Goal: Task Accomplishment & Management: Complete application form

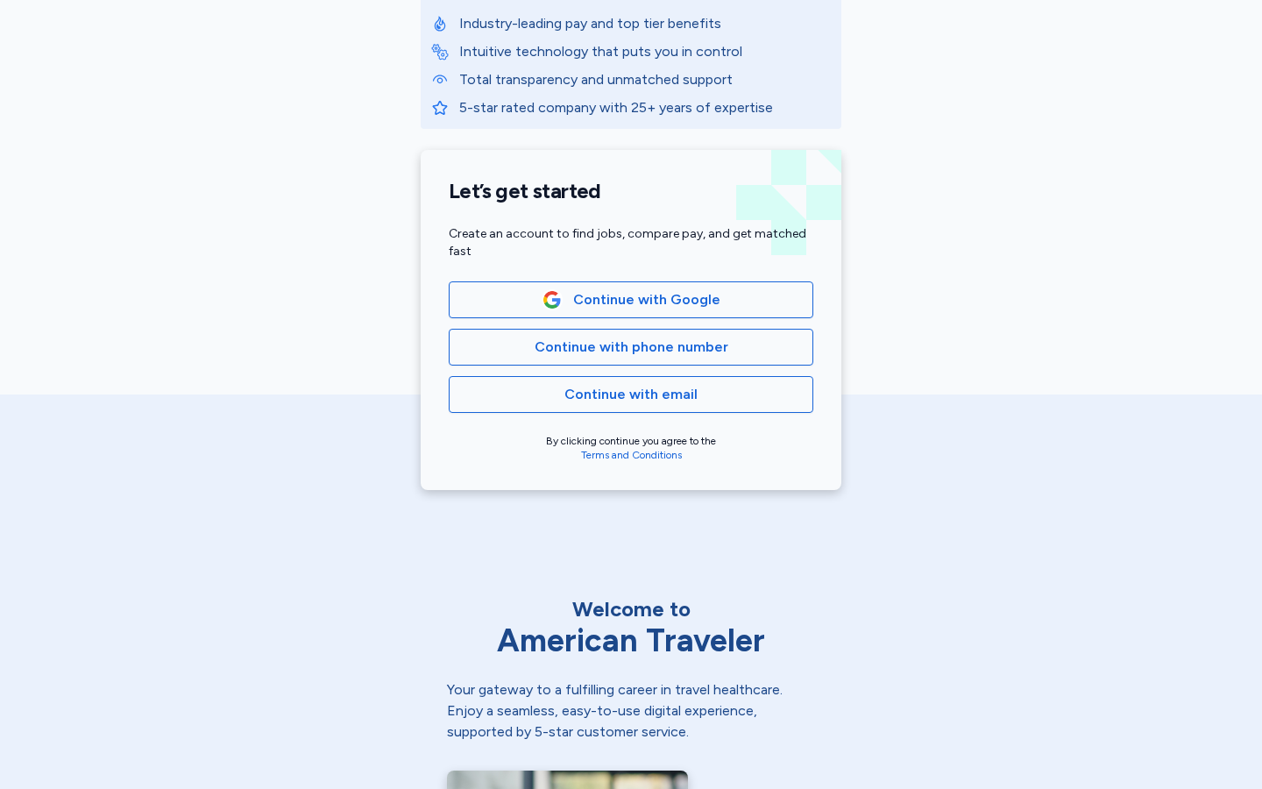
scroll to position [276, 0]
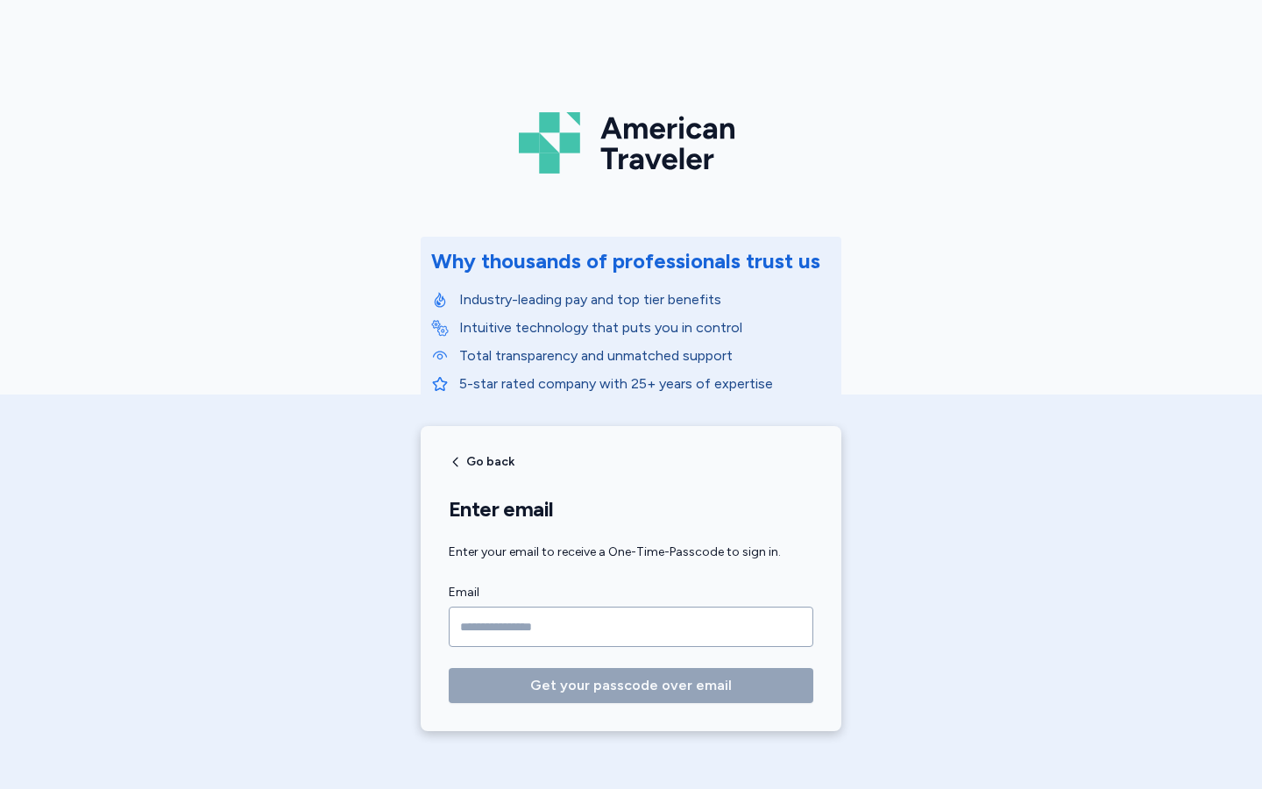
scroll to position [67, 0]
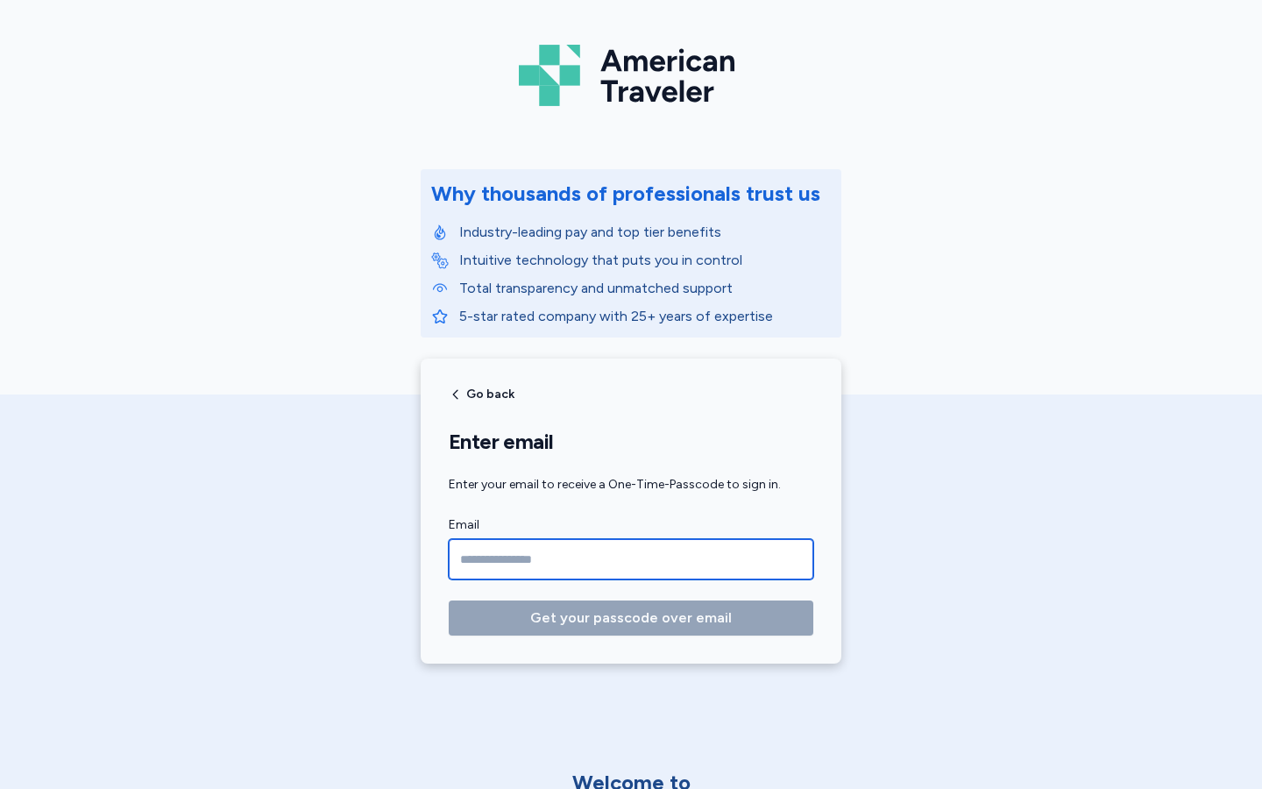
click at [631, 559] on input "Email" at bounding box center [631, 559] width 365 height 40
type input "**********"
click at [449, 600] on button "Get your passcode over email" at bounding box center [631, 617] width 365 height 35
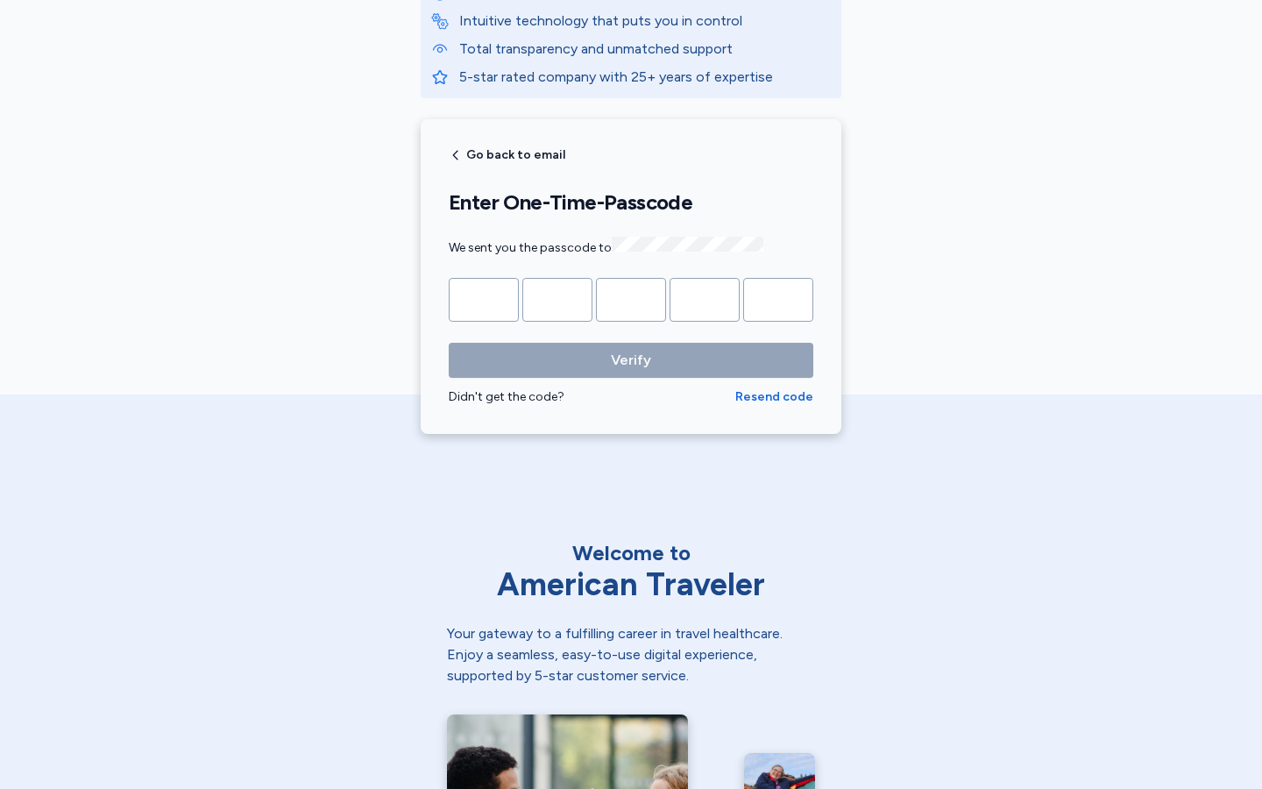
scroll to position [307, 0]
click at [484, 297] on input "Please enter OTP character 1" at bounding box center [484, 300] width 70 height 44
type input "*"
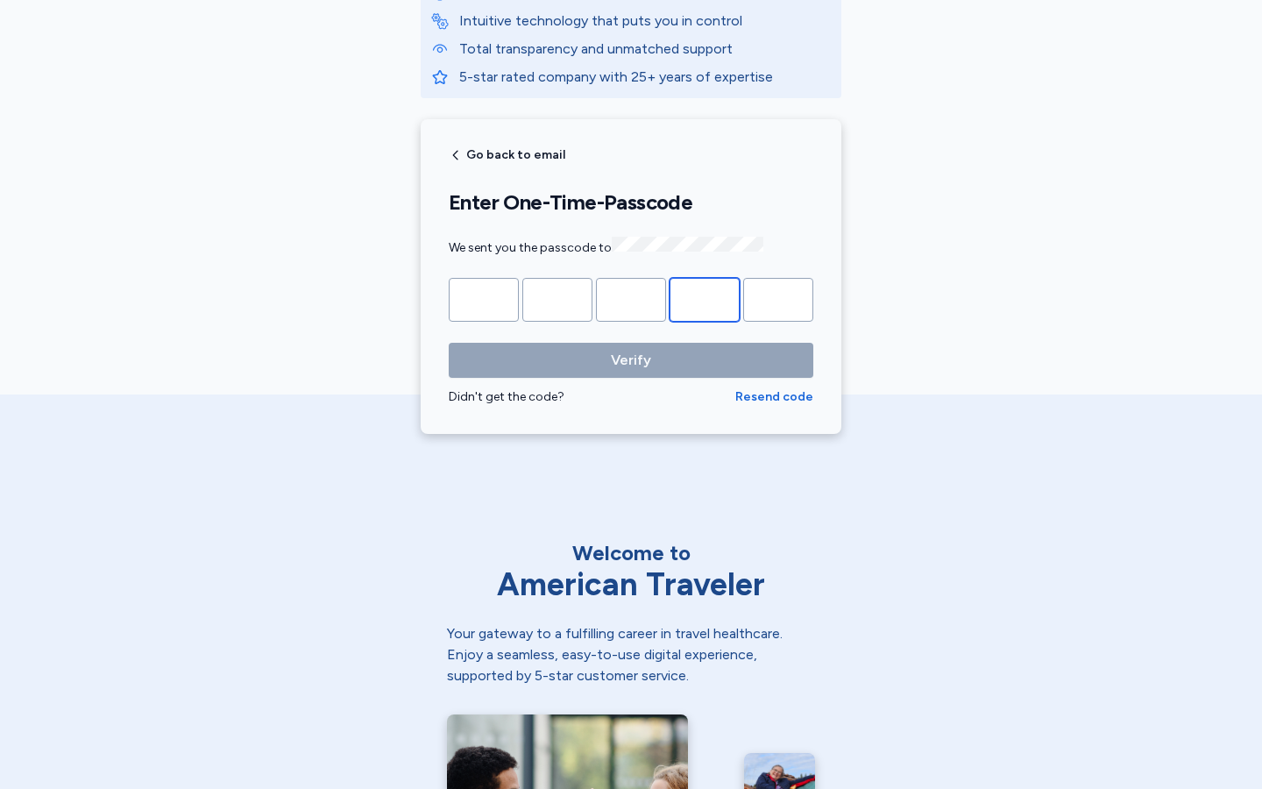
type input "*"
click at [484, 297] on input "Please enter OTP character 1" at bounding box center [484, 300] width 70 height 44
click at [484, 297] on input "*" at bounding box center [484, 300] width 70 height 44
type input "*"
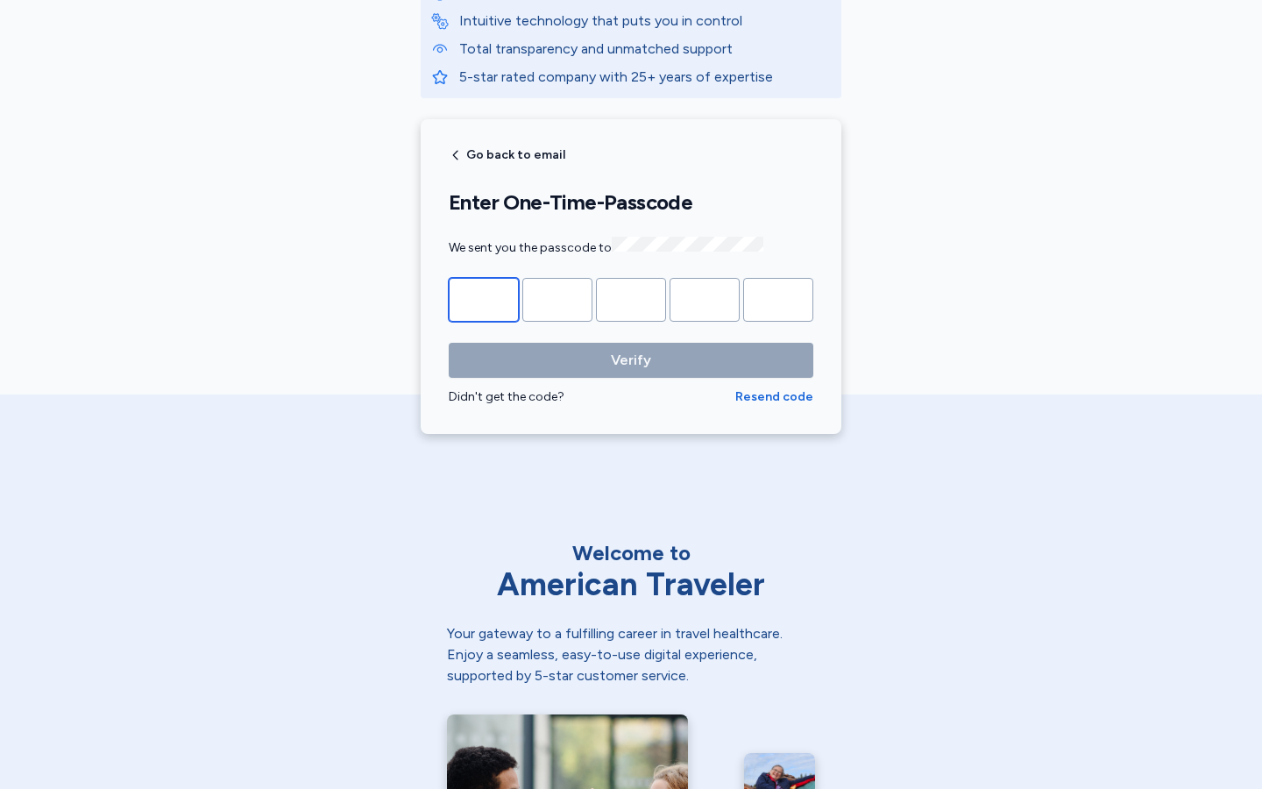
type input "*"
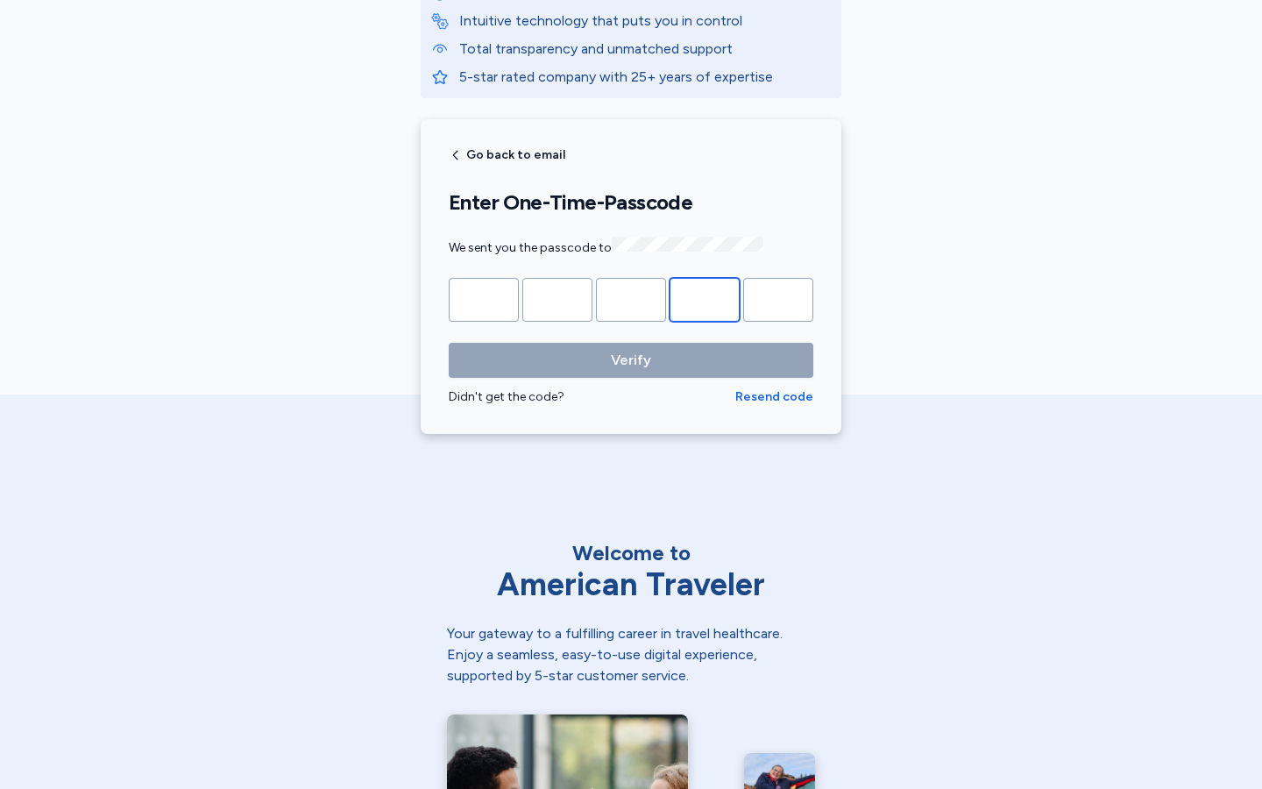
type input "*"
click at [484, 297] on input "Please enter OTP character 1" at bounding box center [484, 300] width 70 height 44
click at [484, 297] on input "*" at bounding box center [484, 300] width 70 height 44
type input "*"
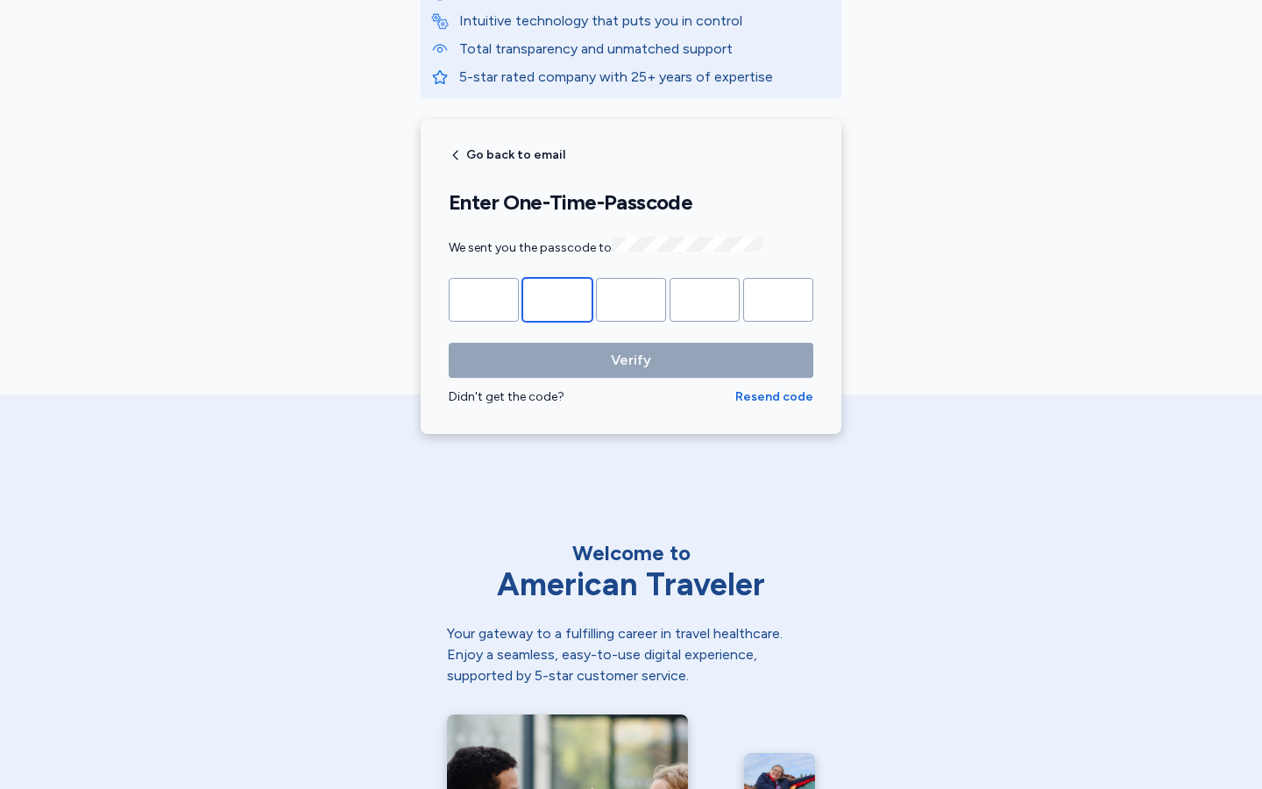
type input "*"
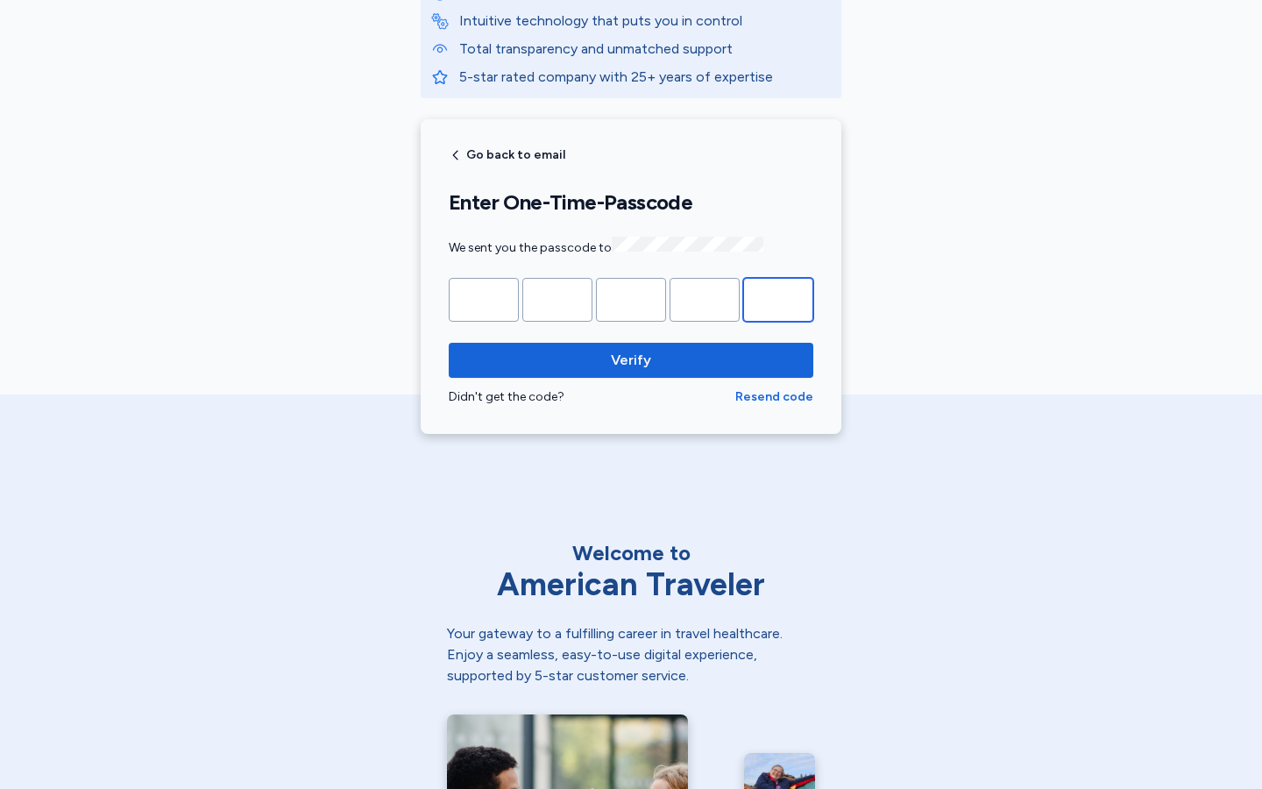
type input "*"
click at [484, 297] on input "Please enter OTP character 1" at bounding box center [484, 300] width 70 height 44
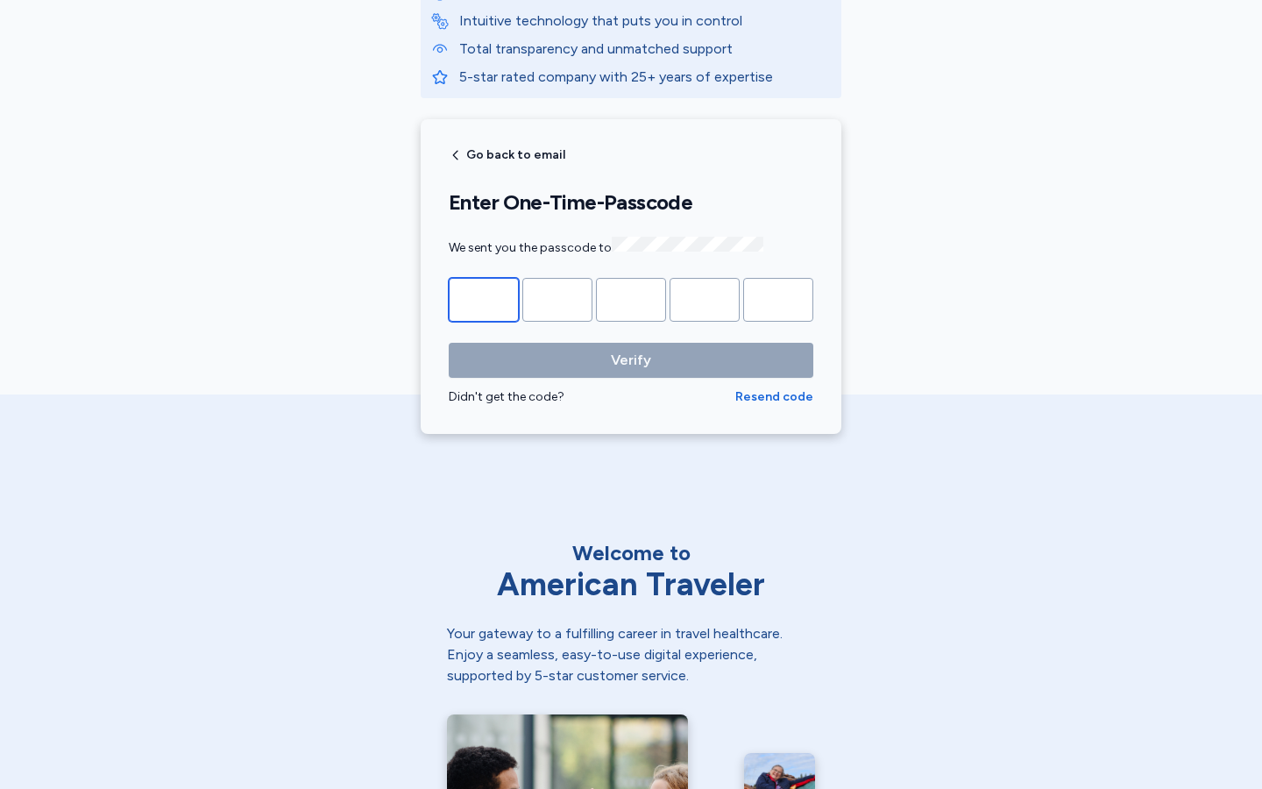
click at [484, 297] on input "*" at bounding box center [484, 300] width 70 height 44
type input "*"
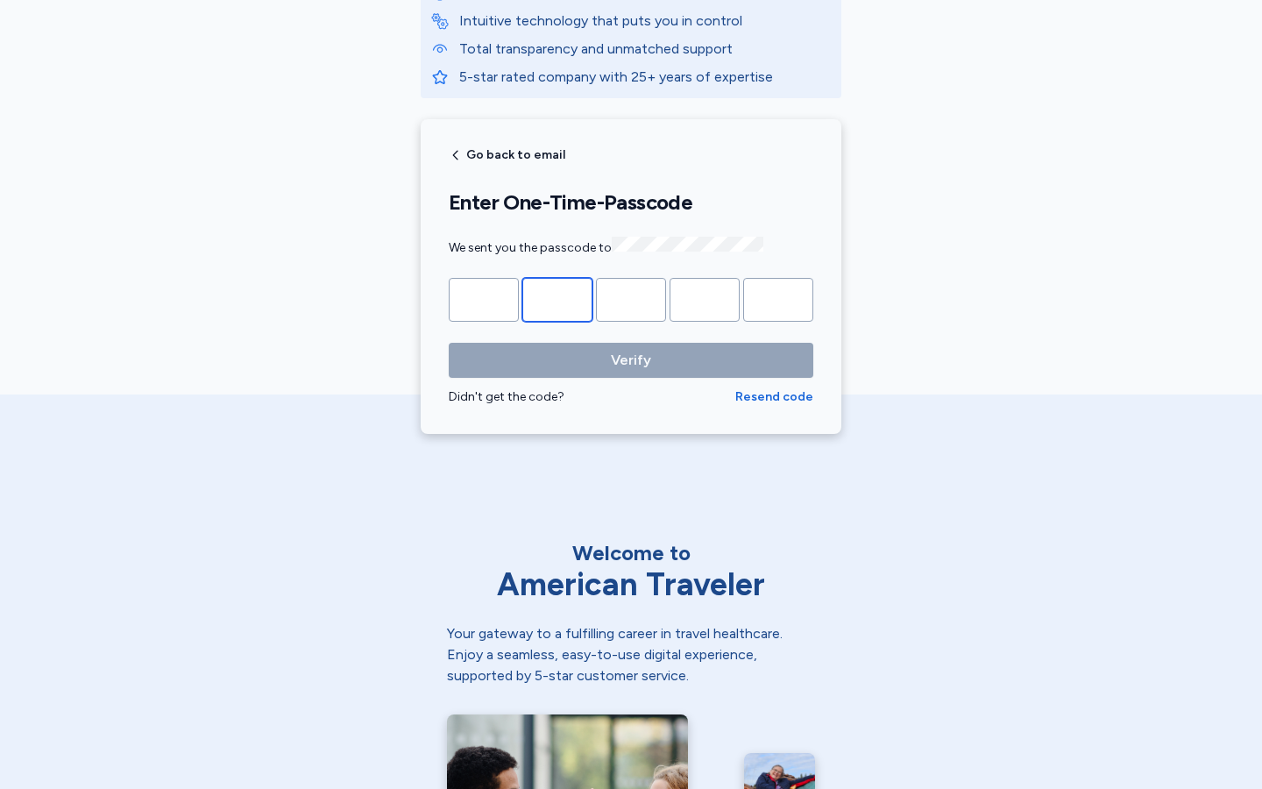
type input "*"
click at [484, 297] on input "Please enter OTP character 1" at bounding box center [484, 300] width 70 height 44
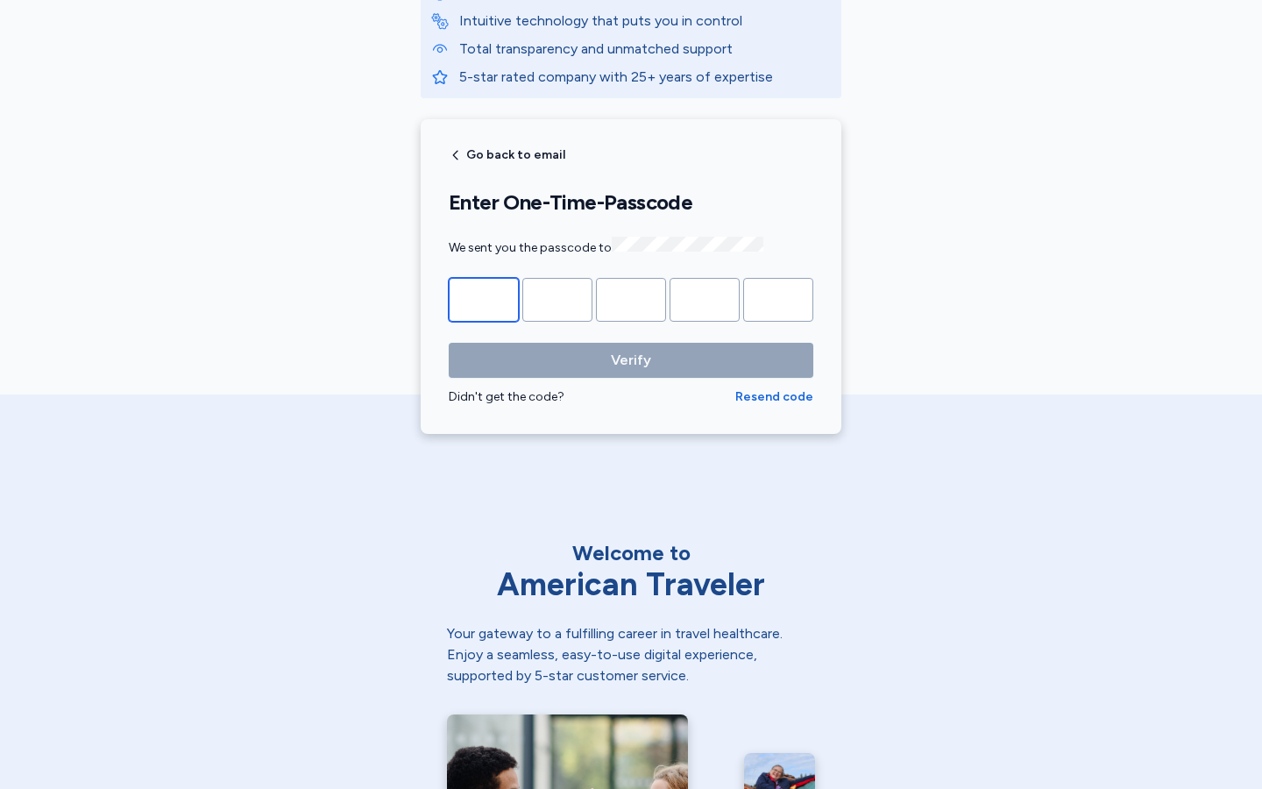
type input "*"
click at [484, 297] on input "*" at bounding box center [484, 300] width 70 height 44
type input "*"
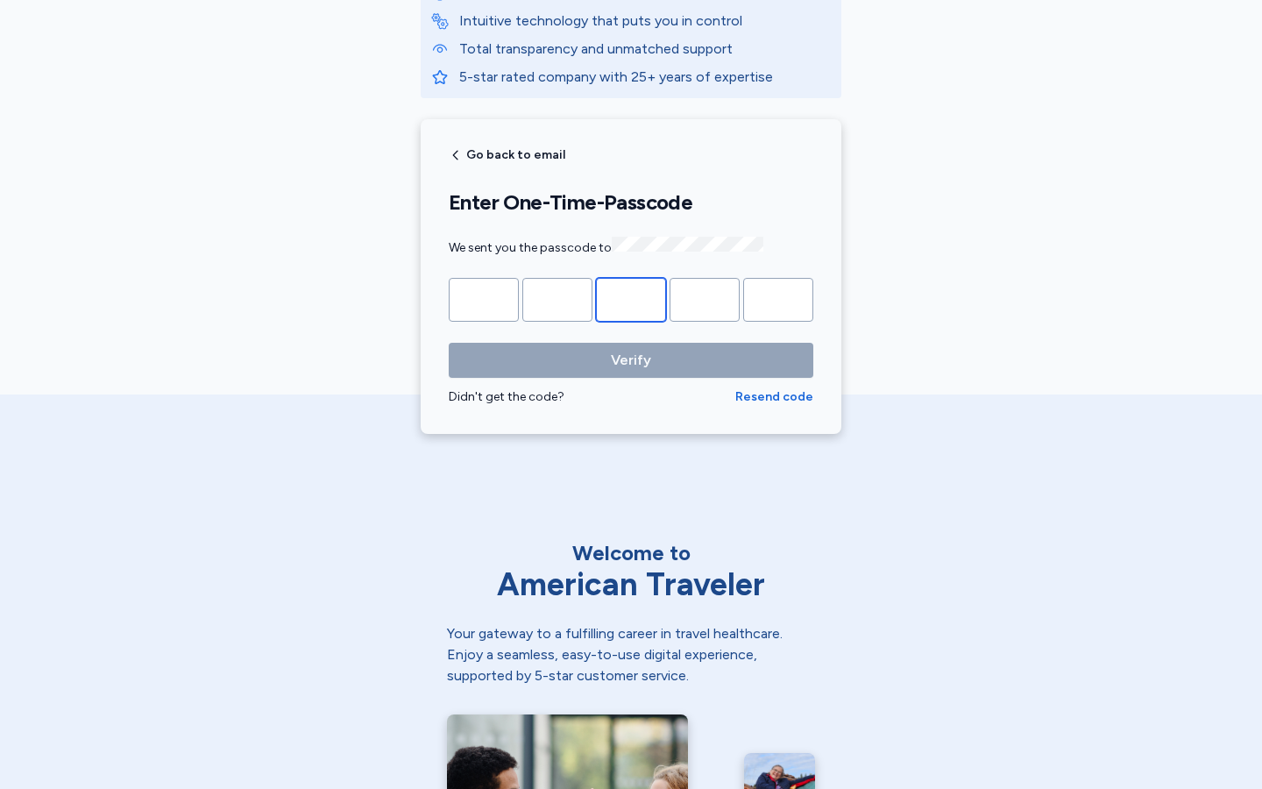
type input "*"
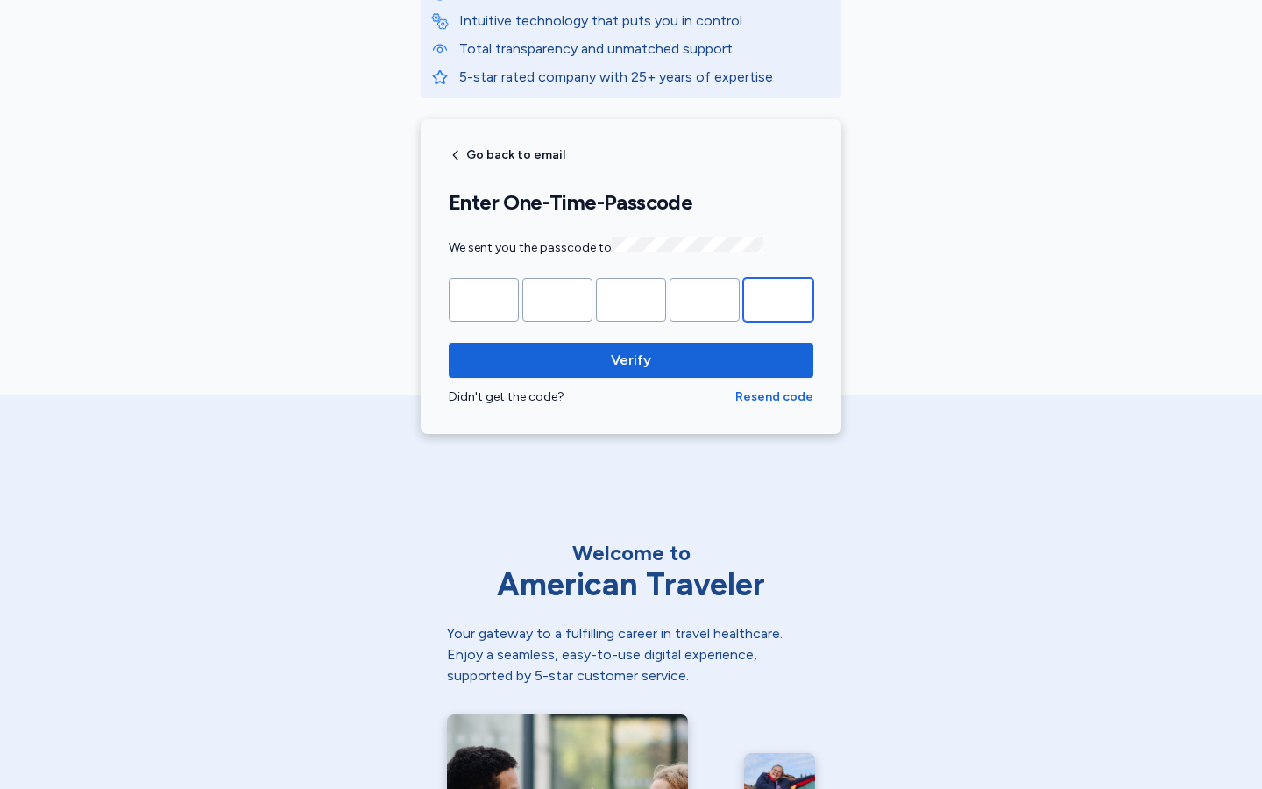
type input "*"
click at [484, 297] on input "Please enter OTP character 1" at bounding box center [484, 300] width 70 height 44
type input "*"
click at [484, 297] on input "*" at bounding box center [484, 300] width 70 height 44
type input "*"
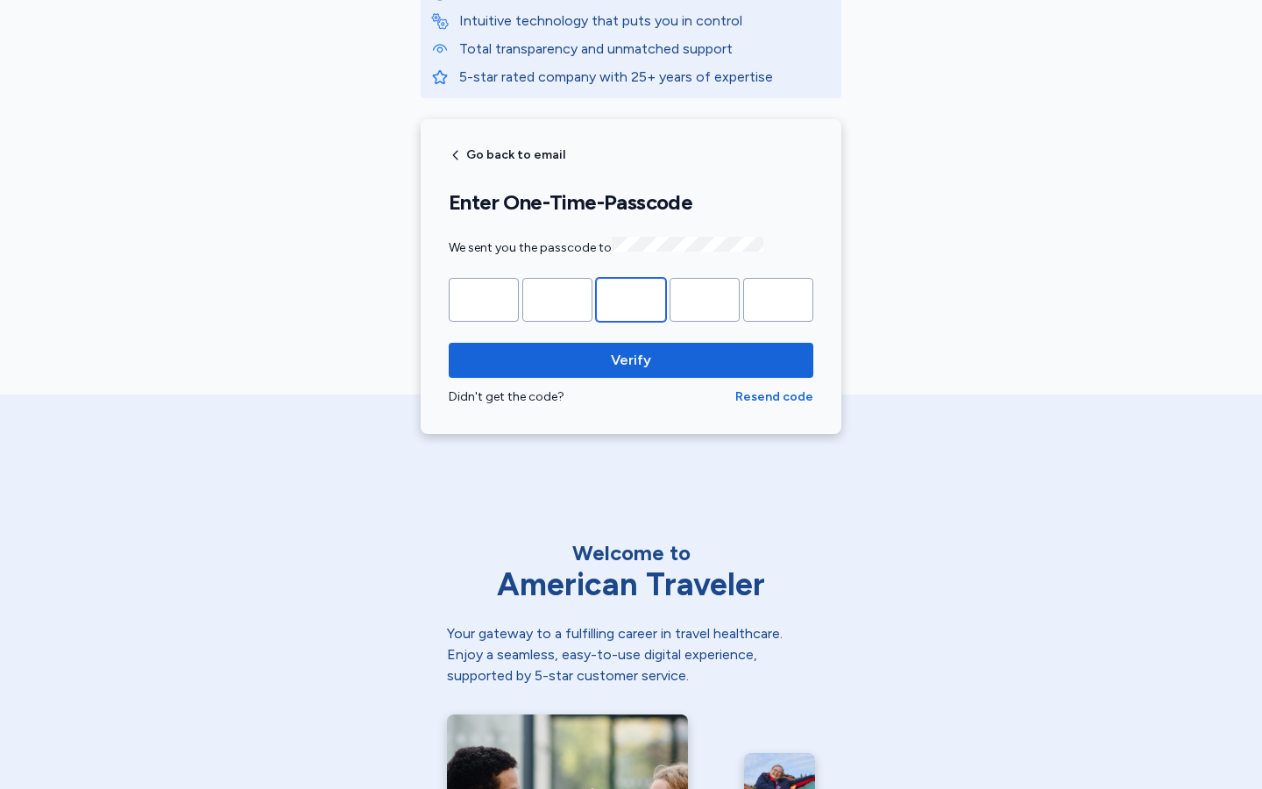
type input "*"
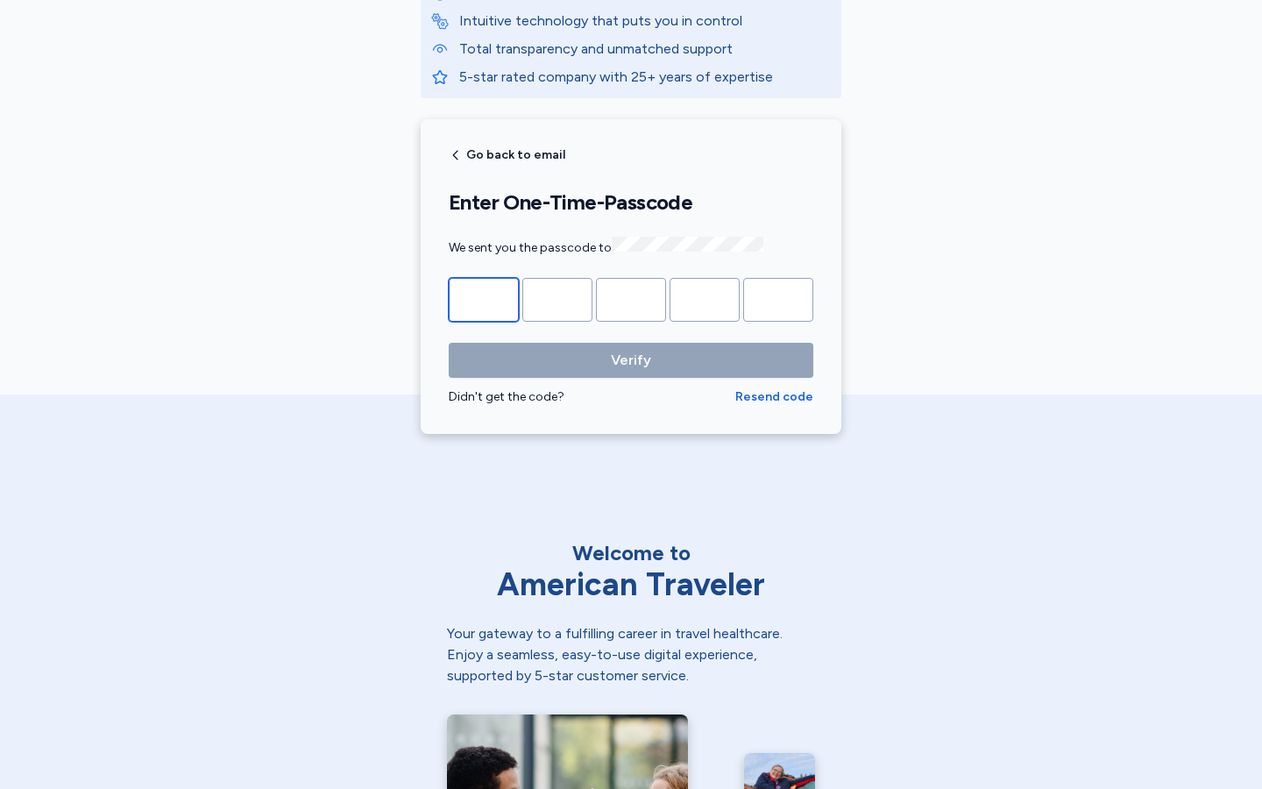
click at [484, 297] on input "Please enter OTP character 1" at bounding box center [484, 300] width 70 height 44
type input "*"
click at [484, 297] on input "*" at bounding box center [484, 300] width 70 height 44
type input "*"
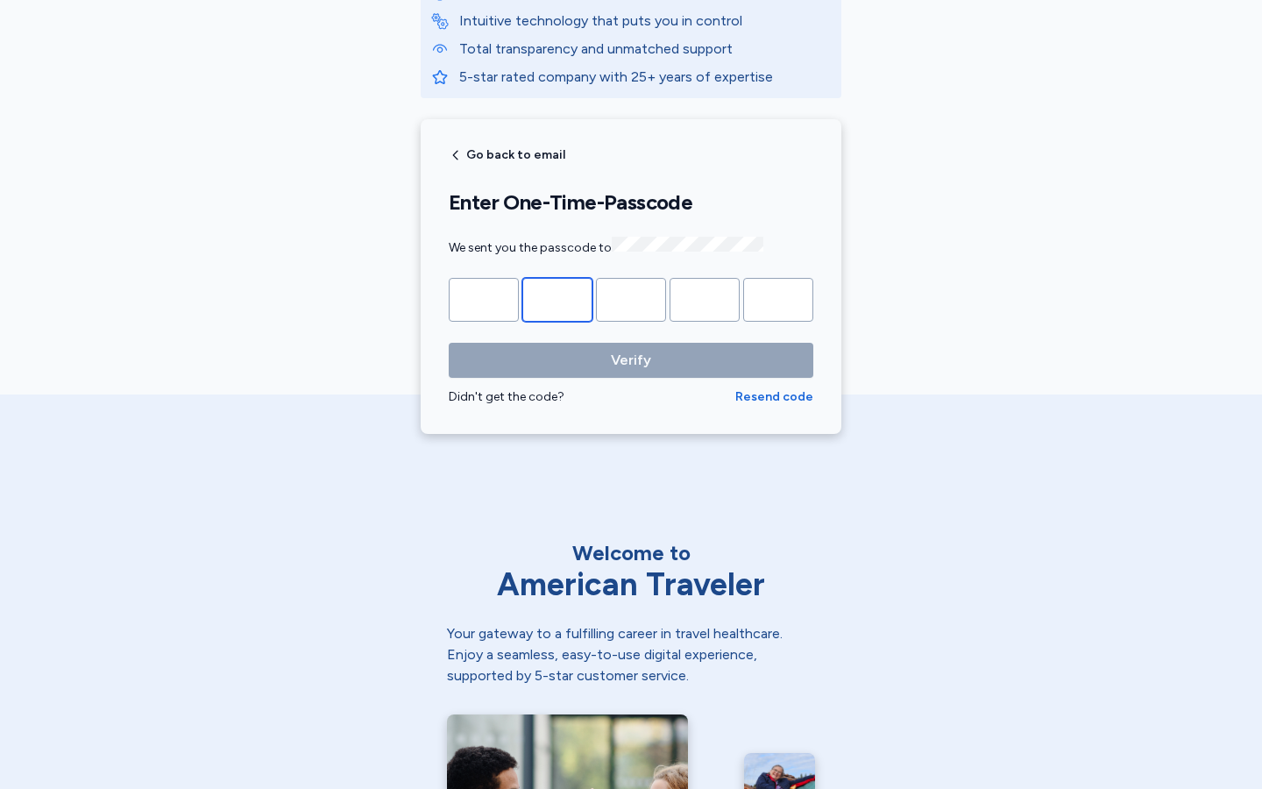
type input "*"
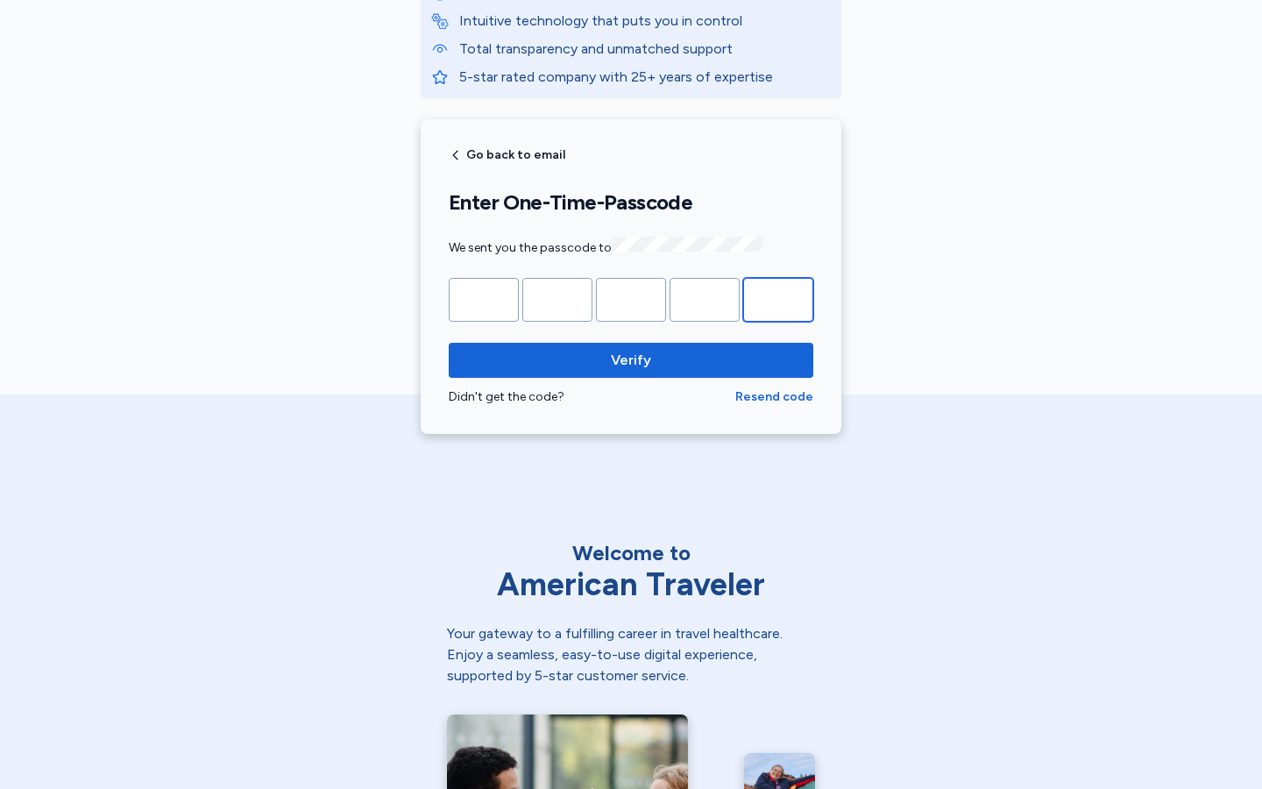
type input "*"
click at [484, 297] on input "Please enter OTP character 1" at bounding box center [484, 300] width 70 height 44
type input "*"
click at [484, 297] on input "*" at bounding box center [484, 300] width 70 height 44
type input "*"
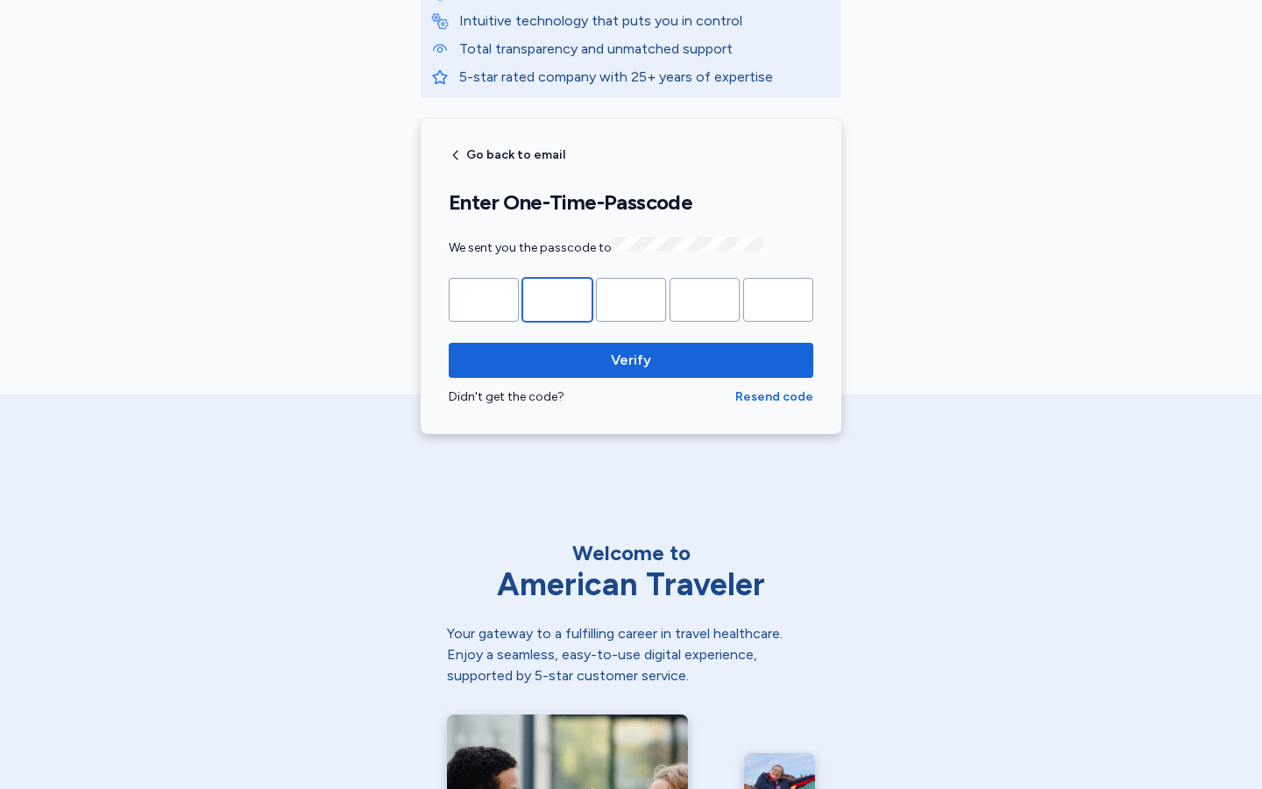
type input "*"
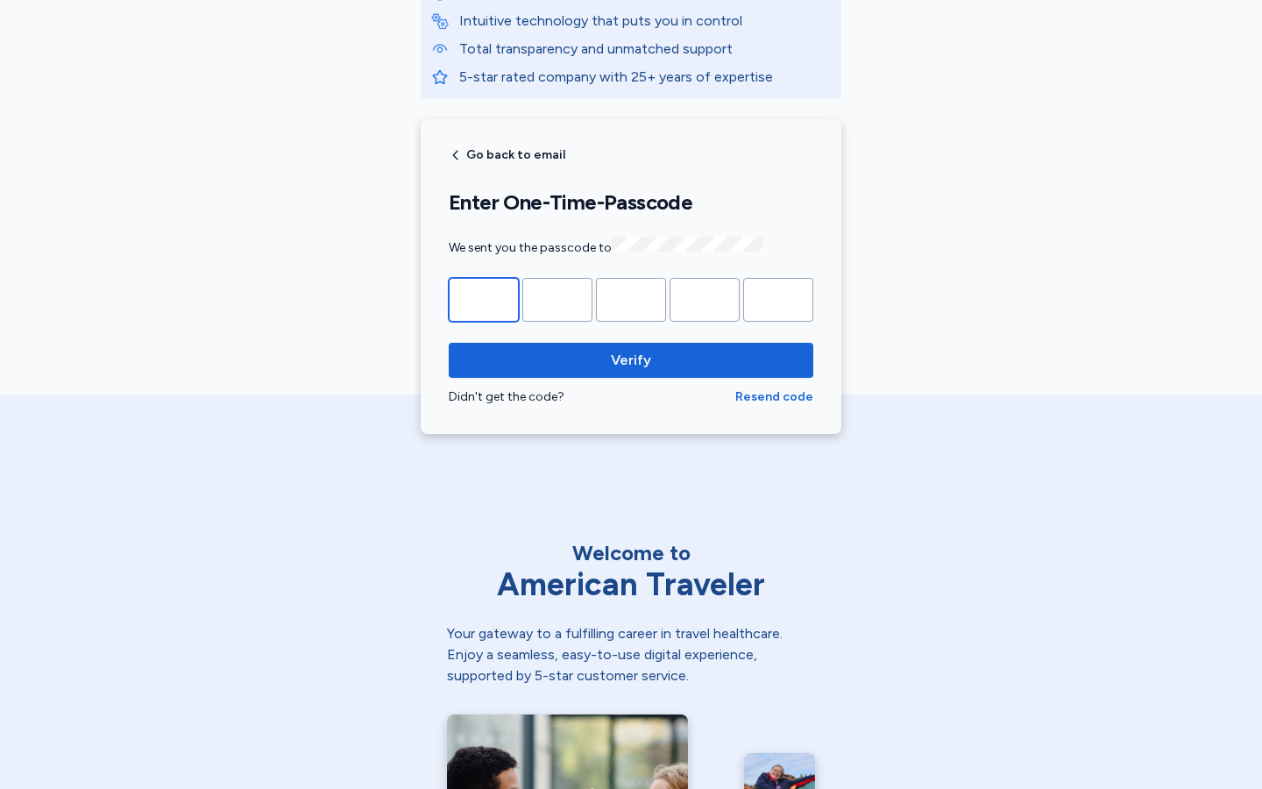
click at [484, 297] on input "Please enter OTP character 1" at bounding box center [484, 300] width 70 height 44
click at [484, 297] on input "*" at bounding box center [484, 300] width 70 height 44
type input "*"
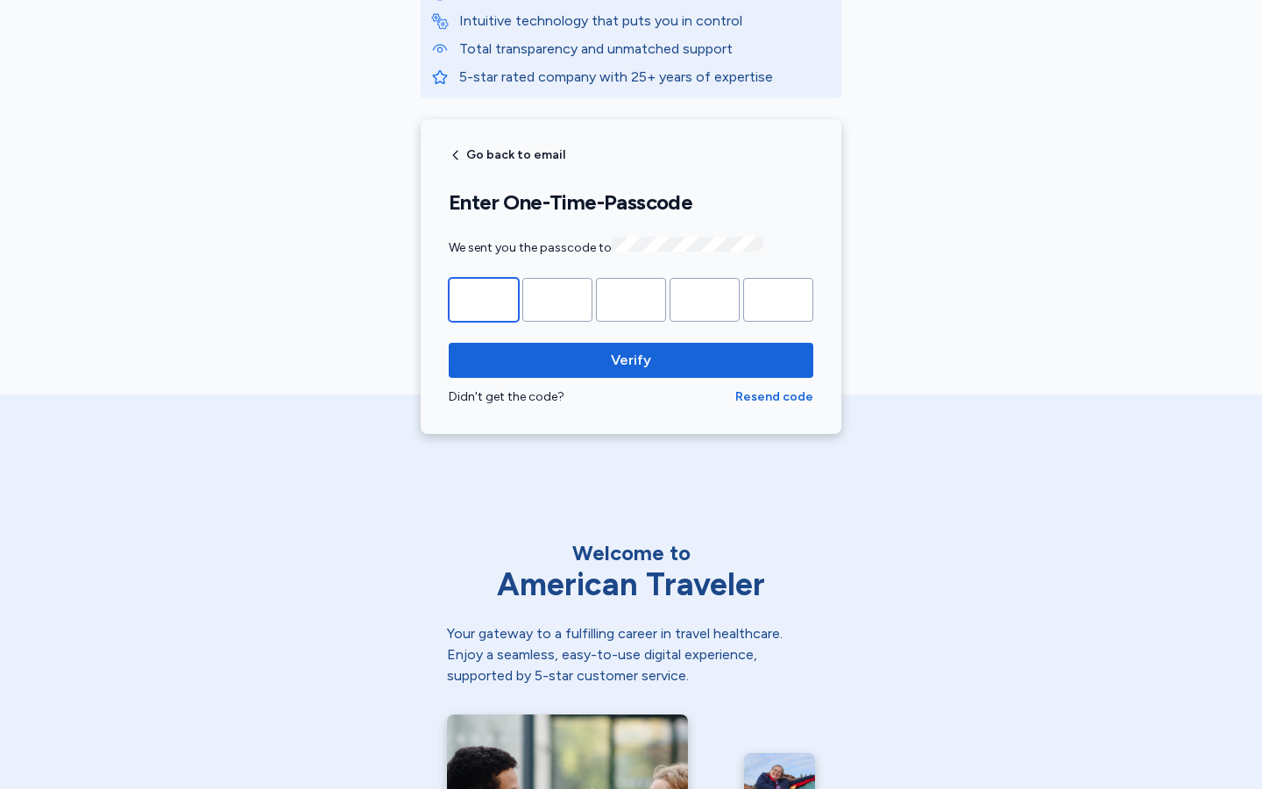
type input "*"
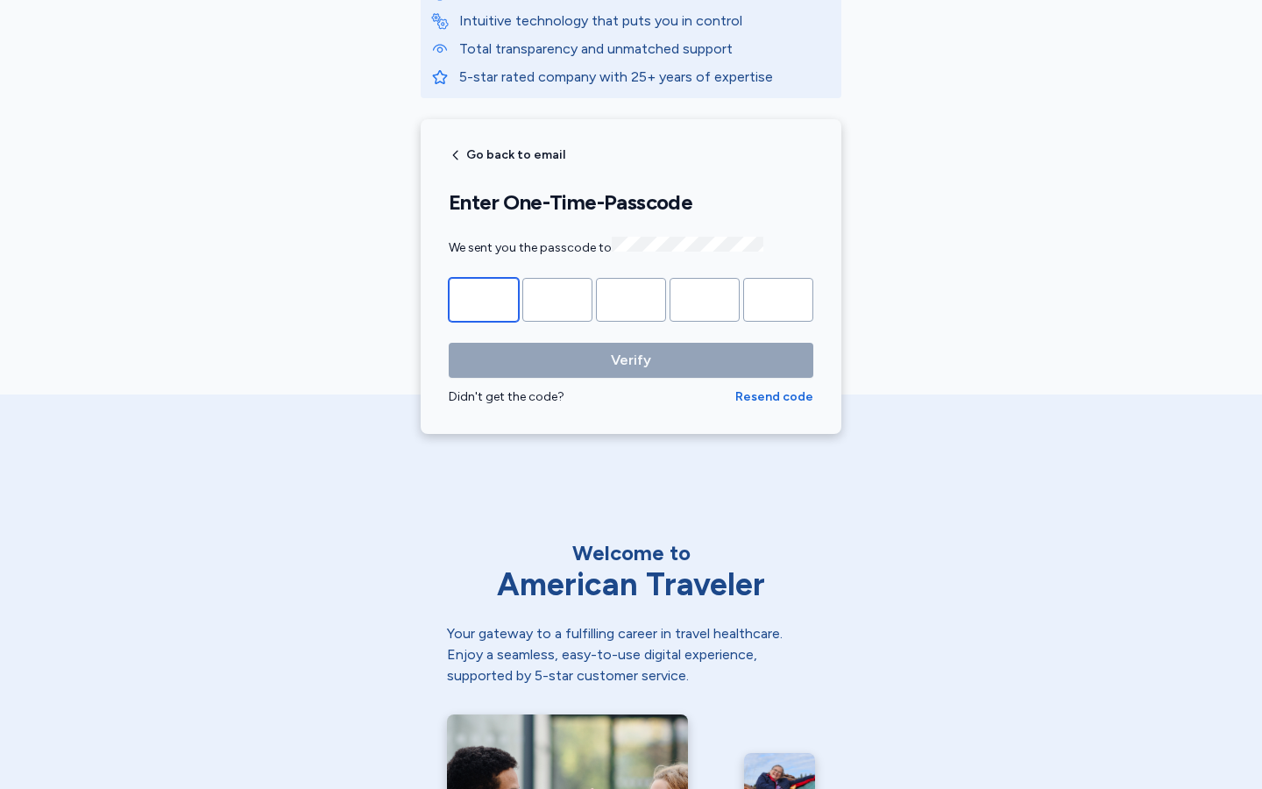
click at [484, 297] on input "Please enter OTP character 1" at bounding box center [484, 300] width 70 height 44
click at [484, 297] on input "*" at bounding box center [484, 300] width 70 height 44
type input "*"
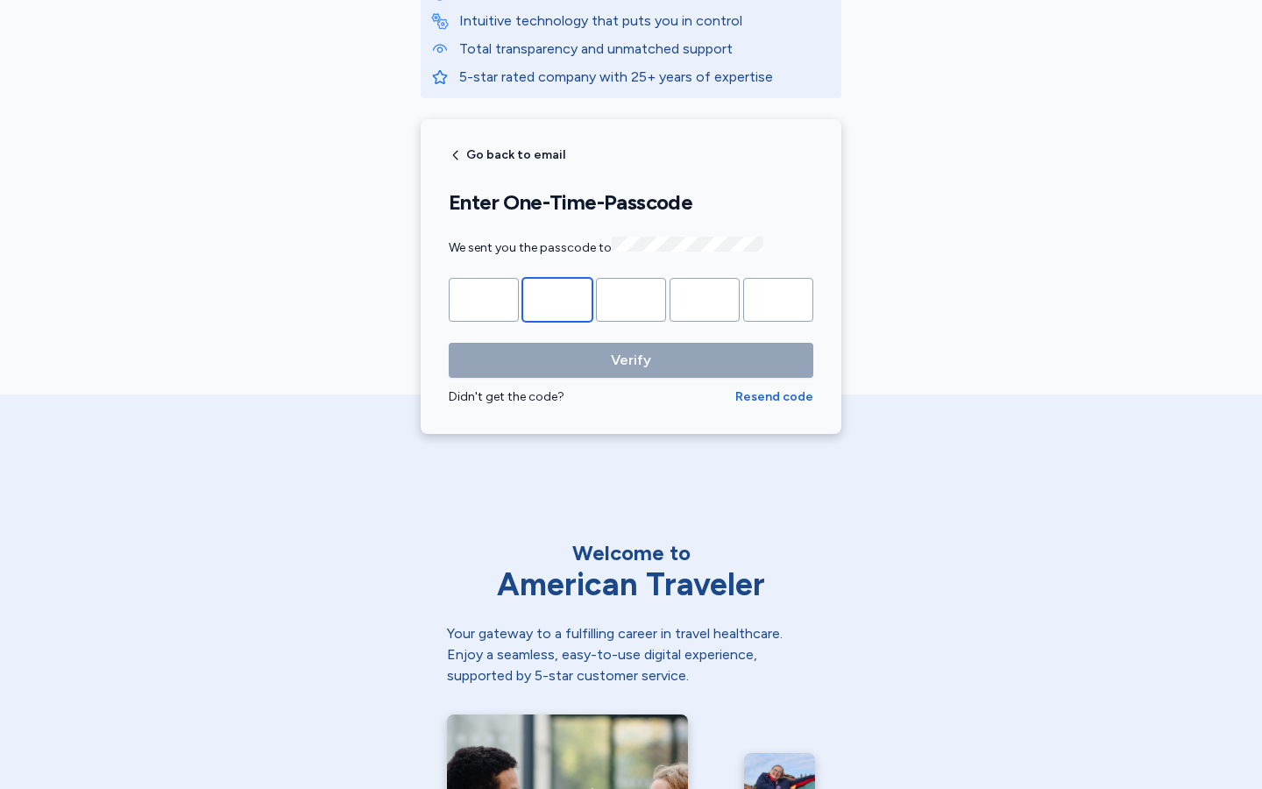
type input "*"
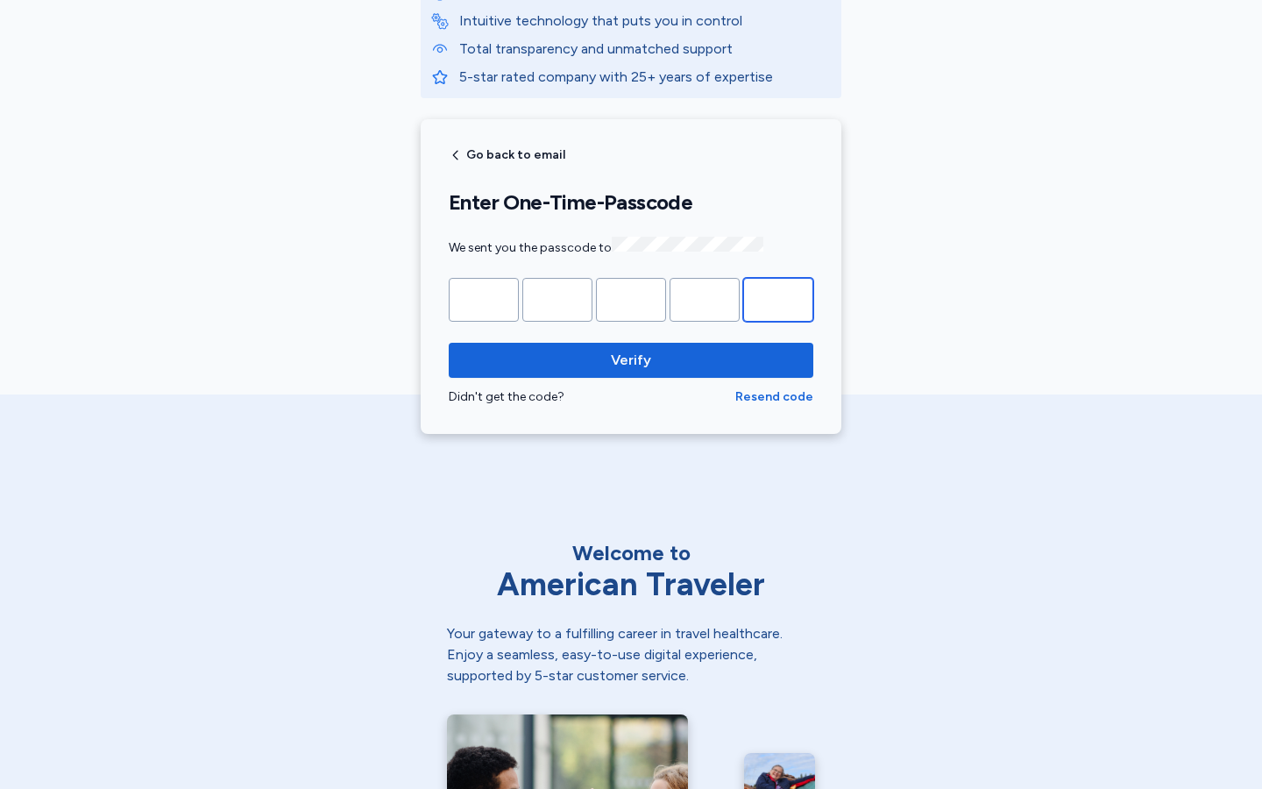
type input "*"
click at [484, 297] on input "Please enter OTP character 1" at bounding box center [484, 300] width 70 height 44
click at [484, 297] on input "*" at bounding box center [484, 300] width 70 height 44
type input "*"
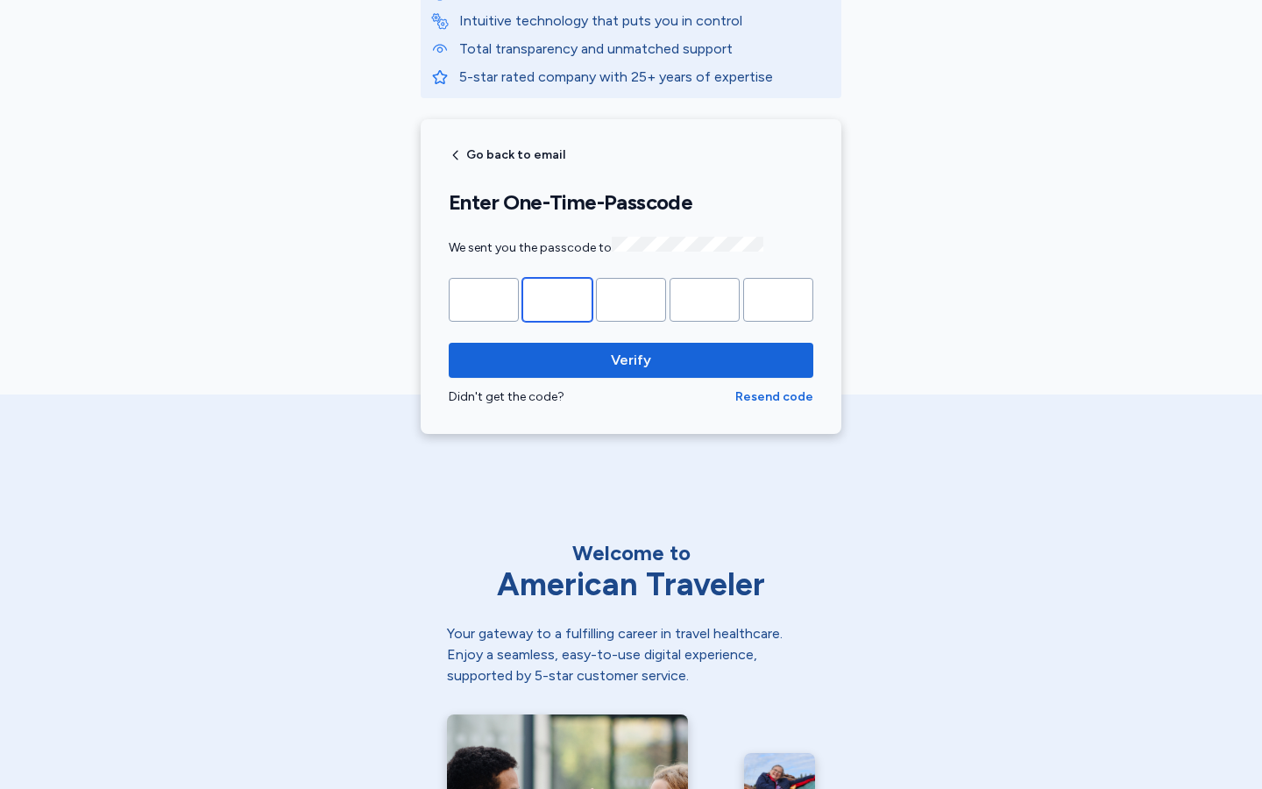
type input "*"
click at [484, 297] on input "Please enter OTP character 1" at bounding box center [484, 300] width 70 height 44
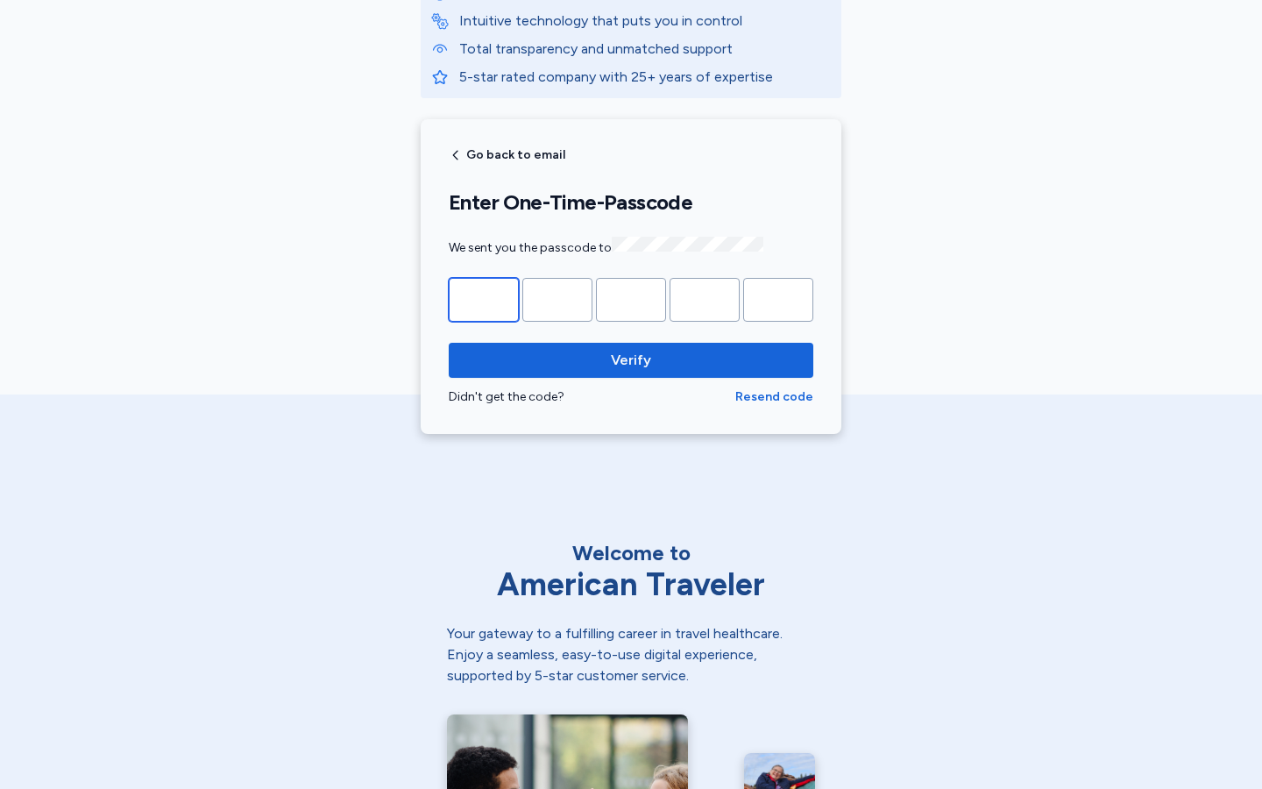
type input "*"
click at [484, 297] on input "*" at bounding box center [484, 300] width 70 height 44
type input "*"
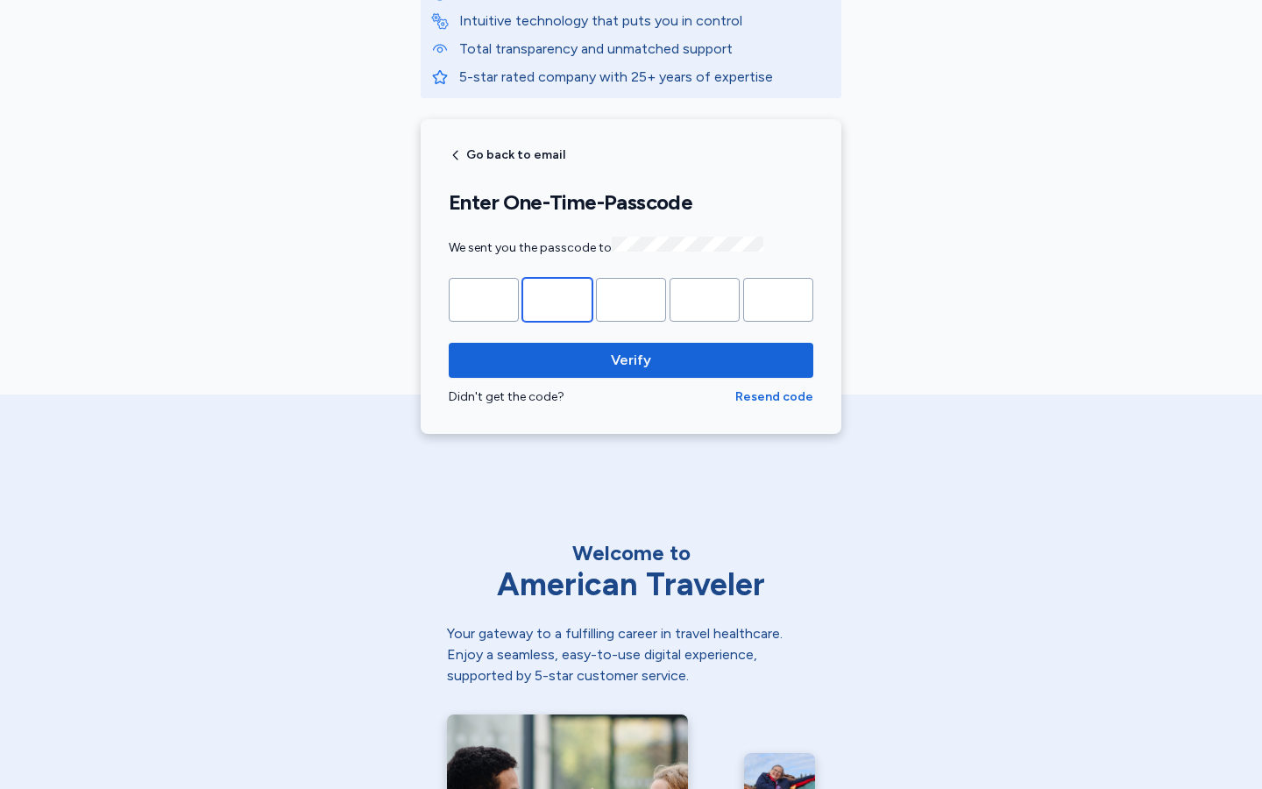
type input "*"
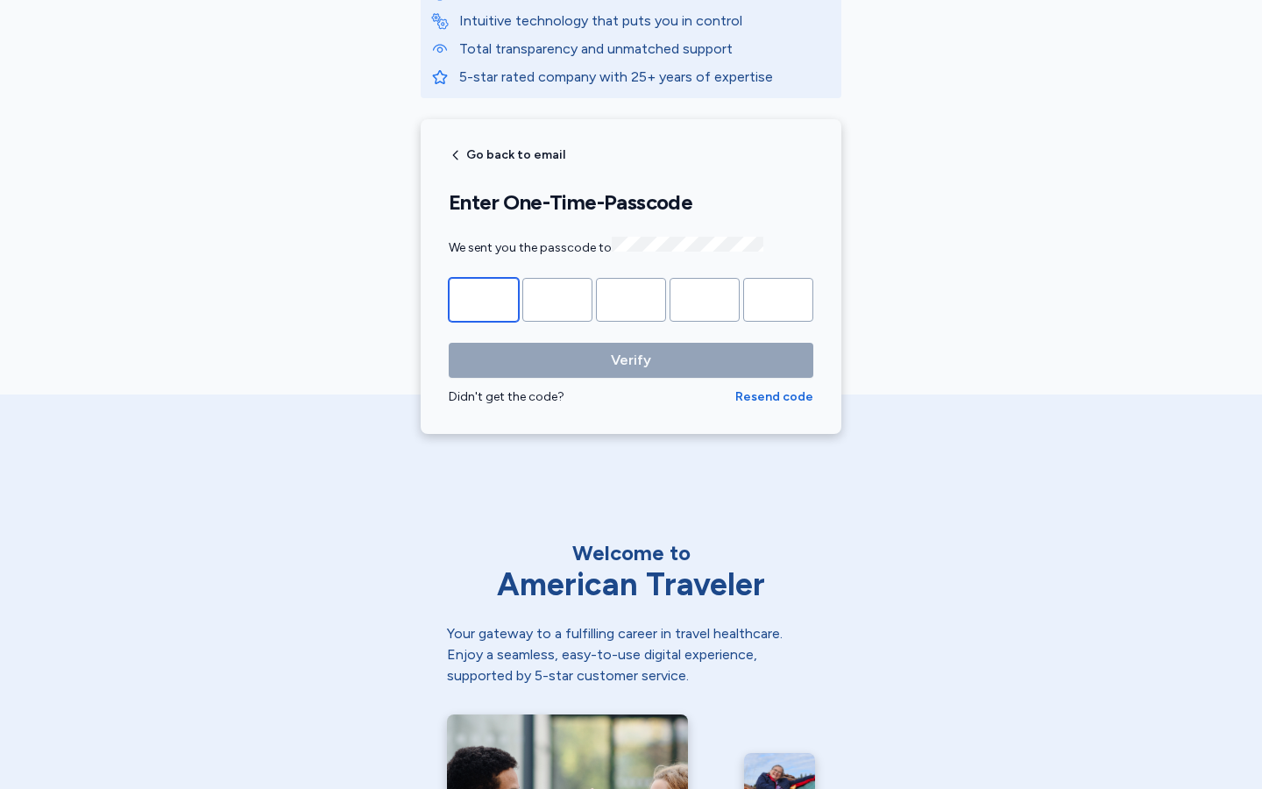
click at [484, 297] on input "Please enter OTP character 1" at bounding box center [484, 300] width 70 height 44
click at [484, 297] on input "*" at bounding box center [484, 300] width 70 height 44
type input "*"
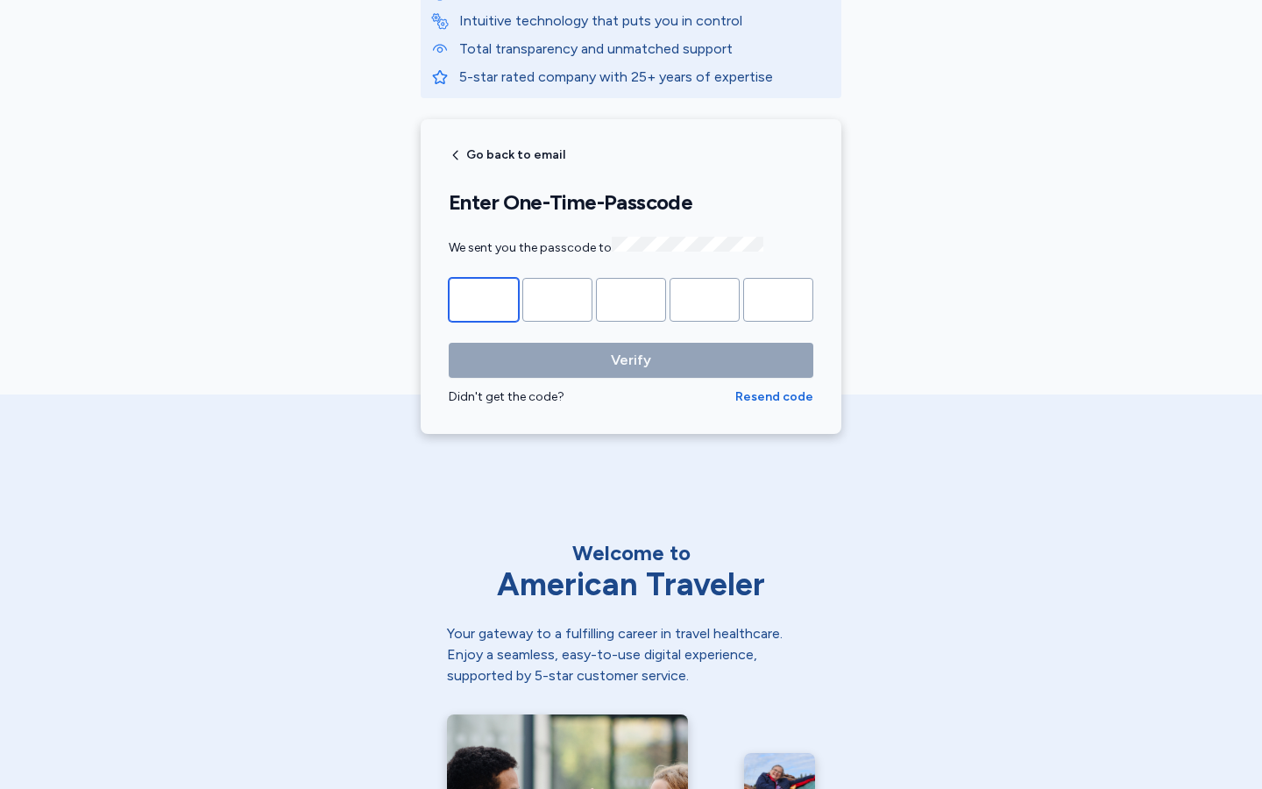
type input "*"
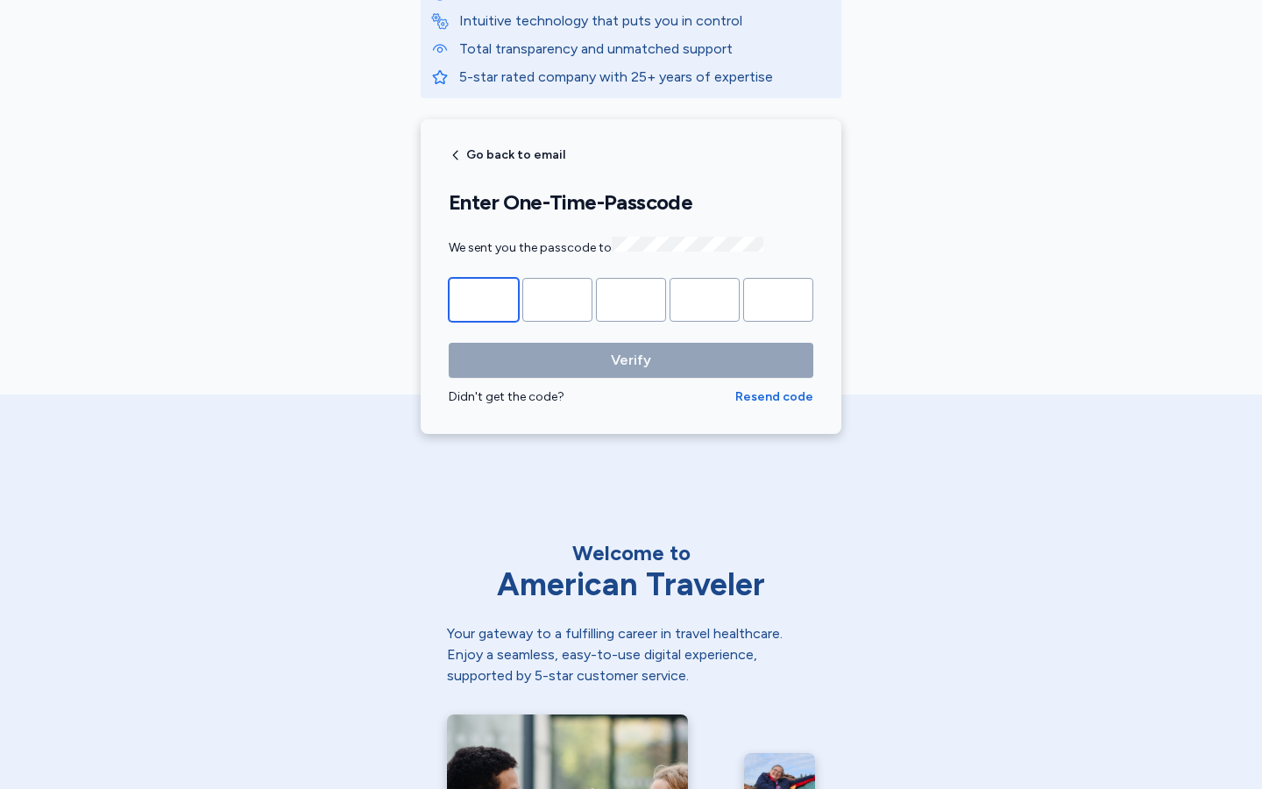
click at [484, 297] on input "Please enter OTP character 1" at bounding box center [484, 300] width 70 height 44
click at [484, 297] on input "*" at bounding box center [484, 300] width 70 height 44
type input "*"
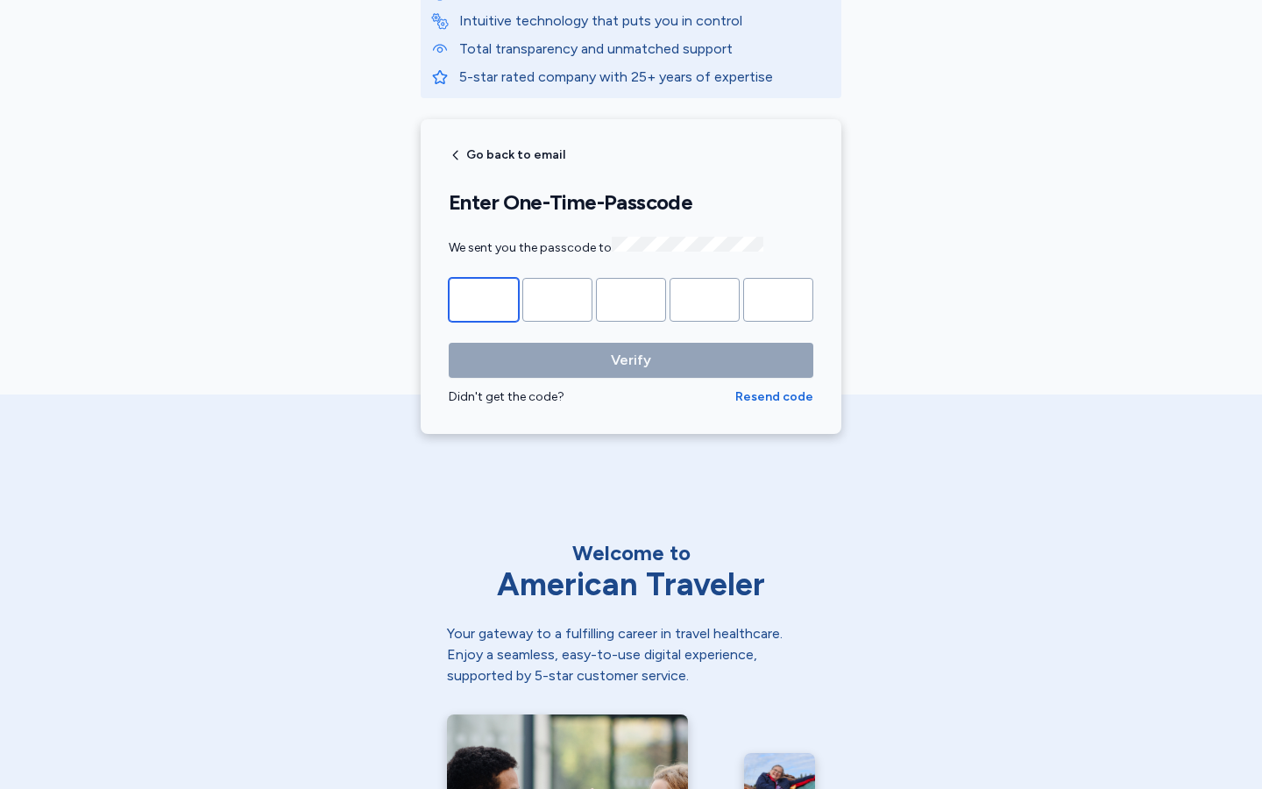
type input "*"
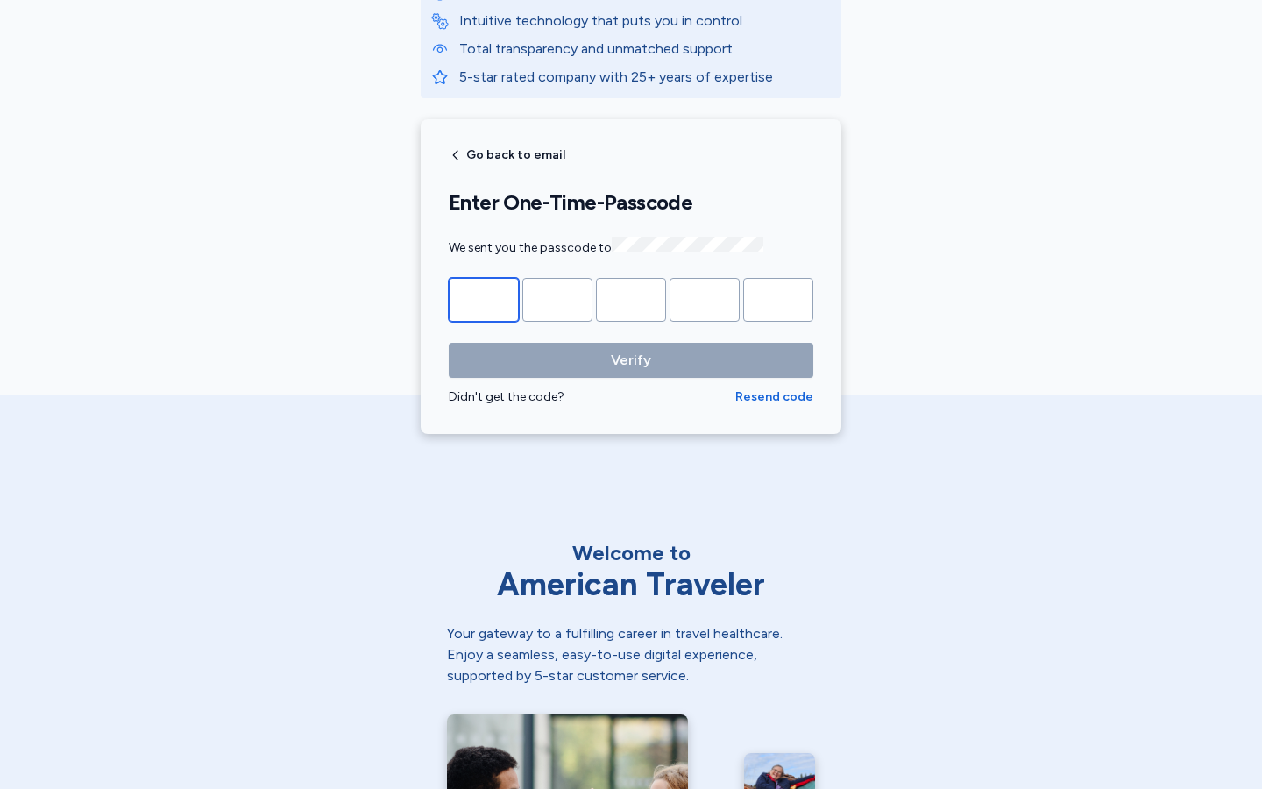
click at [484, 297] on input "Please enter OTP character 1" at bounding box center [484, 300] width 70 height 44
click at [484, 297] on input "*" at bounding box center [484, 300] width 70 height 44
type input "*"
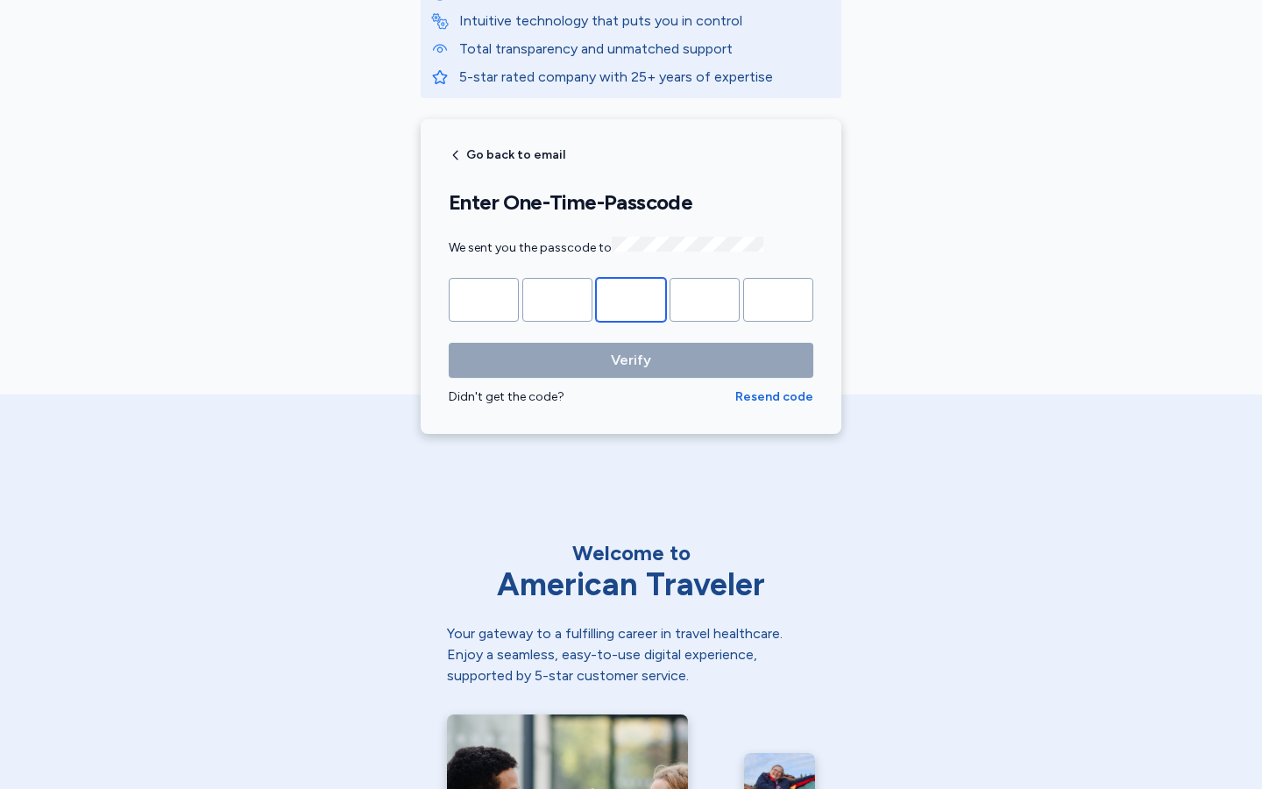
type input "*"
click at [484, 297] on input "Please enter OTP character 1" at bounding box center [484, 300] width 70 height 44
click at [557, 297] on input "*" at bounding box center [557, 300] width 70 height 44
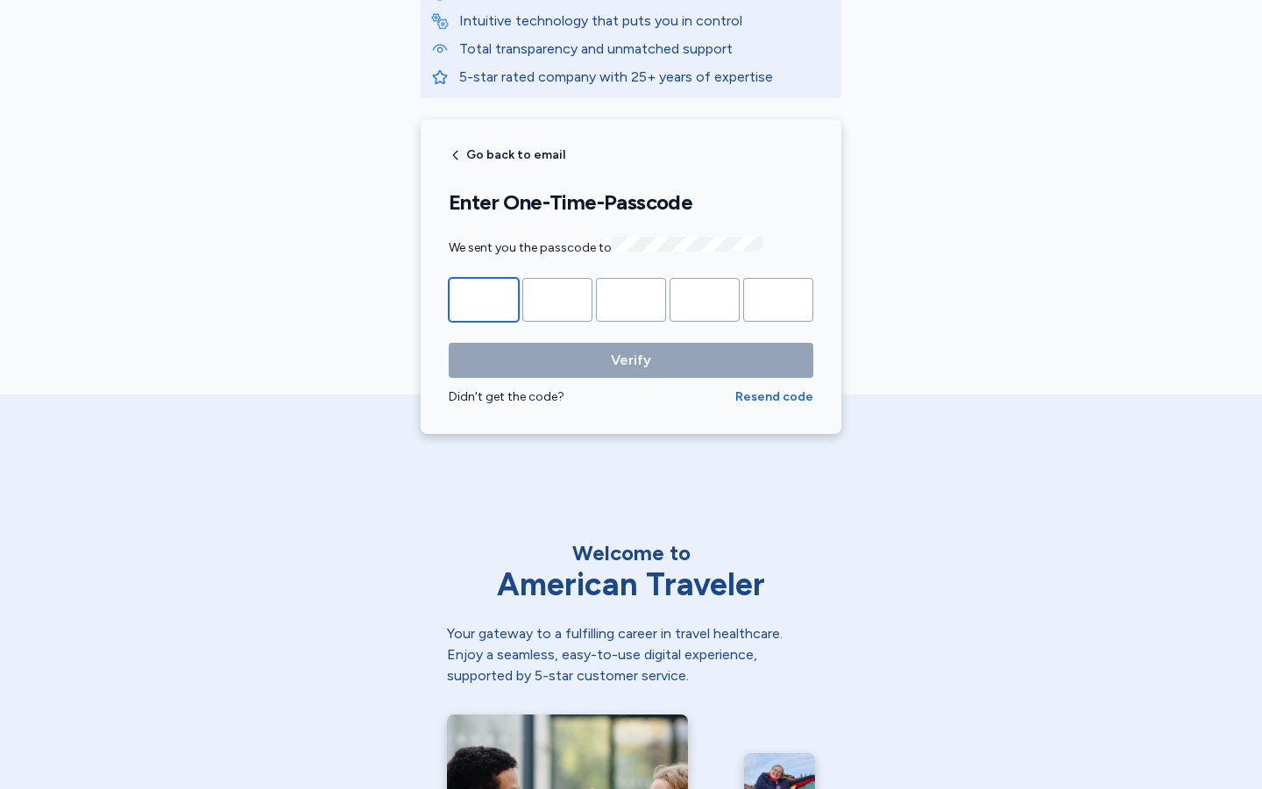
type input "*"
click at [557, 297] on input "Please enter OTP character 2" at bounding box center [557, 300] width 70 height 44
type input "*"
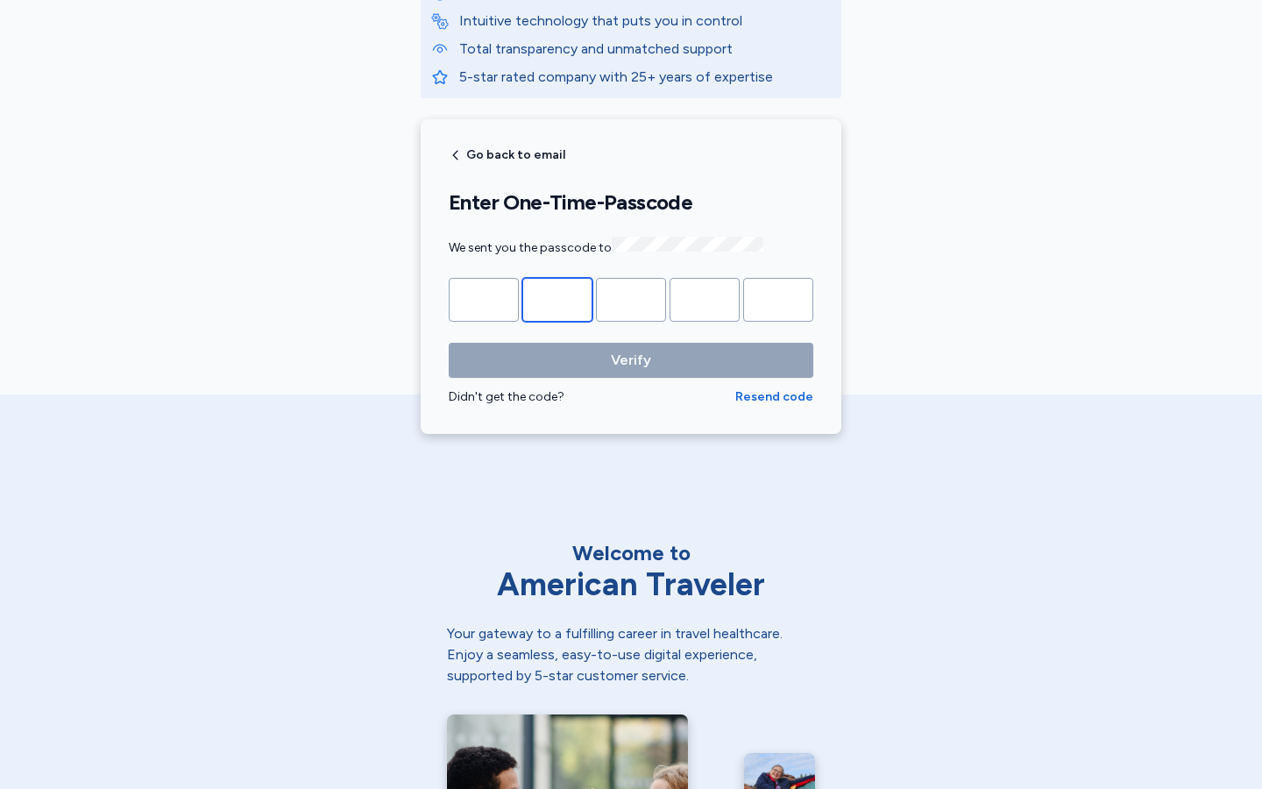
click at [557, 297] on input "*" at bounding box center [557, 300] width 70 height 44
type input "*"
click at [557, 297] on input "Please enter OTP character 2" at bounding box center [557, 300] width 70 height 44
type input "*"
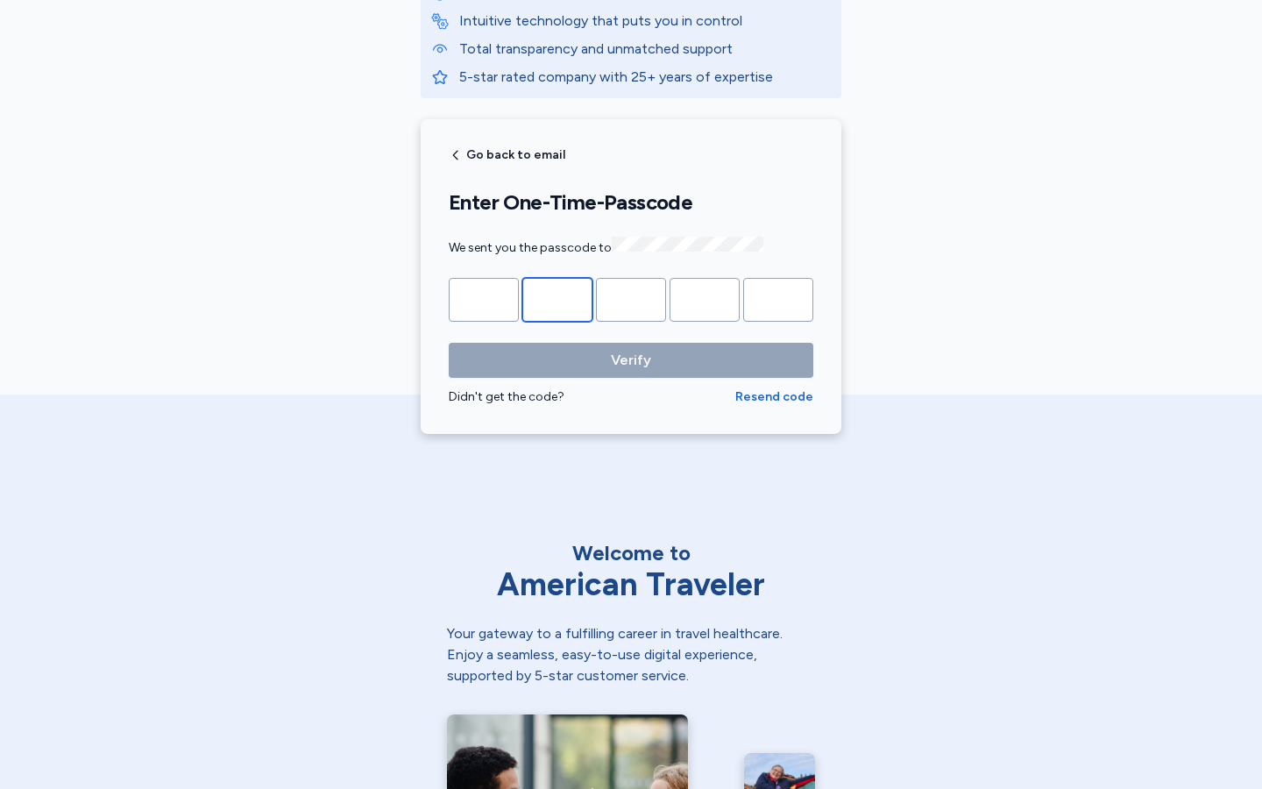
click at [557, 297] on input "*" at bounding box center [557, 300] width 70 height 44
type input "*"
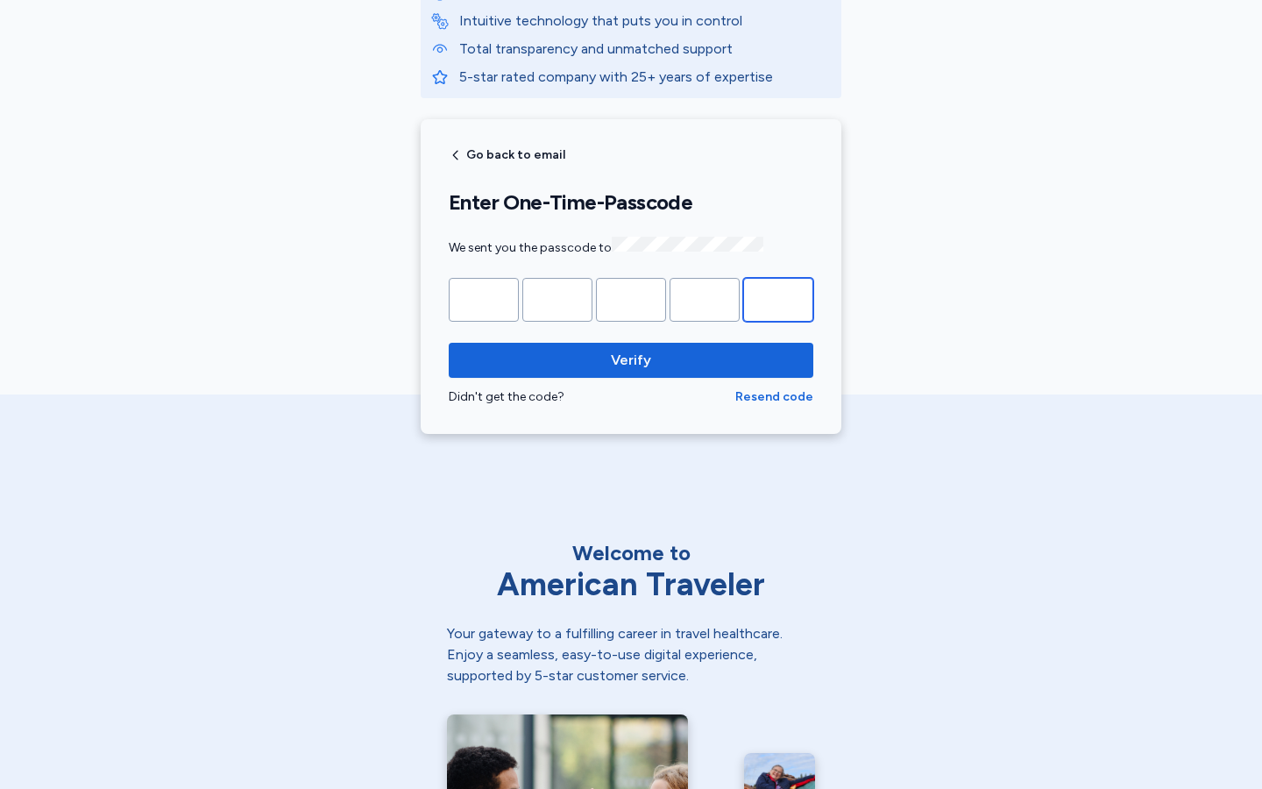
type input "*"
click at [557, 297] on input "Please enter OTP character 2" at bounding box center [557, 300] width 70 height 44
click at [557, 297] on input "*" at bounding box center [557, 300] width 70 height 44
type input "*"
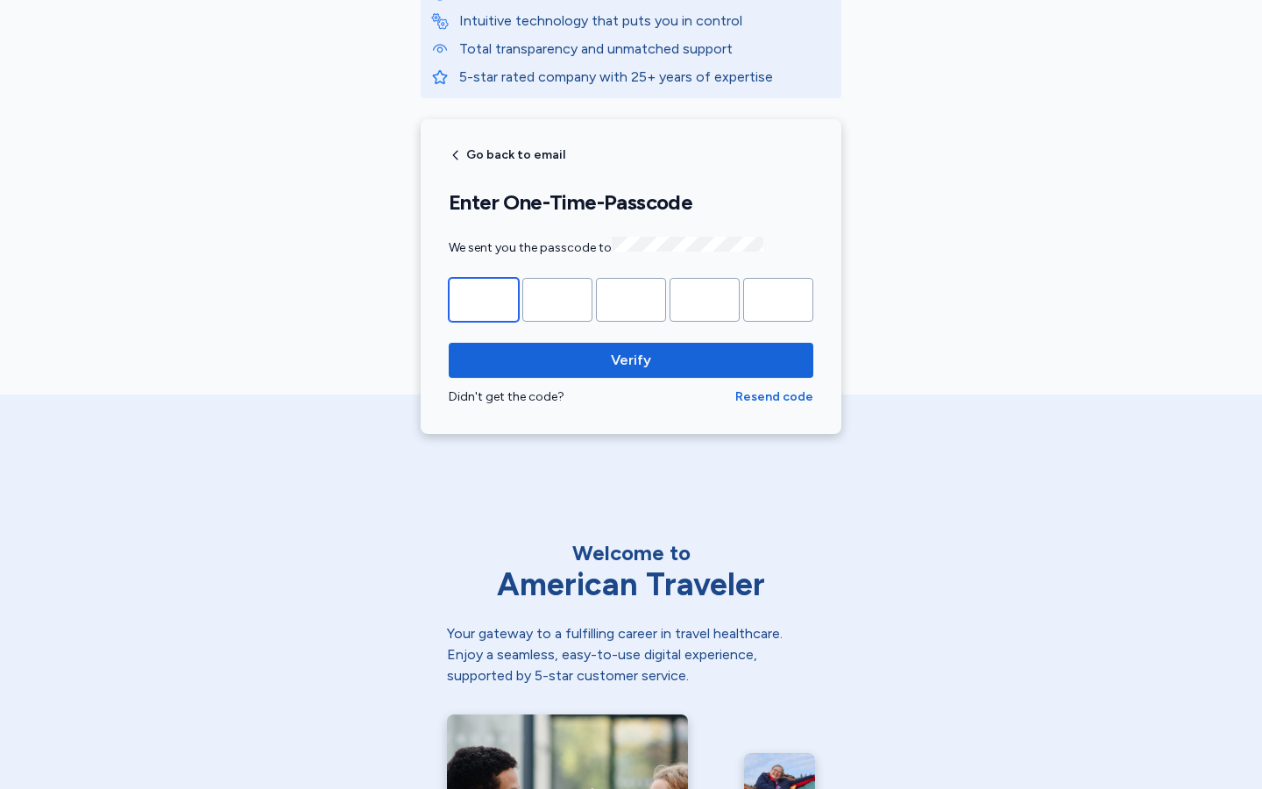
type input "*"
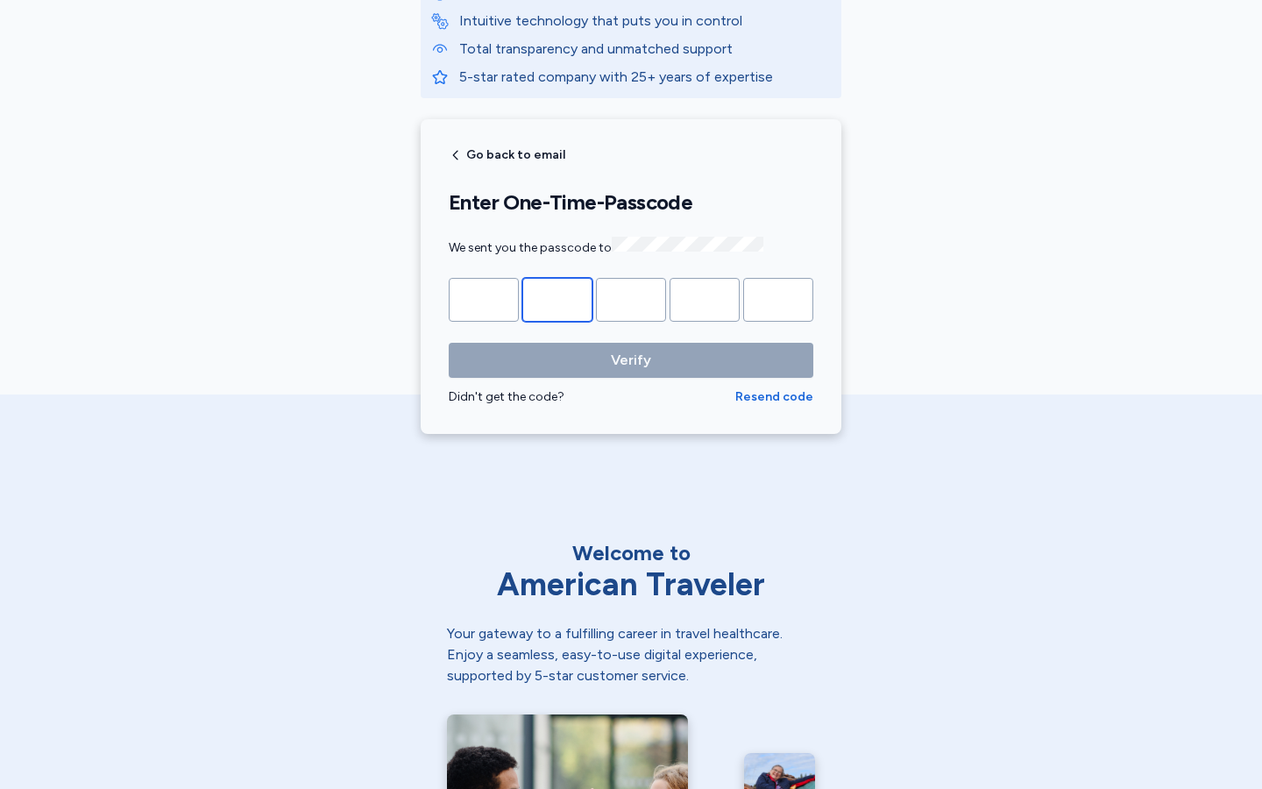
click at [557, 297] on input "Please enter OTP character 2" at bounding box center [557, 300] width 70 height 44
click at [557, 297] on input "*" at bounding box center [557, 300] width 70 height 44
type input "*"
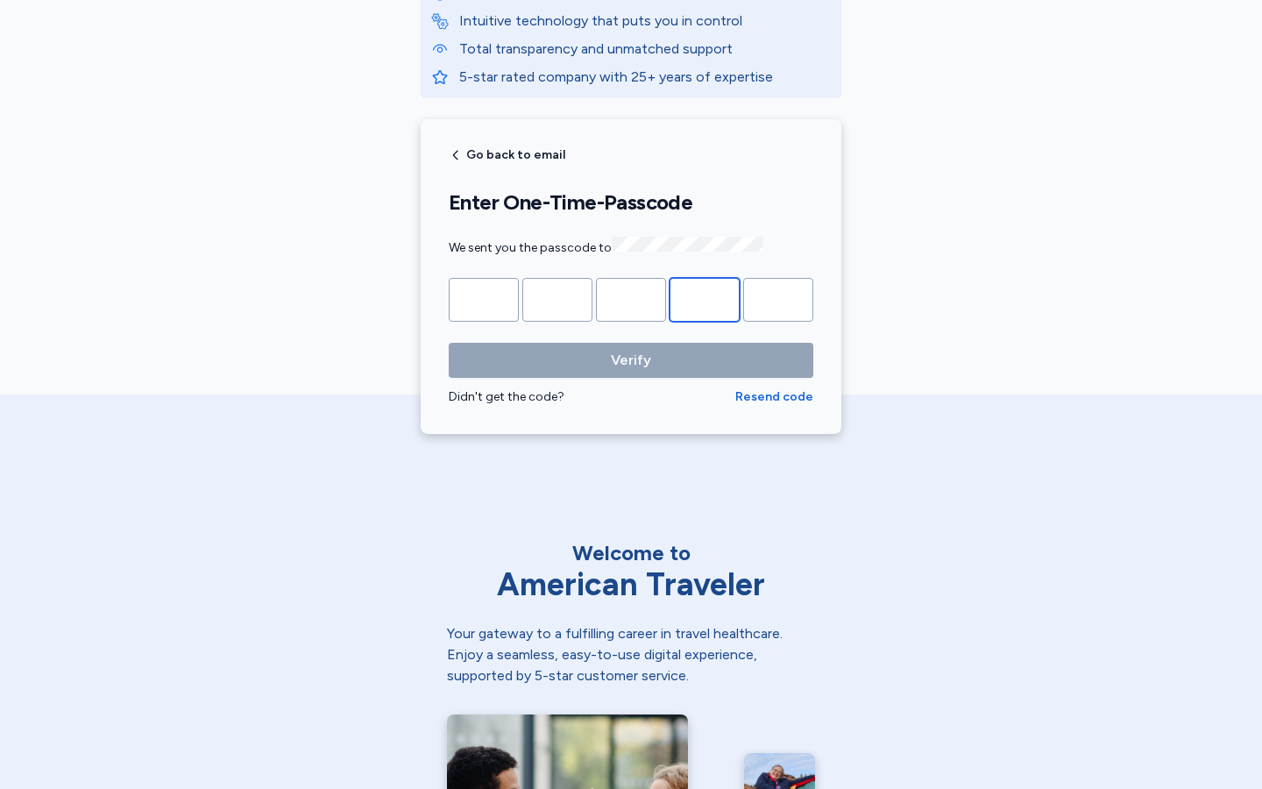
type input "*"
click at [557, 297] on input "Please enter OTP character 2" at bounding box center [557, 300] width 70 height 44
click at [557, 297] on input "*" at bounding box center [557, 300] width 70 height 44
type input "*"
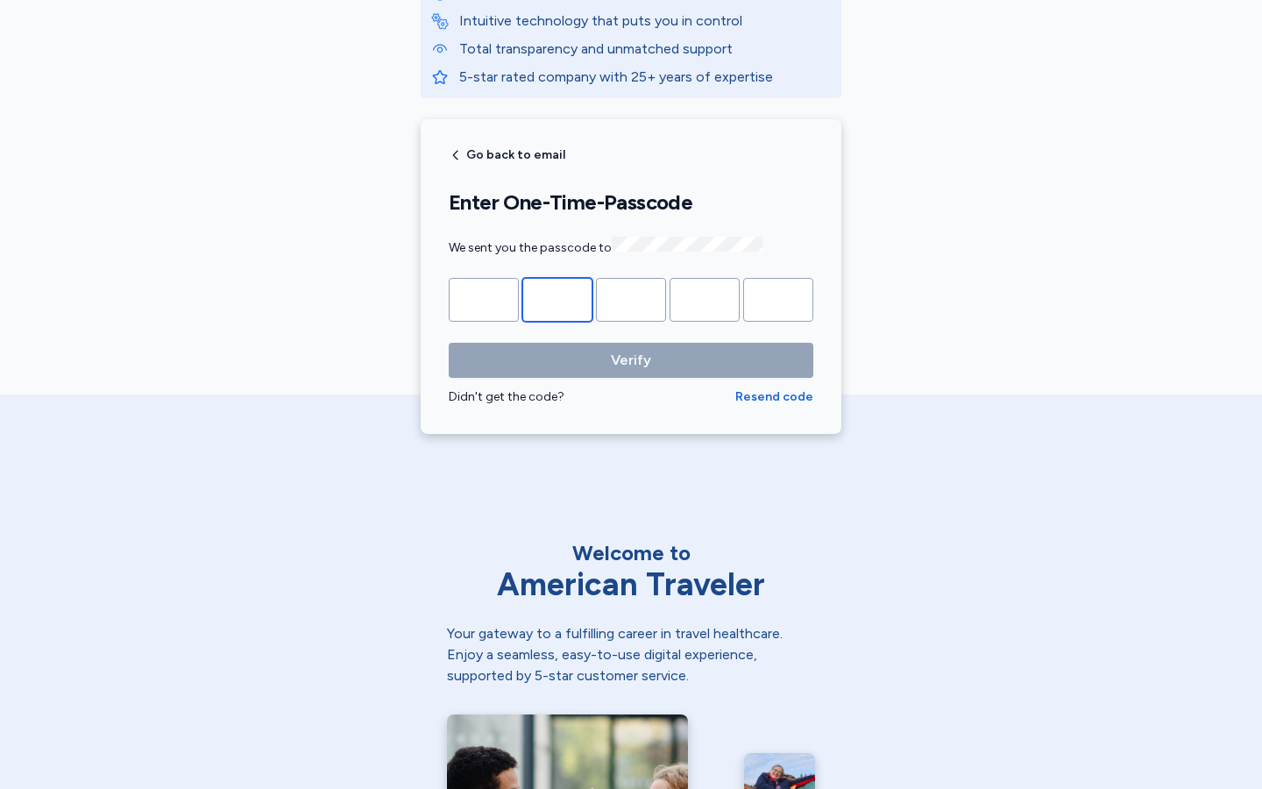
type input "*"
click at [557, 297] on input "Please enter OTP character 2" at bounding box center [557, 300] width 70 height 44
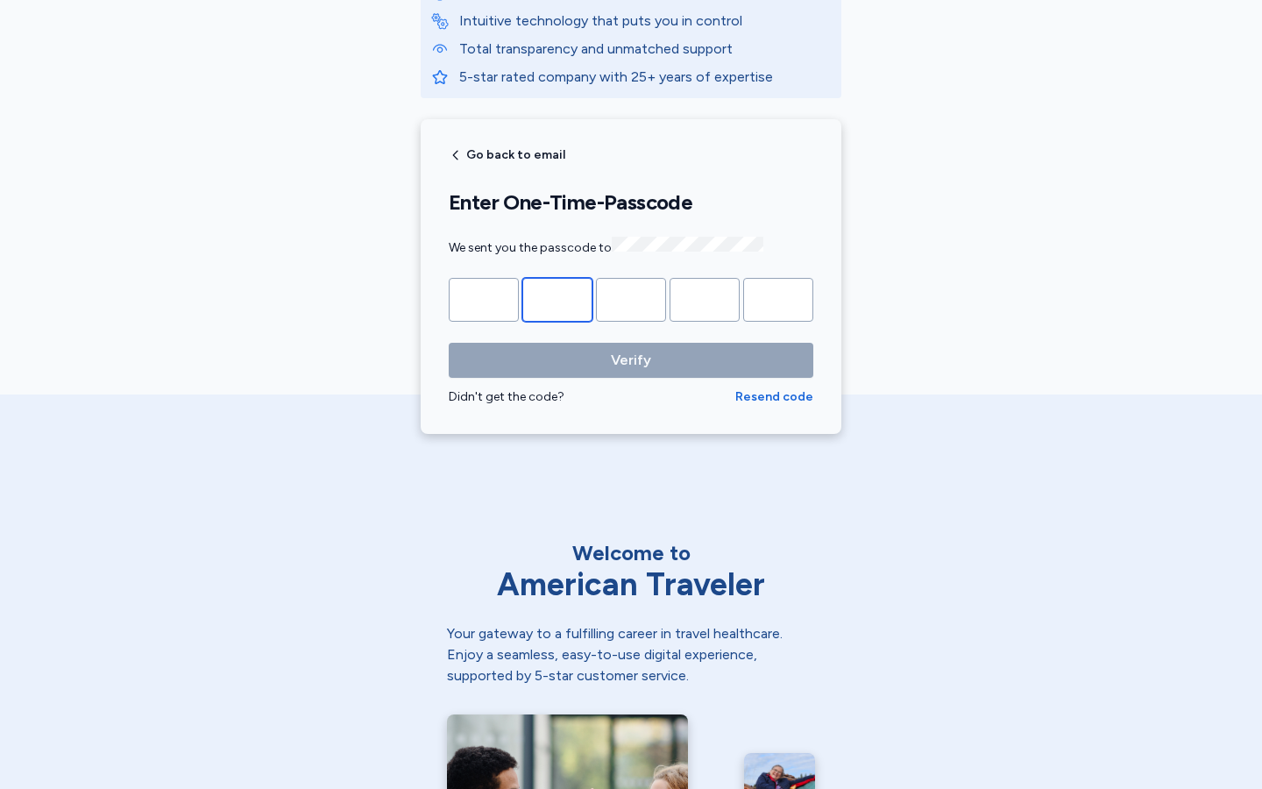
click at [557, 297] on input "*" at bounding box center [557, 300] width 70 height 44
type input "*"
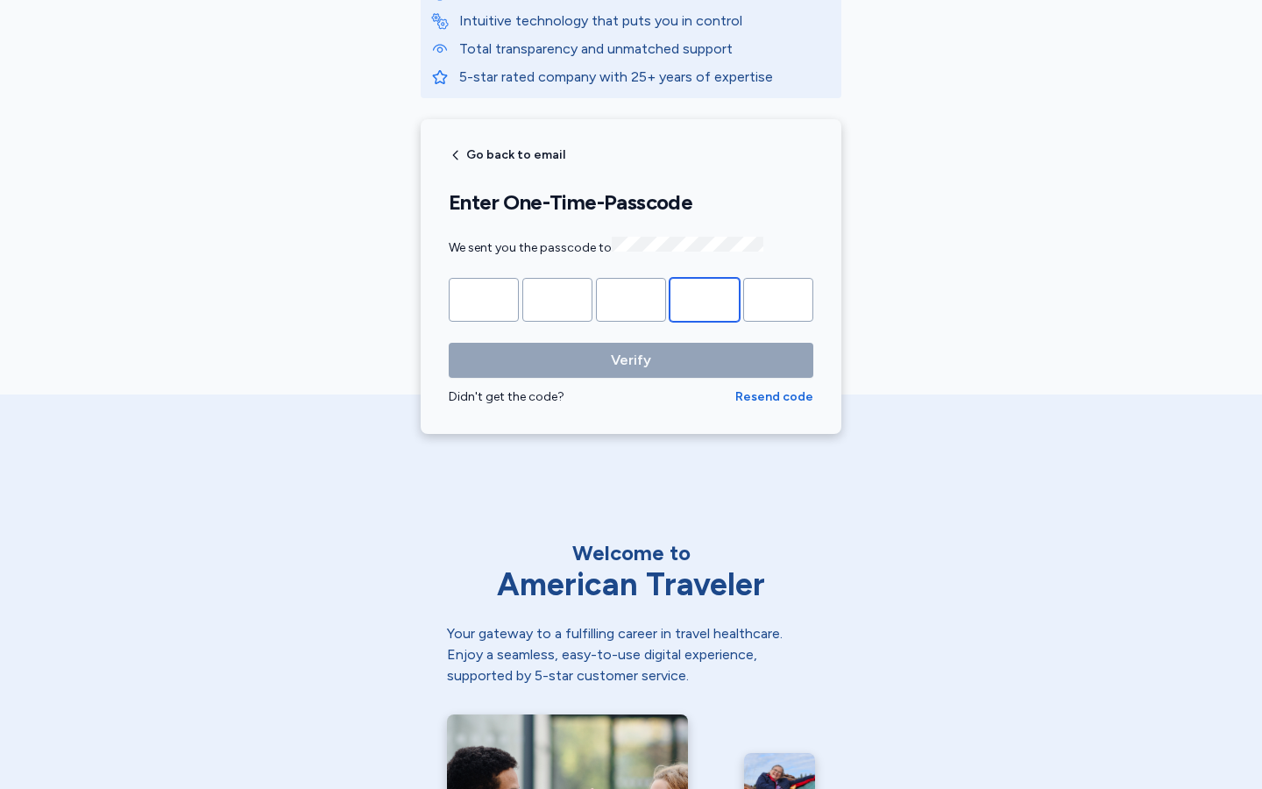
type input "*"
click at [557, 297] on input "Please enter OTP character 2" at bounding box center [557, 300] width 70 height 44
click at [557, 297] on input "*" at bounding box center [557, 300] width 70 height 44
type input "*"
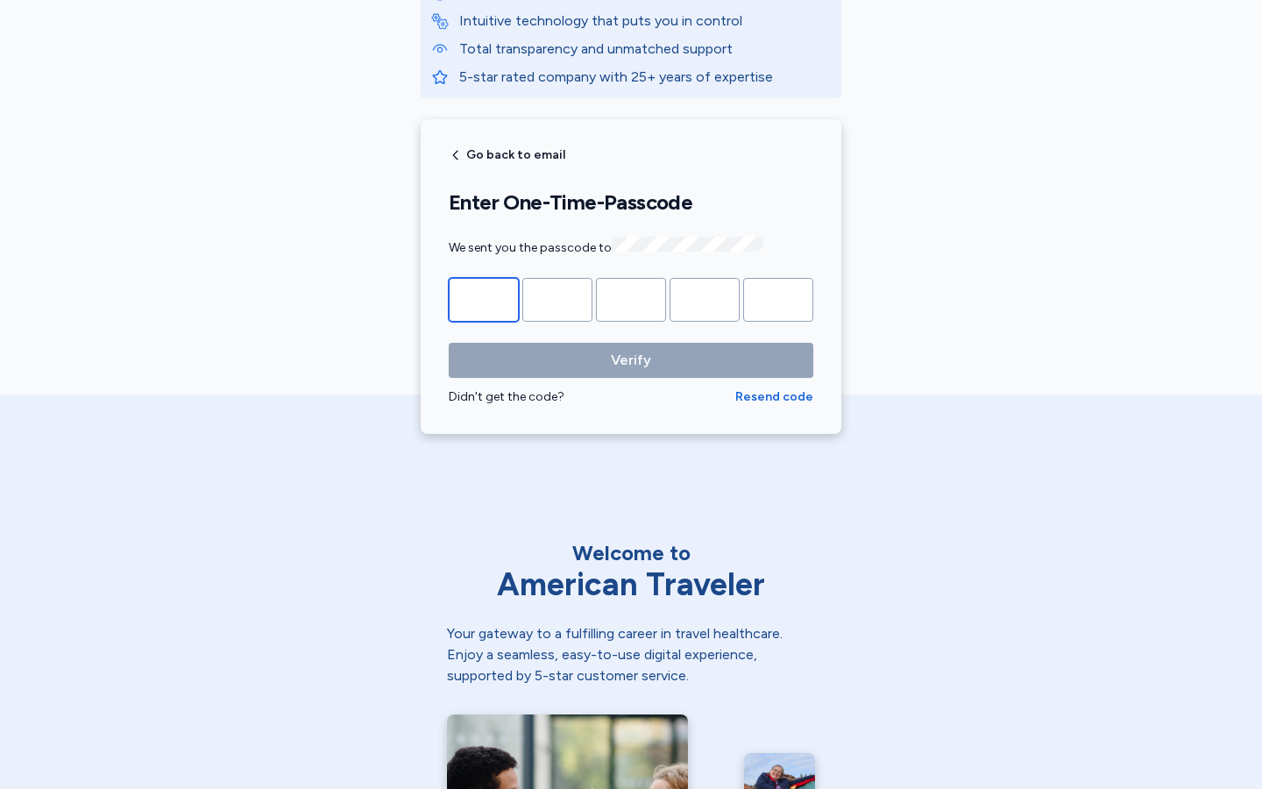
type input "*"
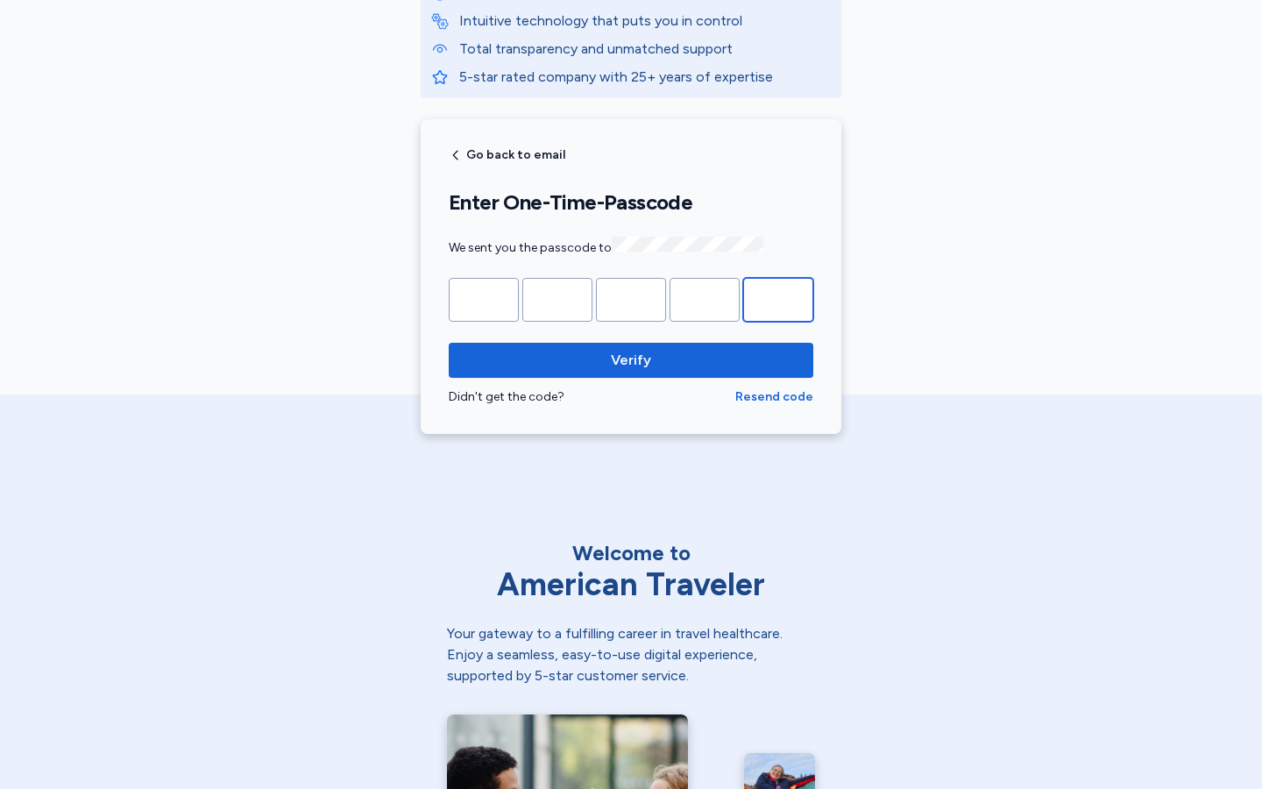
type input "*"
click at [557, 297] on input "Please enter OTP character 2" at bounding box center [557, 300] width 70 height 44
type input "*"
click at [557, 297] on input "*" at bounding box center [557, 300] width 70 height 44
type input "*"
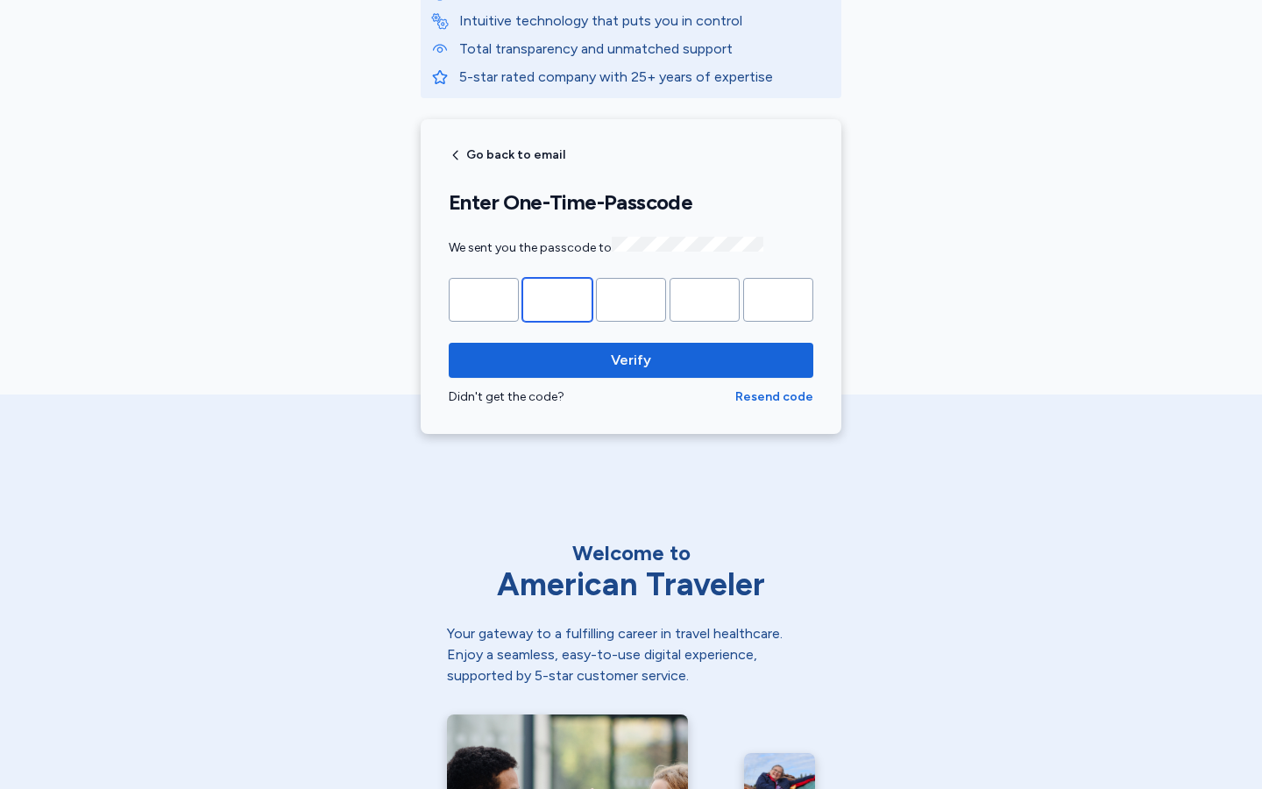
type input "*"
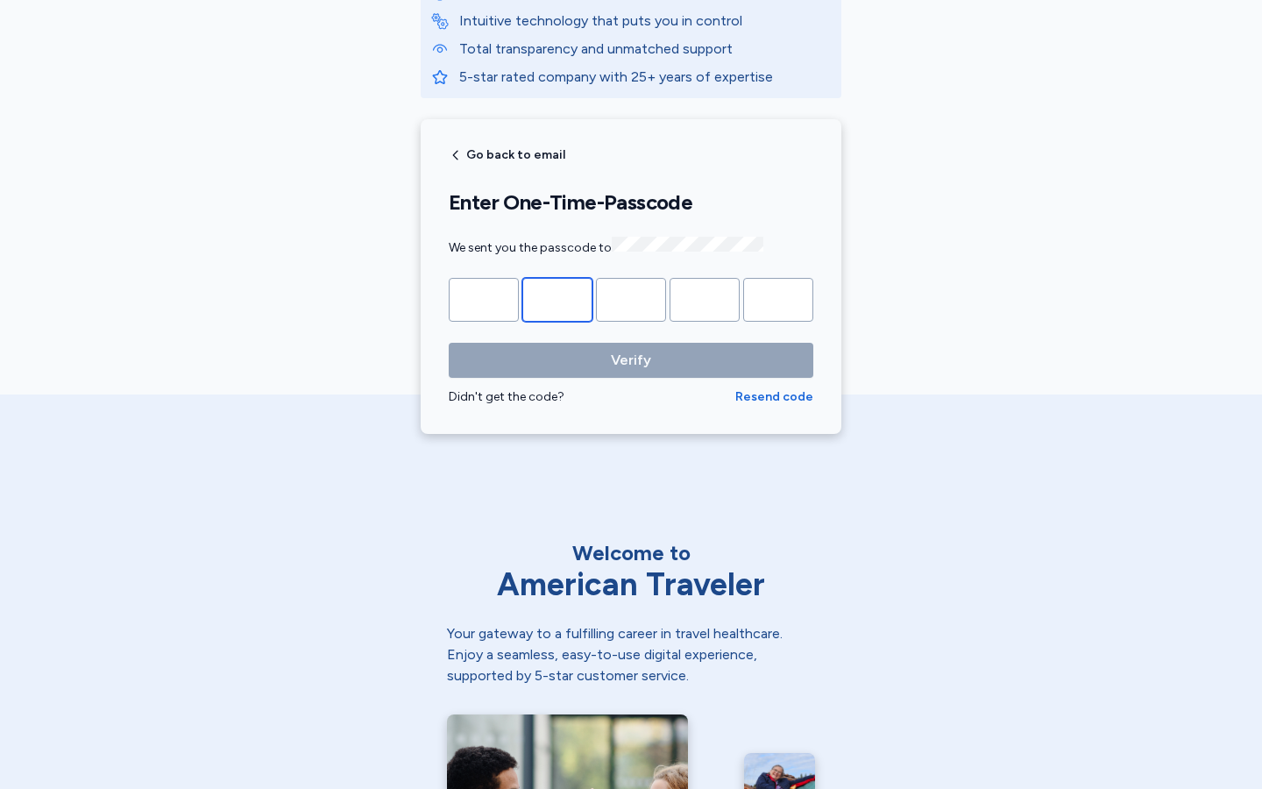
click at [557, 297] on input "Please enter OTP character 2" at bounding box center [557, 300] width 70 height 44
click at [557, 297] on input "*" at bounding box center [557, 300] width 70 height 44
click at [557, 297] on input "Please enter OTP character 2" at bounding box center [557, 300] width 70 height 44
click at [557, 297] on input "*" at bounding box center [557, 300] width 70 height 44
click at [557, 297] on input "Please enter OTP character 2" at bounding box center [557, 300] width 70 height 44
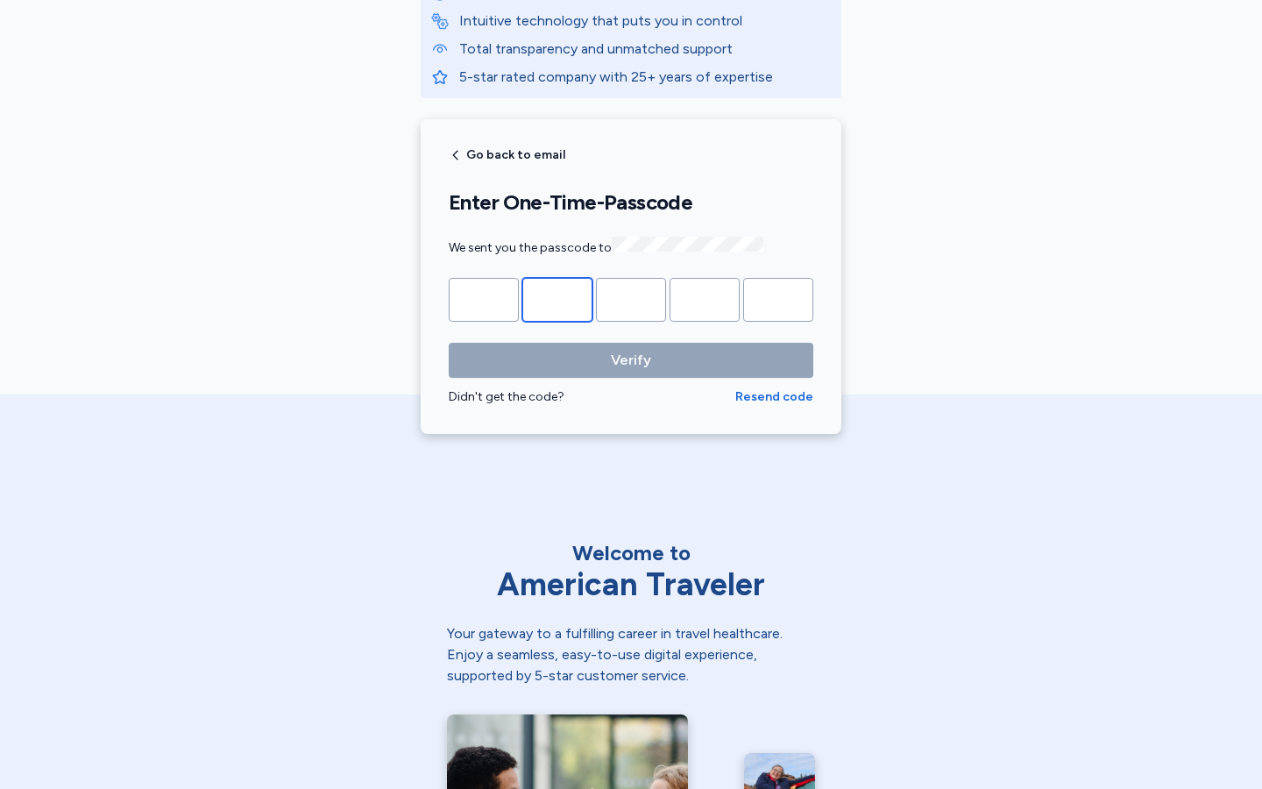
click at [557, 297] on input "*" at bounding box center [557, 300] width 70 height 44
click at [557, 297] on input "Please enter OTP character 2" at bounding box center [557, 300] width 70 height 44
click at [557, 297] on input "*" at bounding box center [557, 300] width 70 height 44
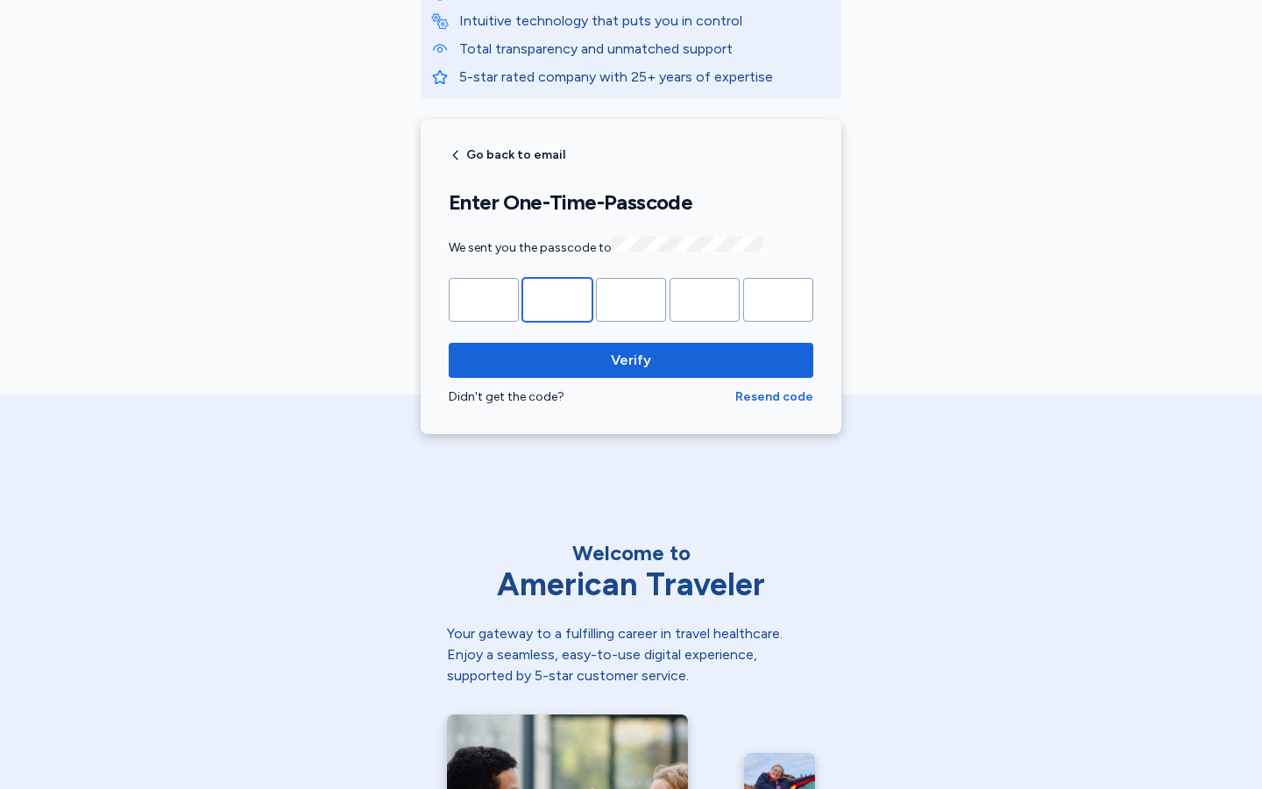
click at [557, 297] on input "Please enter OTP character 2" at bounding box center [557, 300] width 70 height 44
click at [557, 297] on input "*" at bounding box center [557, 300] width 70 height 44
click at [557, 297] on input "Please enter OTP character 2" at bounding box center [557, 300] width 70 height 44
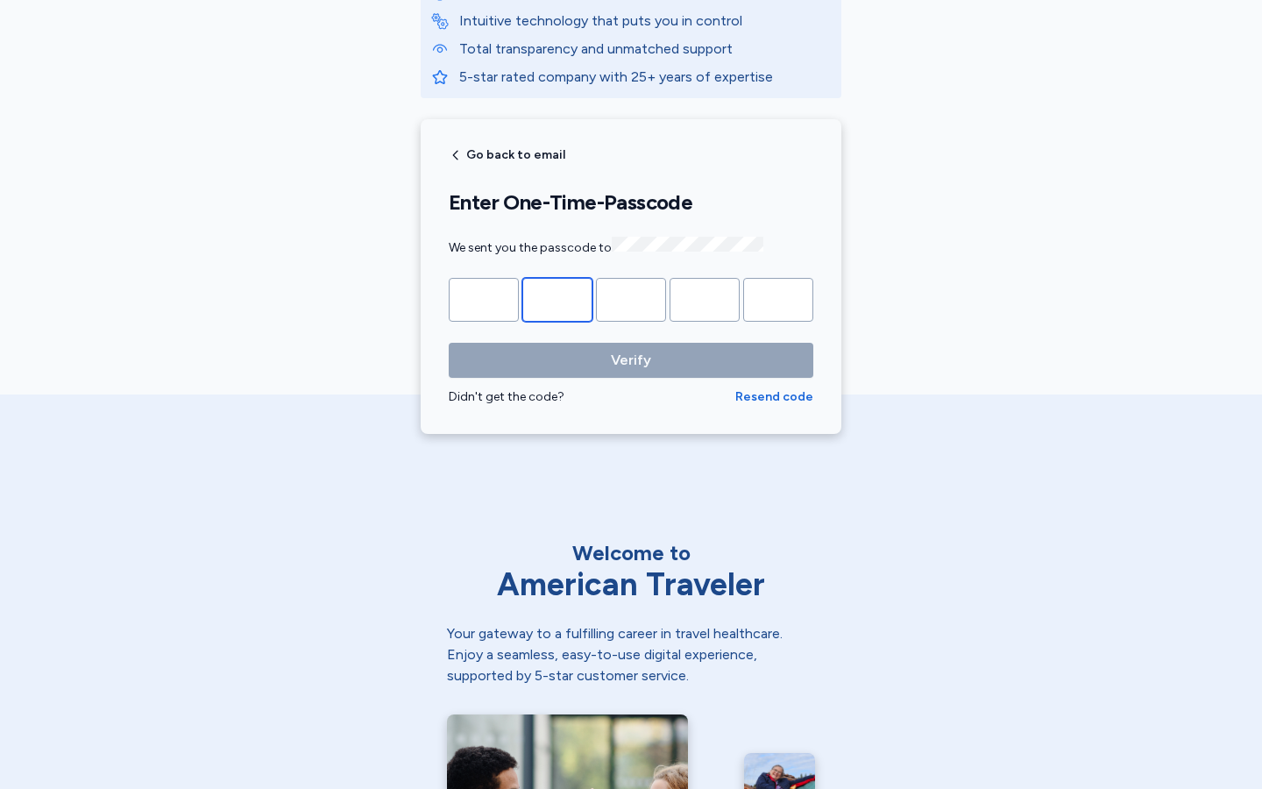
click at [557, 297] on input "*" at bounding box center [557, 300] width 70 height 44
click at [557, 297] on input "Please enter OTP character 2" at bounding box center [557, 300] width 70 height 44
click at [631, 297] on input "*" at bounding box center [631, 300] width 70 height 44
click at [631, 297] on input "Please enter OTP character 3" at bounding box center [631, 300] width 70 height 44
click at [631, 297] on input "*" at bounding box center [631, 300] width 70 height 44
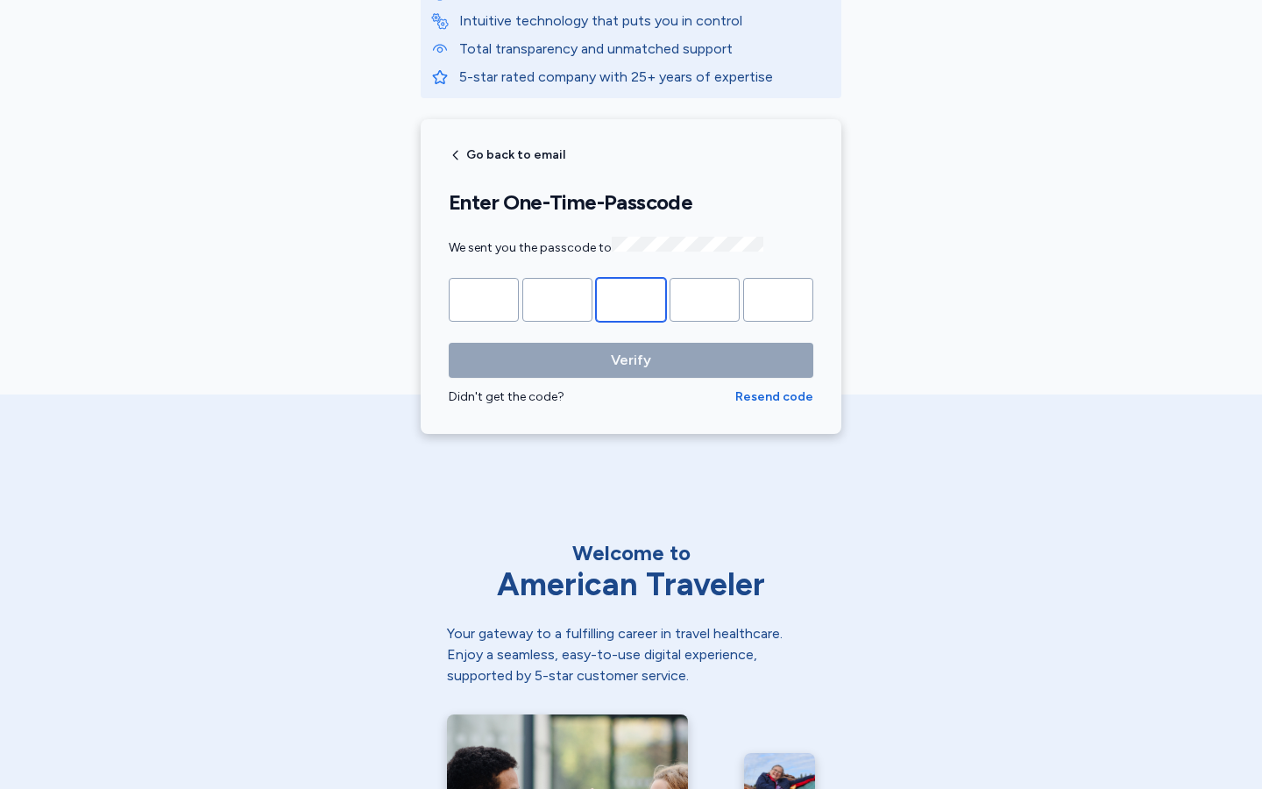
click at [631, 297] on input "Please enter OTP character 3" at bounding box center [631, 300] width 70 height 44
click at [631, 297] on input "*" at bounding box center [631, 300] width 70 height 44
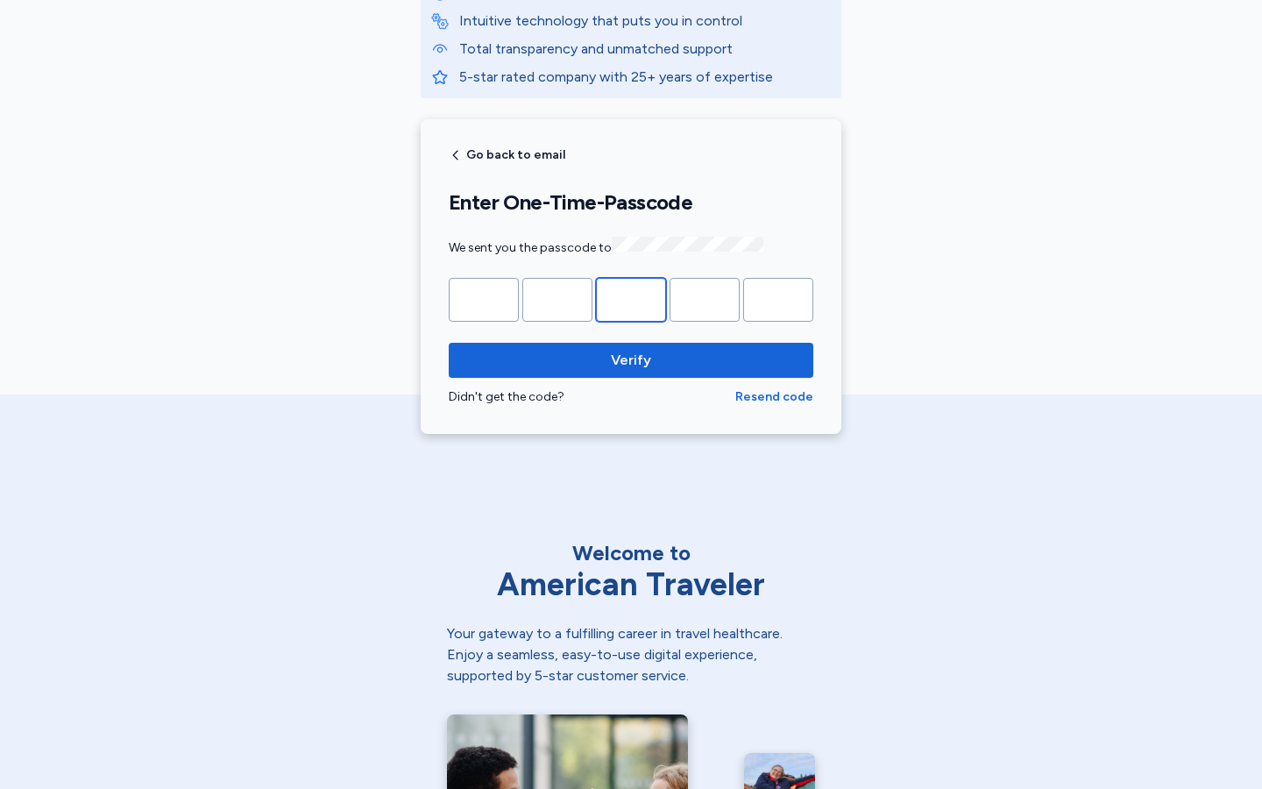
click at [631, 297] on input "Please enter OTP character 3" at bounding box center [631, 300] width 70 height 44
click at [631, 297] on input "*" at bounding box center [631, 300] width 70 height 44
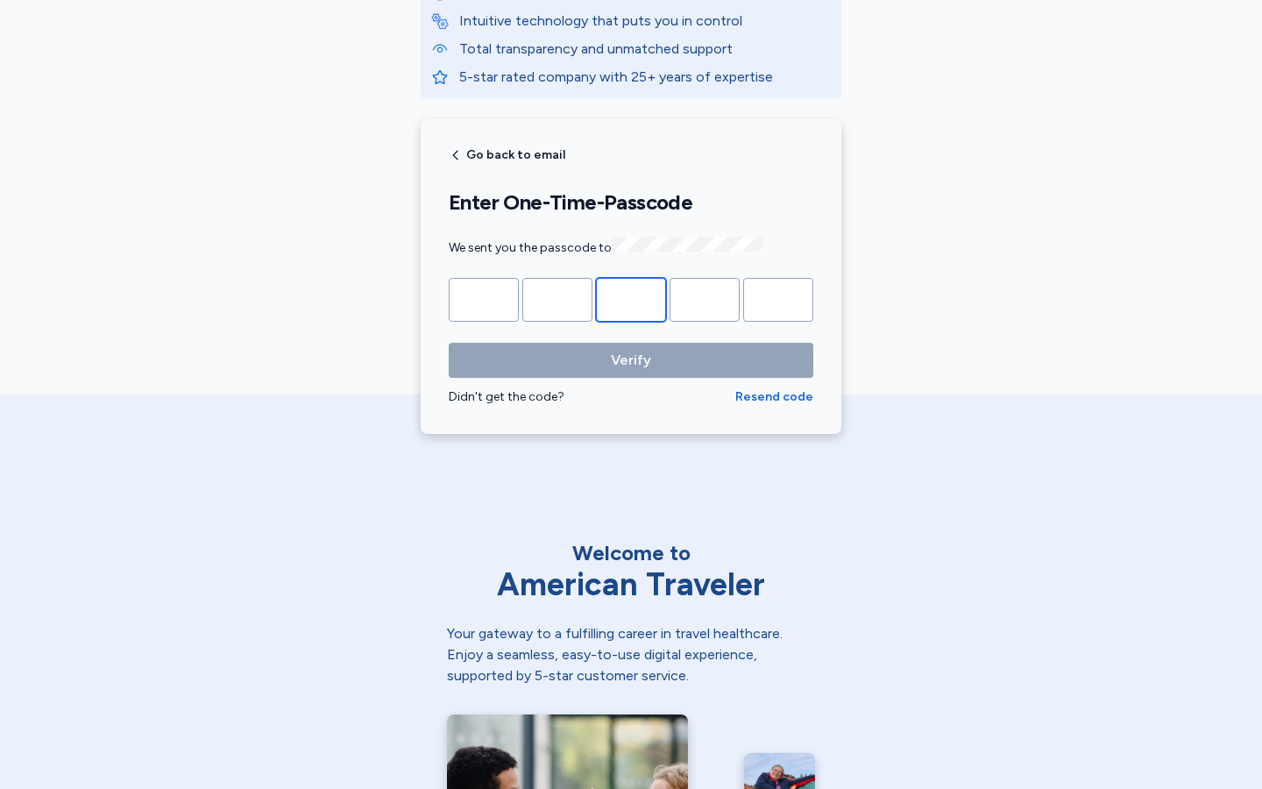
click at [631, 297] on input "Please enter OTP character 3" at bounding box center [631, 300] width 70 height 44
click at [631, 297] on input "*" at bounding box center [631, 300] width 70 height 44
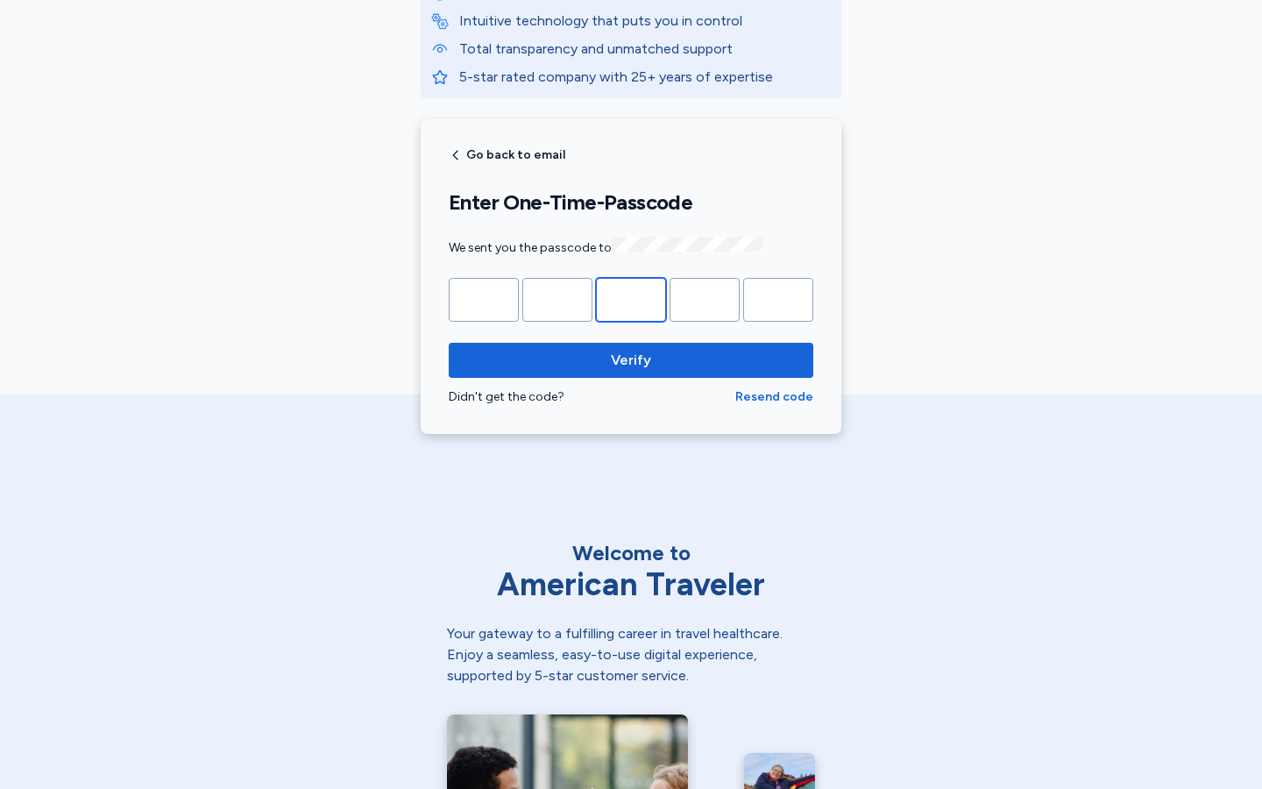
click at [631, 297] on input "Please enter OTP character 3" at bounding box center [631, 300] width 70 height 44
click at [631, 297] on input "*" at bounding box center [631, 300] width 70 height 44
click at [631, 297] on input "Please enter OTP character 3" at bounding box center [631, 300] width 70 height 44
click at [631, 297] on input "*" at bounding box center [631, 300] width 70 height 44
click at [631, 297] on input "Please enter OTP character 3" at bounding box center [631, 300] width 70 height 44
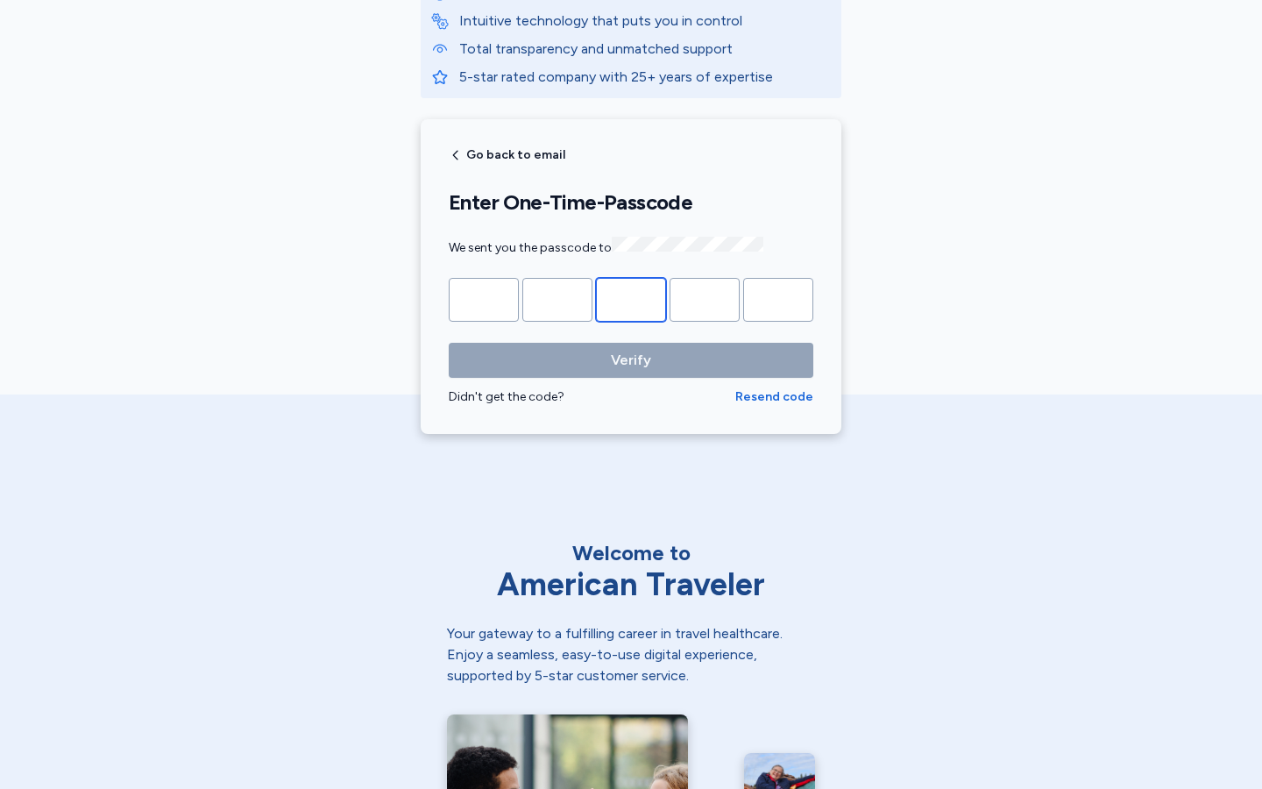
click at [631, 297] on input "*" at bounding box center [631, 300] width 70 height 44
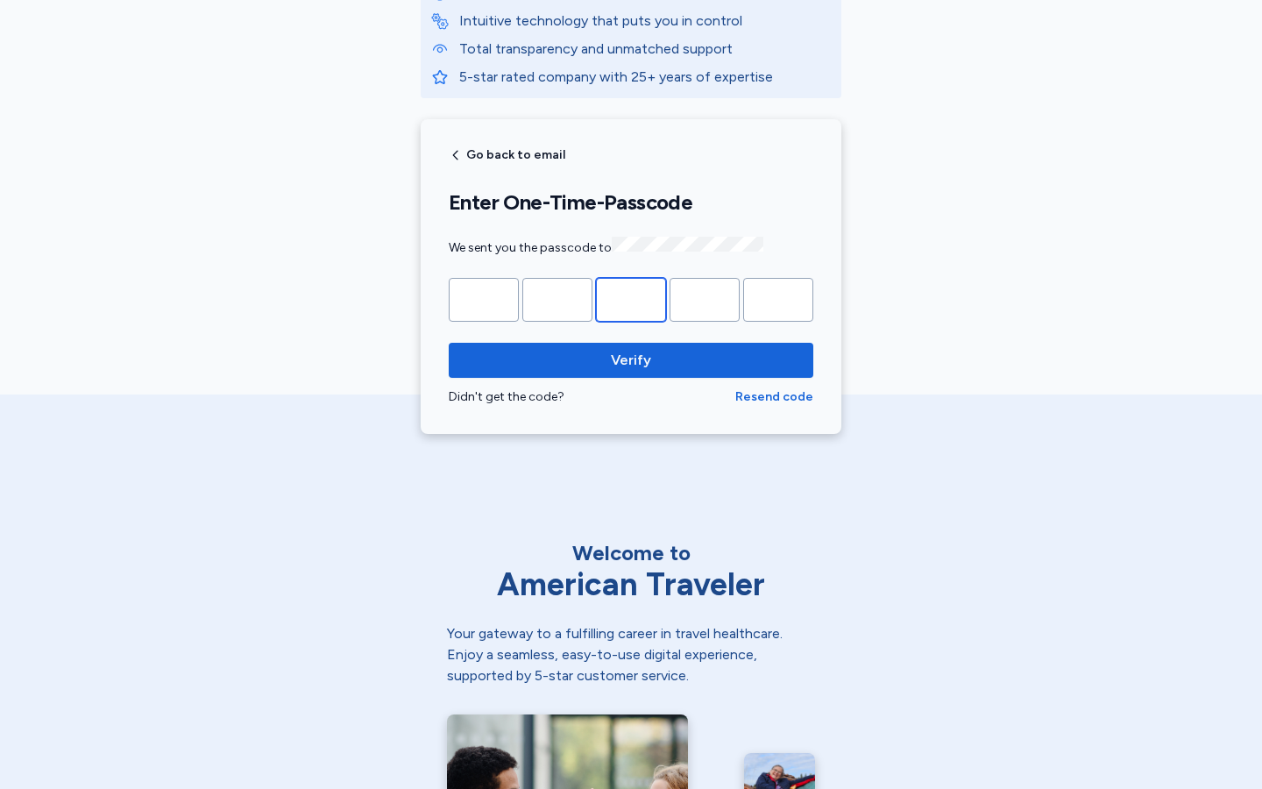
click at [631, 297] on input "Please enter OTP character 3" at bounding box center [631, 300] width 70 height 44
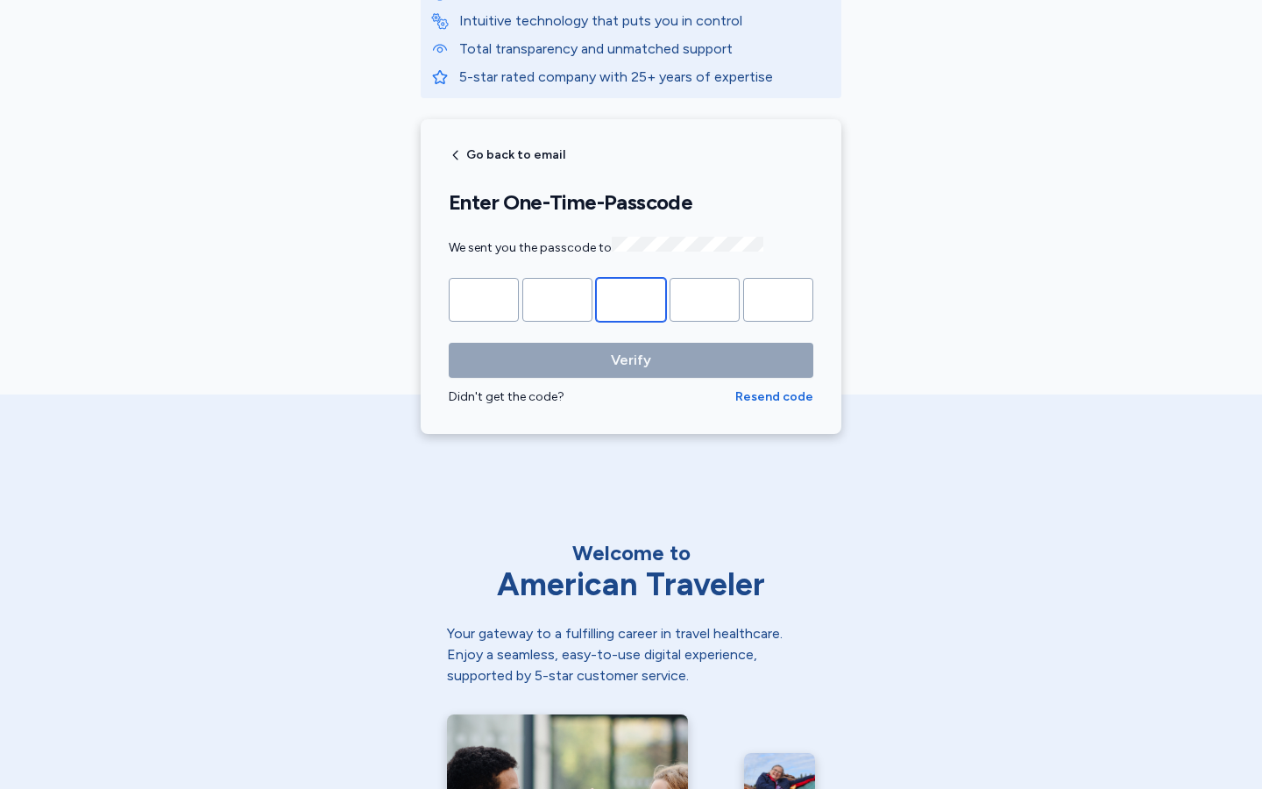
click at [631, 297] on input "*" at bounding box center [631, 300] width 70 height 44
click at [631, 297] on input "Please enter OTP character 3" at bounding box center [631, 300] width 70 height 44
click at [631, 297] on input "*" at bounding box center [631, 300] width 70 height 44
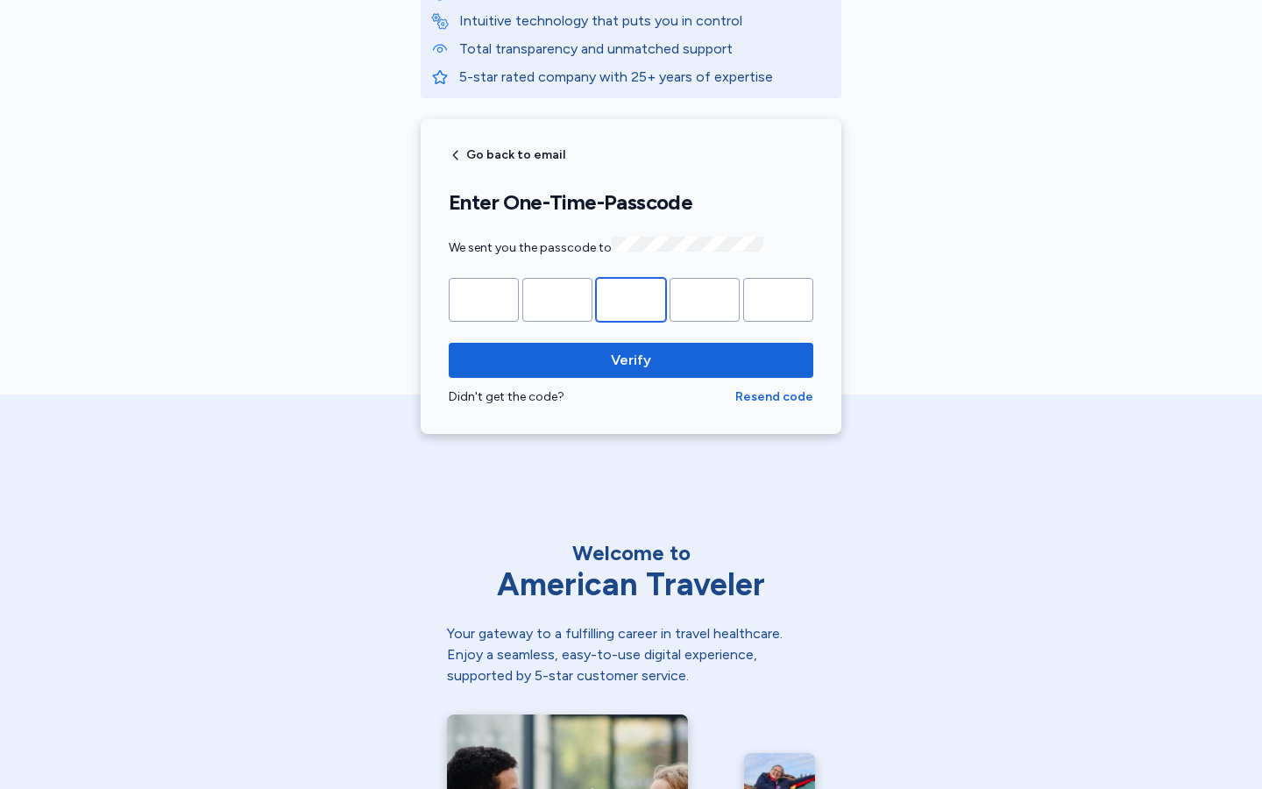
click at [631, 297] on input "Please enter OTP character 3" at bounding box center [631, 300] width 70 height 44
click at [631, 297] on input "*" at bounding box center [631, 300] width 70 height 44
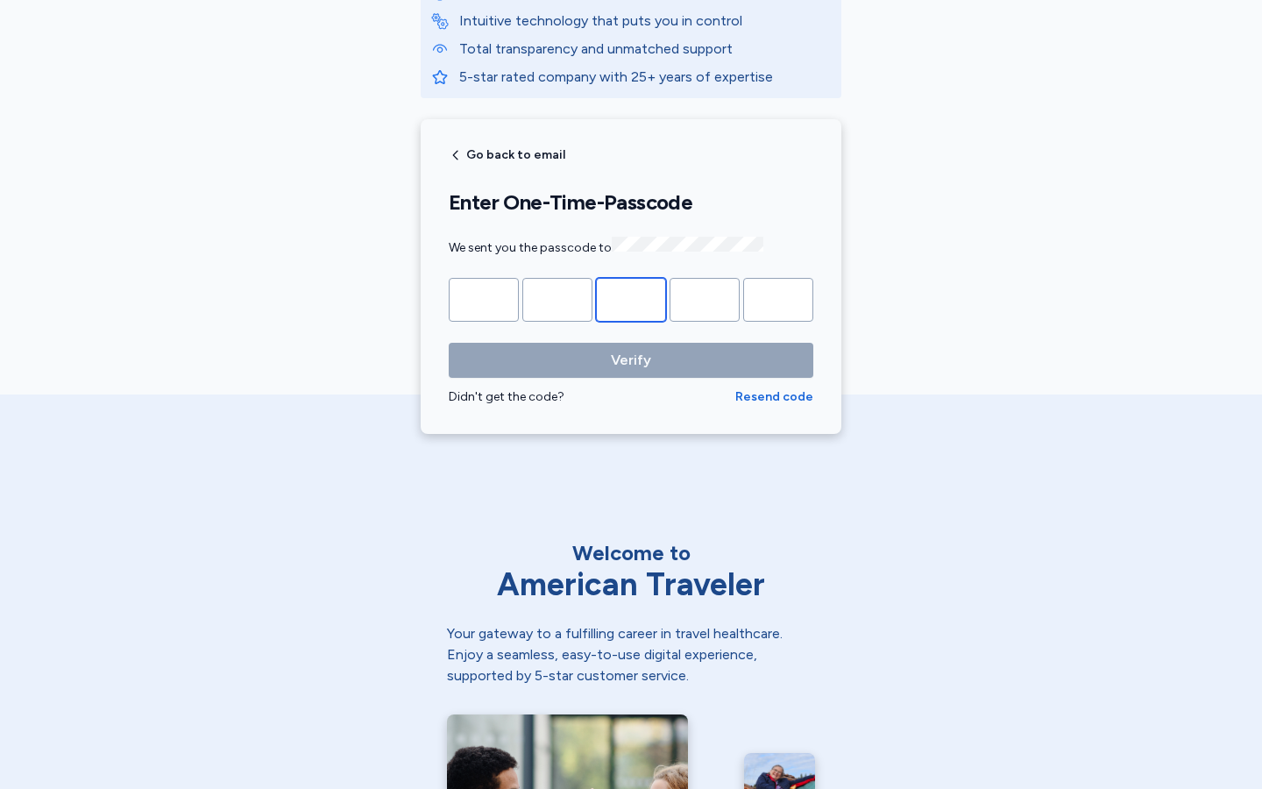
click at [631, 297] on input "Please enter OTP character 3" at bounding box center [631, 300] width 70 height 44
click at [631, 297] on input "*" at bounding box center [631, 300] width 70 height 44
click at [631, 297] on input "Please enter OTP character 3" at bounding box center [631, 300] width 70 height 44
click at [631, 297] on input "*" at bounding box center [631, 300] width 70 height 44
click at [631, 297] on input "Please enter OTP character 3" at bounding box center [631, 300] width 70 height 44
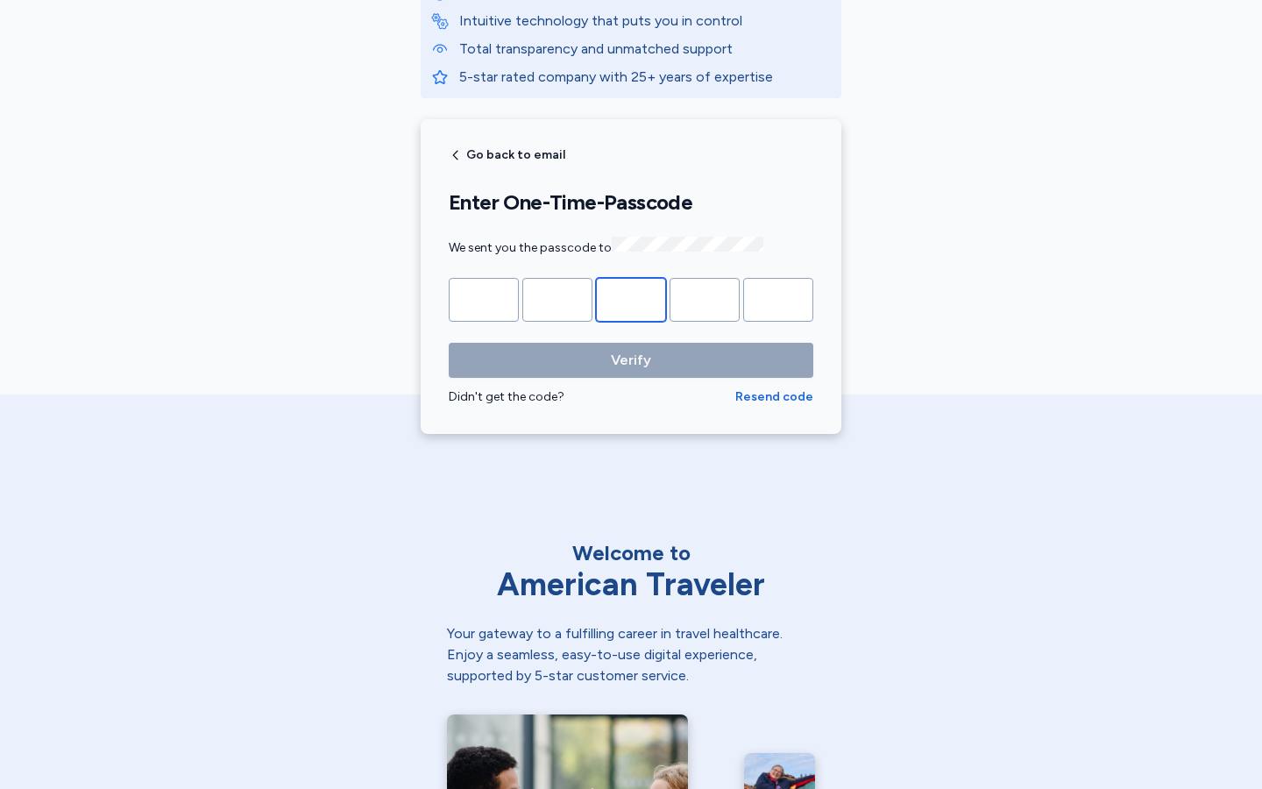
click at [631, 297] on input "*" at bounding box center [631, 300] width 70 height 44
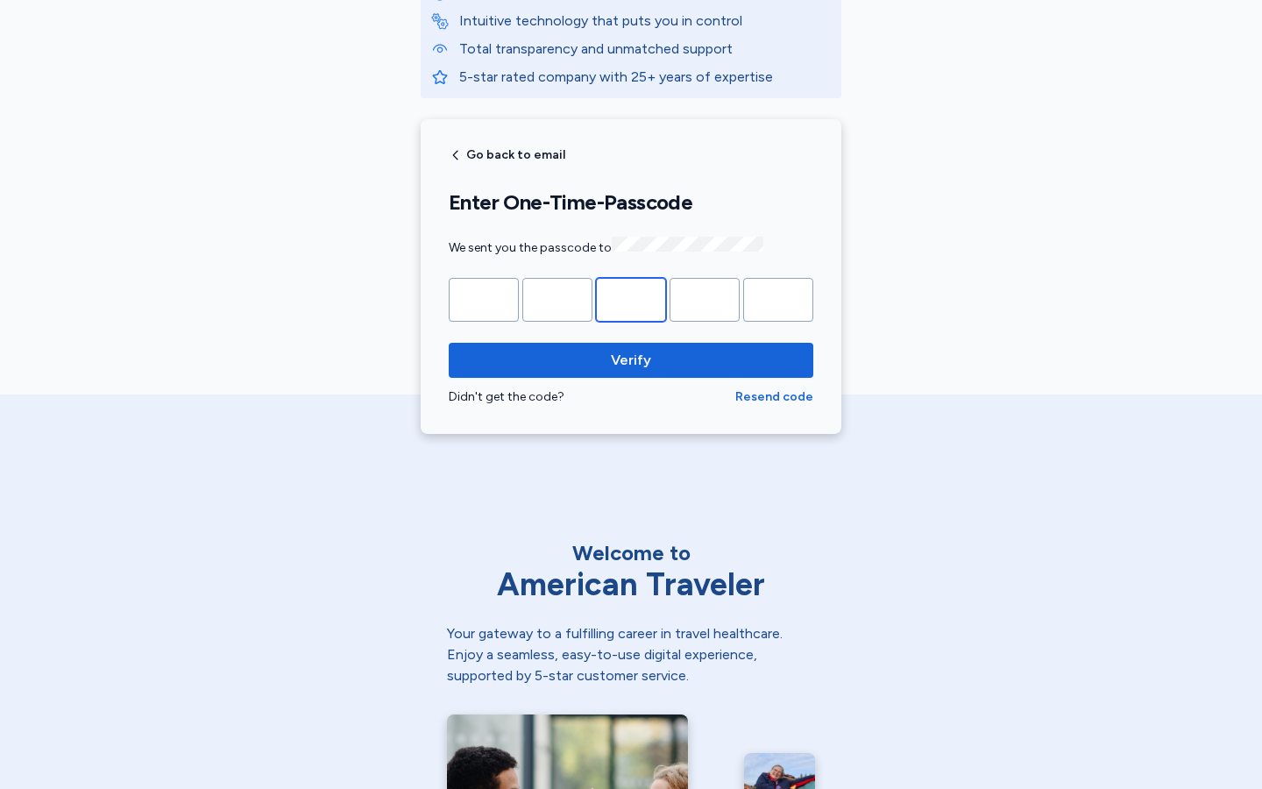
click at [631, 297] on input "Please enter OTP character 3" at bounding box center [631, 300] width 70 height 44
click at [631, 297] on input "*" at bounding box center [631, 300] width 70 height 44
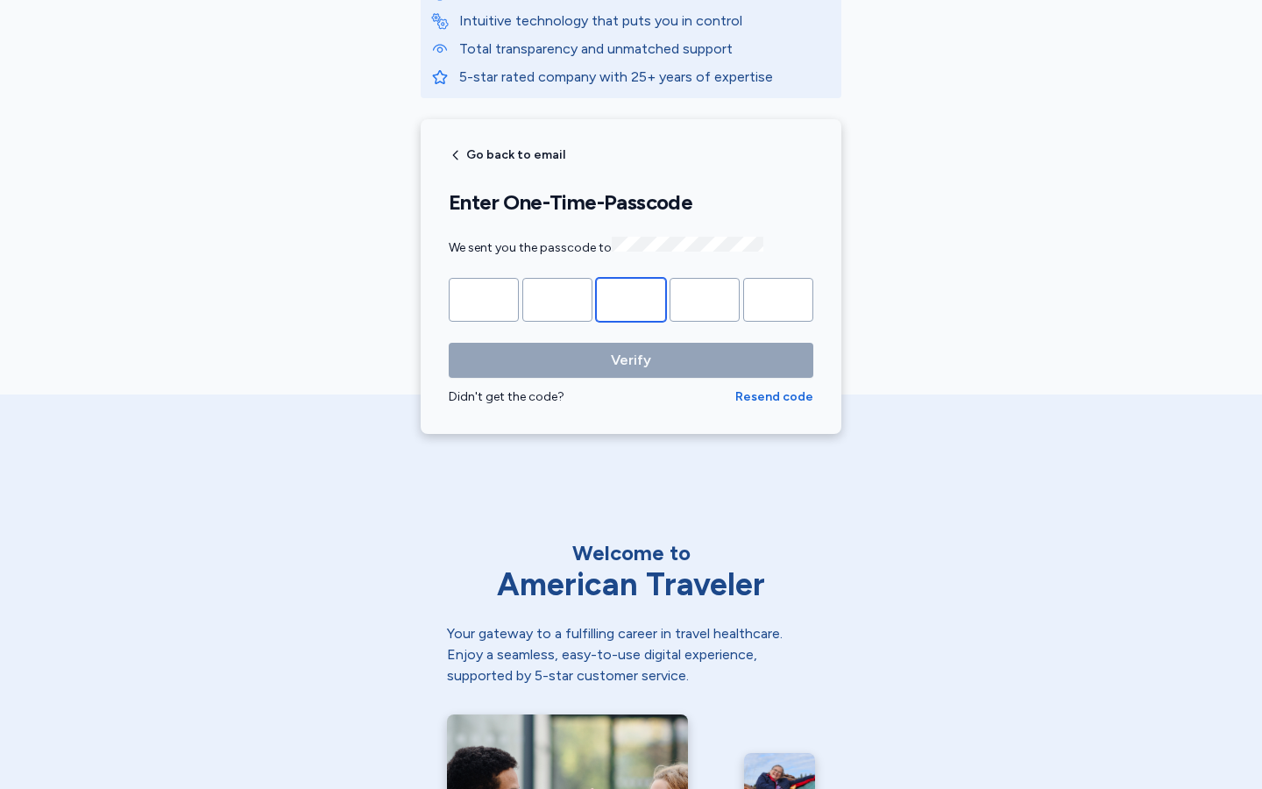
click at [631, 297] on input "Please enter OTP character 3" at bounding box center [631, 300] width 70 height 44
click at [631, 297] on input "*" at bounding box center [631, 300] width 70 height 44
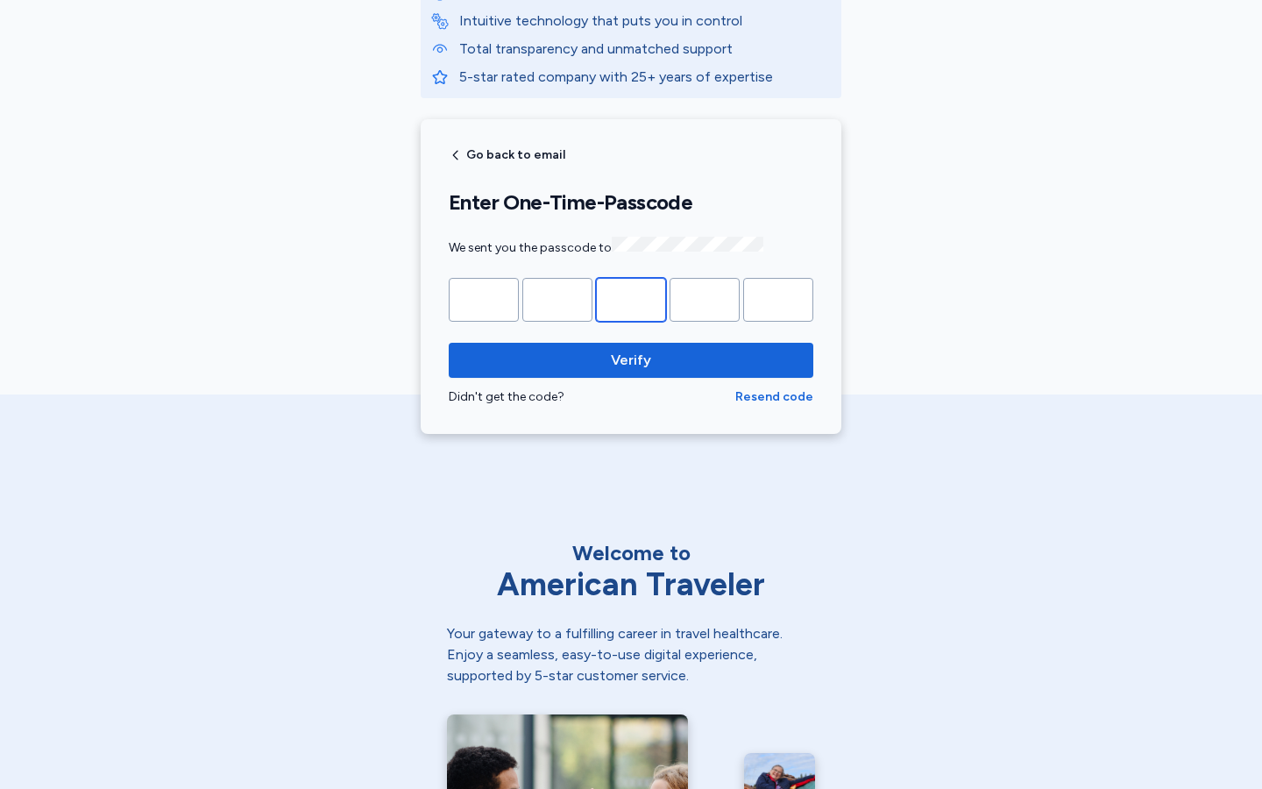
click at [631, 297] on input "Please enter OTP character 3" at bounding box center [631, 300] width 70 height 44
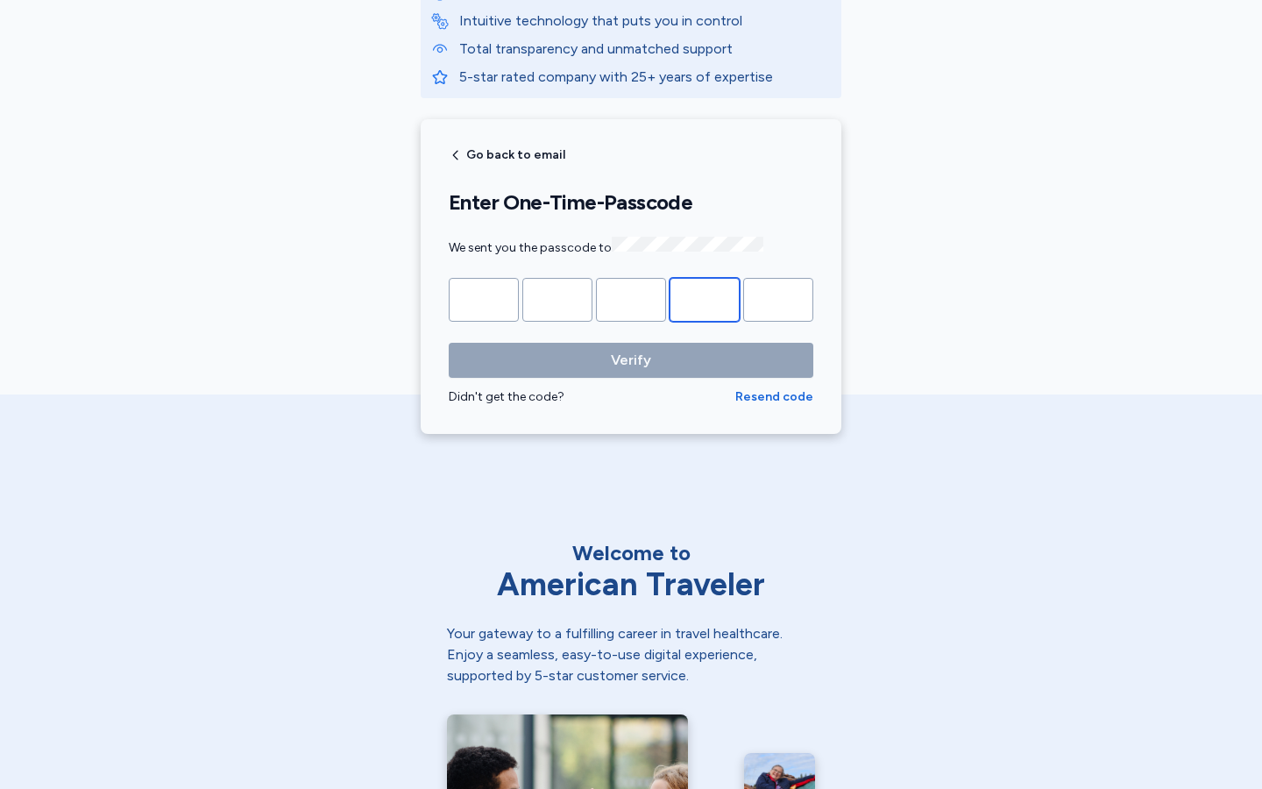
click at [705, 297] on input "*" at bounding box center [704, 300] width 70 height 44
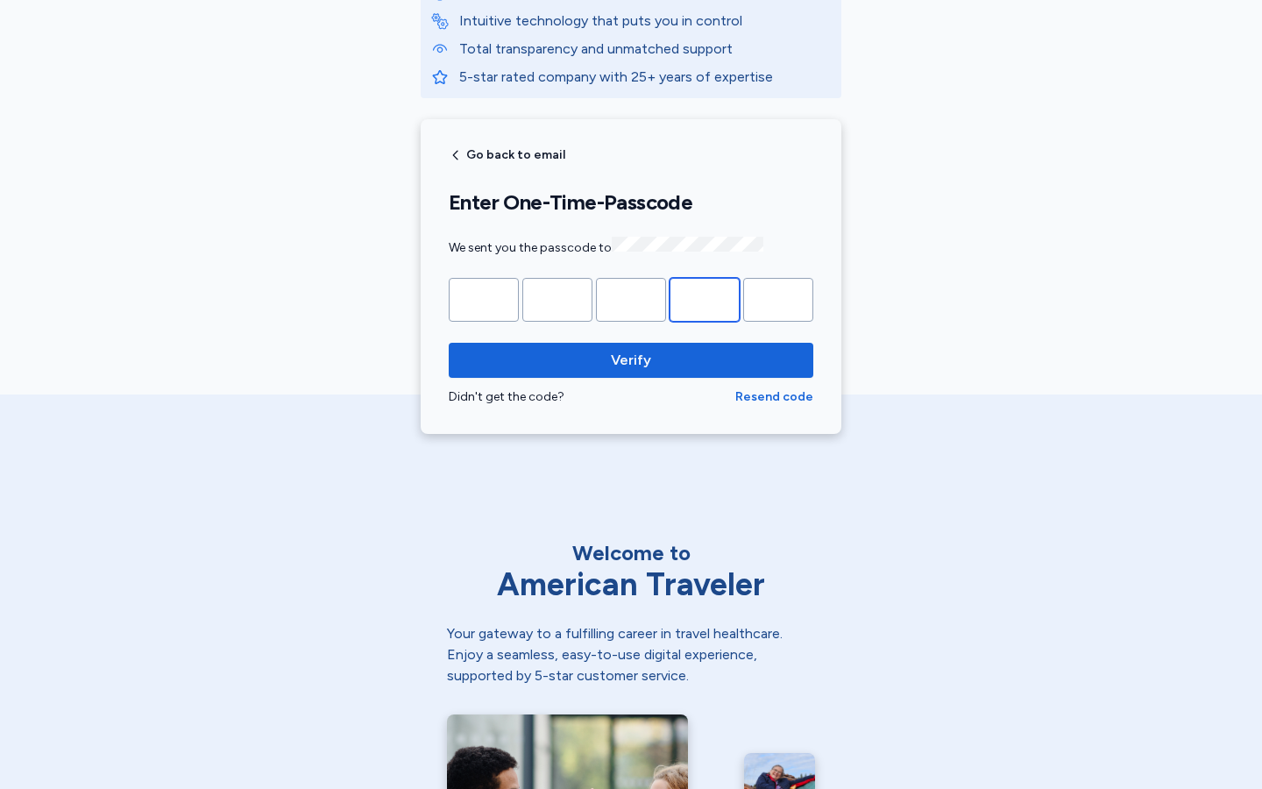
click at [705, 297] on input "Please enter OTP character 4" at bounding box center [704, 300] width 70 height 44
click at [705, 297] on input "*" at bounding box center [704, 300] width 70 height 44
click at [705, 297] on input "Please enter OTP character 4" at bounding box center [704, 300] width 70 height 44
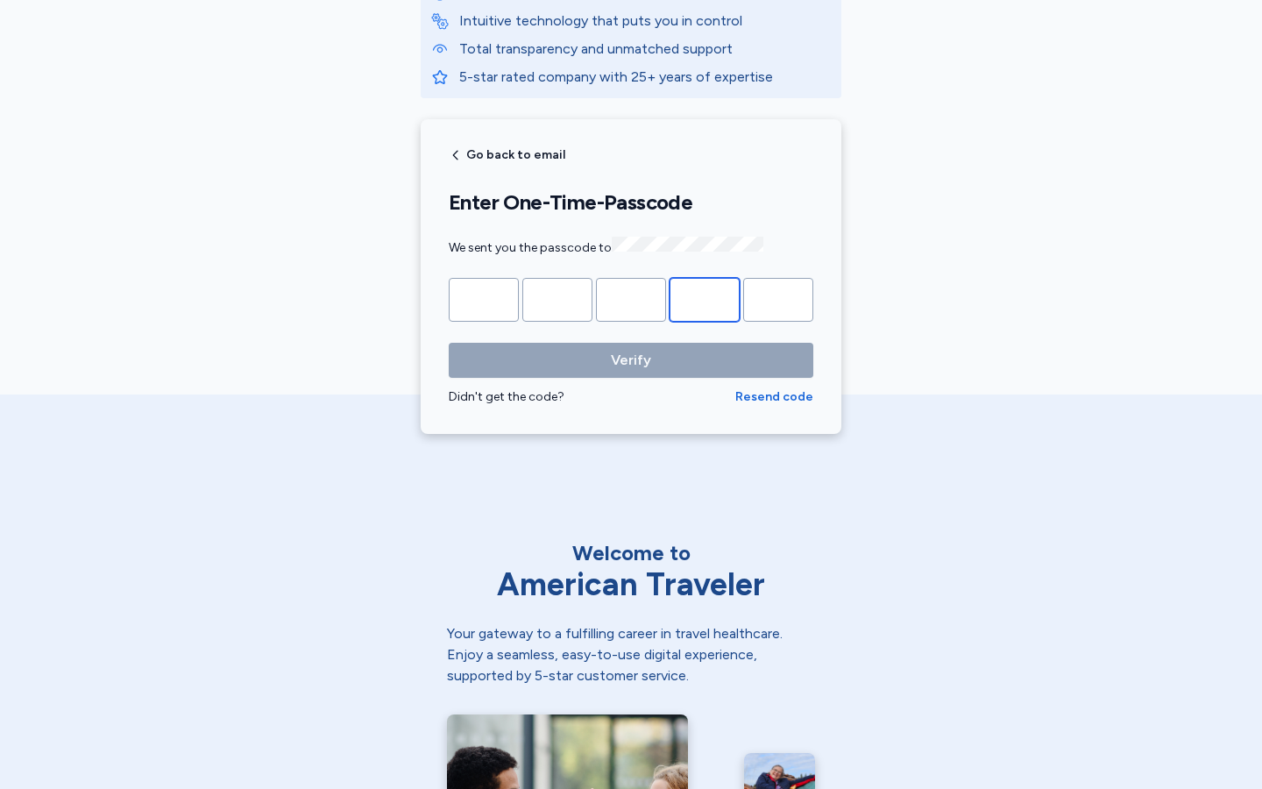
click at [705, 297] on input "*" at bounding box center [704, 300] width 70 height 44
click at [705, 297] on input "Please enter OTP character 4" at bounding box center [704, 300] width 70 height 44
click at [705, 297] on input "*" at bounding box center [704, 300] width 70 height 44
click at [705, 297] on input "Please enter OTP character 4" at bounding box center [704, 300] width 70 height 44
click at [705, 297] on input "*" at bounding box center [704, 300] width 70 height 44
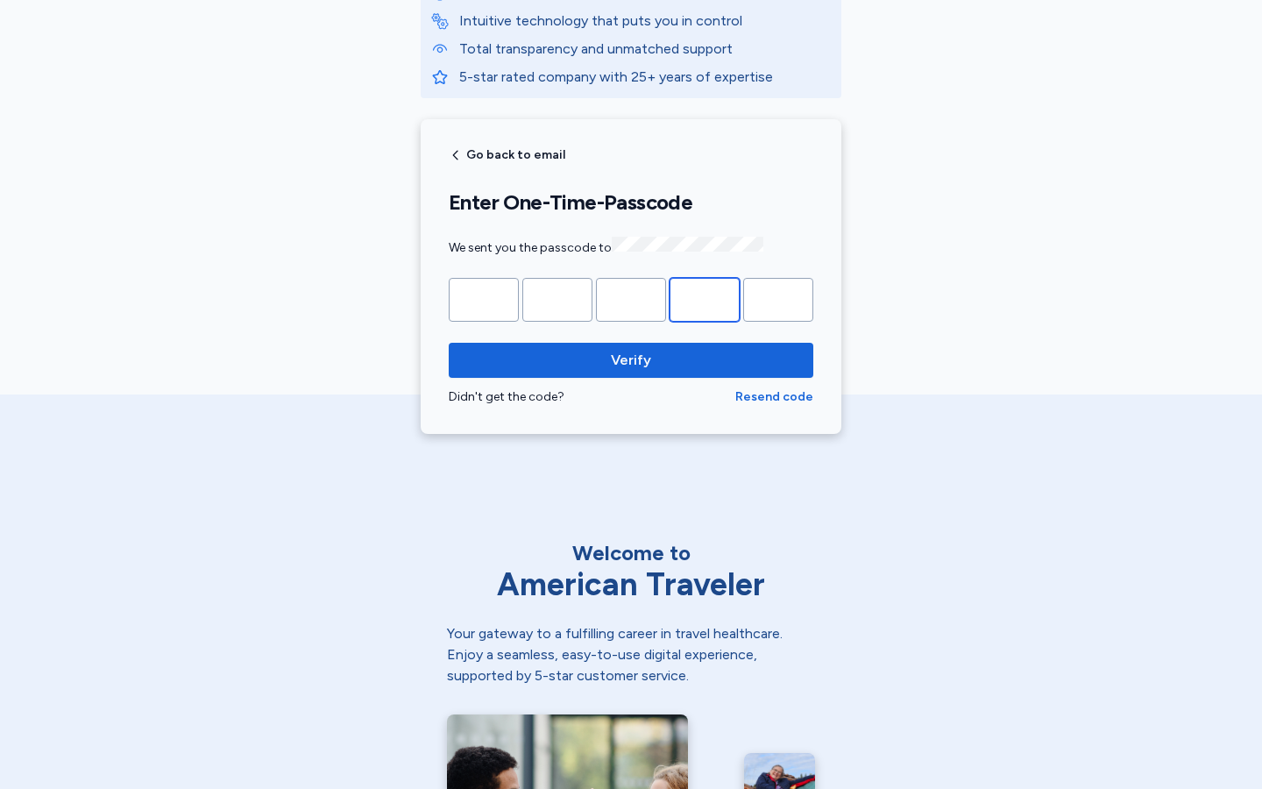
click at [705, 297] on input "Please enter OTP character 4" at bounding box center [704, 300] width 70 height 44
click at [705, 297] on input "*" at bounding box center [704, 300] width 70 height 44
click at [705, 297] on input "Please enter OTP character 4" at bounding box center [704, 300] width 70 height 44
click at [705, 297] on input "*" at bounding box center [704, 300] width 70 height 44
click at [705, 297] on input "Please enter OTP character 4" at bounding box center [704, 300] width 70 height 44
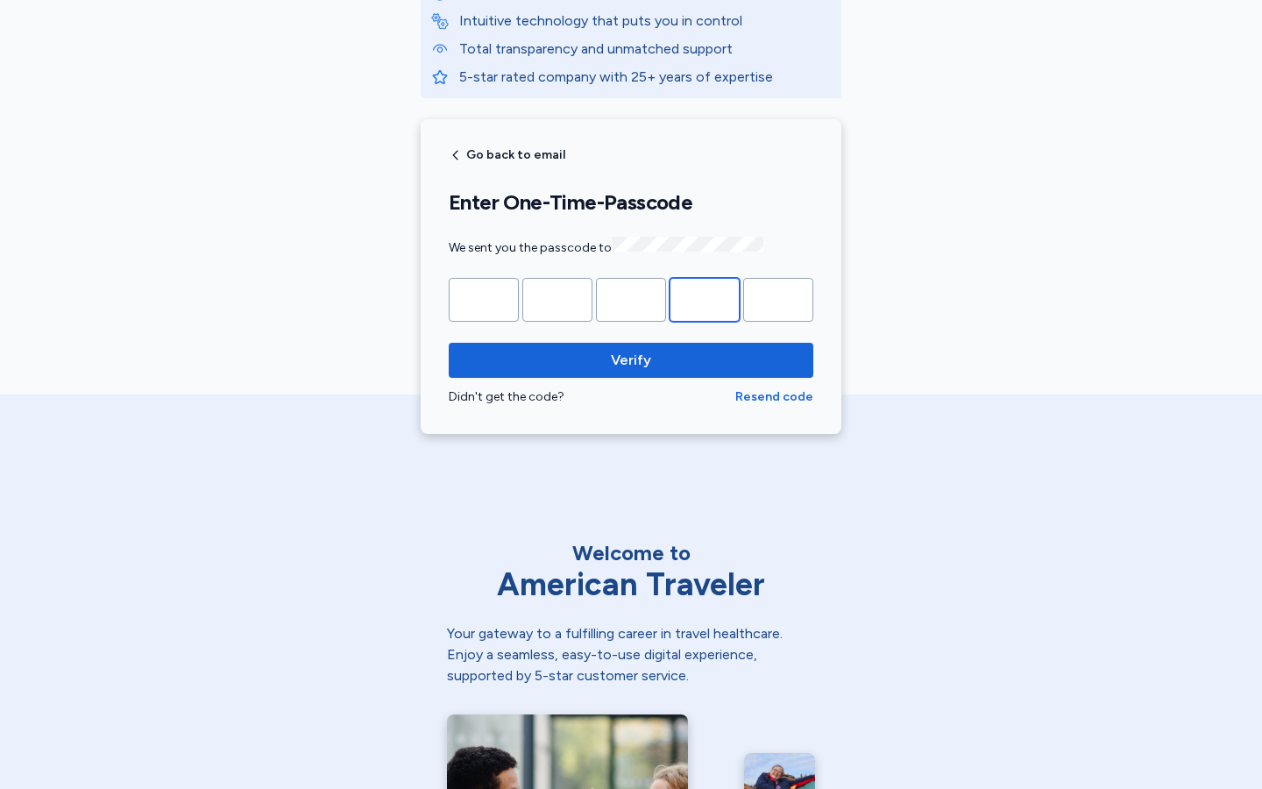
click at [705, 297] on input "*" at bounding box center [704, 300] width 70 height 44
click at [705, 297] on input "Please enter OTP character 4" at bounding box center [704, 300] width 70 height 44
click at [705, 297] on input "*" at bounding box center [704, 300] width 70 height 44
click at [705, 297] on input "Please enter OTP character 4" at bounding box center [704, 300] width 70 height 44
click at [705, 297] on input "*" at bounding box center [704, 300] width 70 height 44
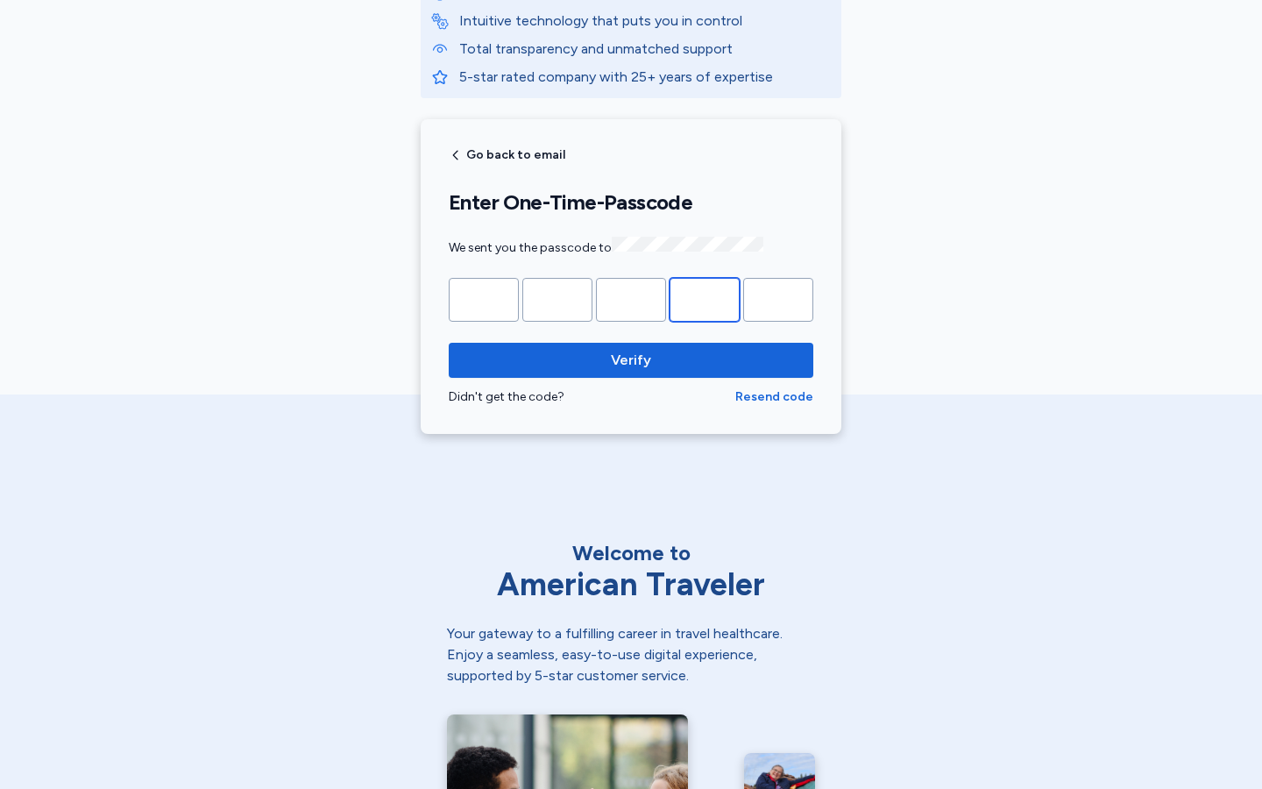
click at [705, 297] on input "Please enter OTP character 4" at bounding box center [704, 300] width 70 height 44
click at [705, 297] on input "*" at bounding box center [704, 300] width 70 height 44
click at [705, 297] on input "Please enter OTP character 4" at bounding box center [704, 300] width 70 height 44
click at [705, 297] on input "*" at bounding box center [704, 300] width 70 height 44
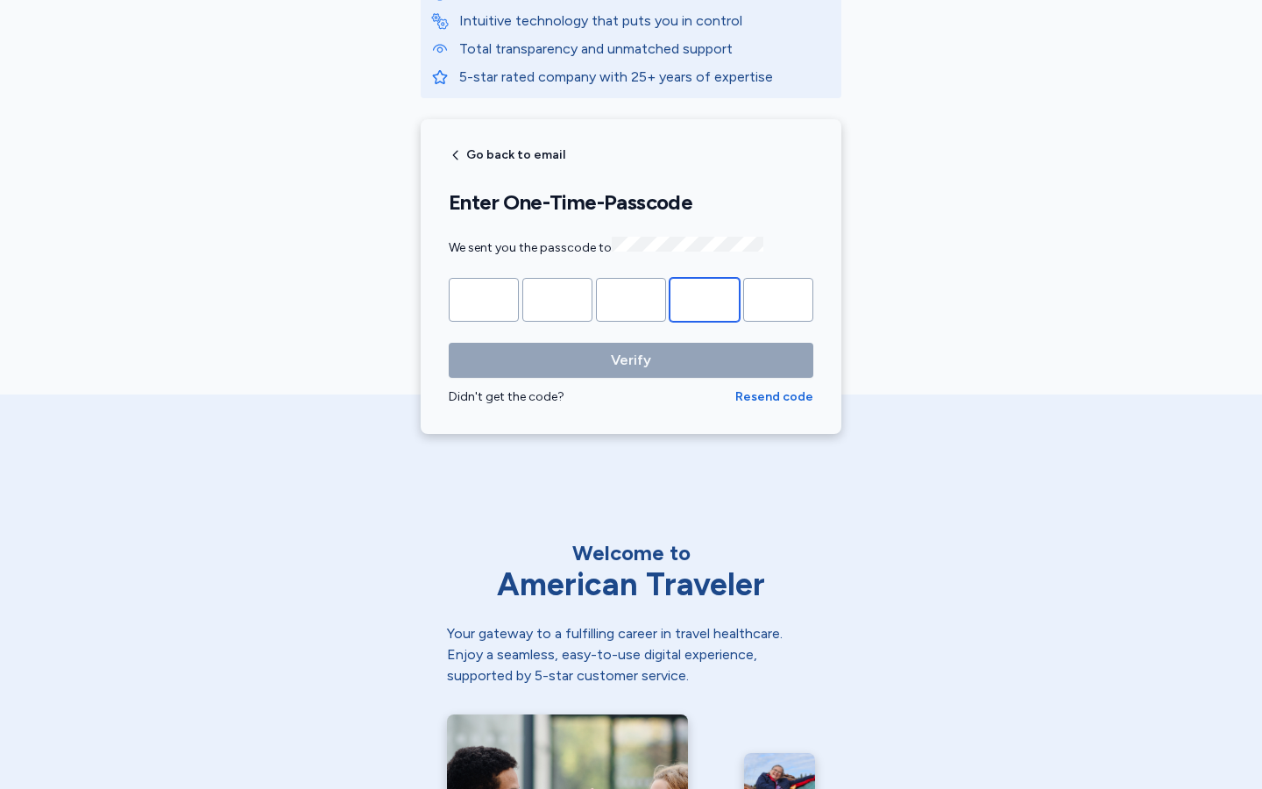
click at [705, 297] on input "Please enter OTP character 4" at bounding box center [704, 300] width 70 height 44
click at [705, 297] on input "*" at bounding box center [704, 300] width 70 height 44
click at [705, 297] on input "Please enter OTP character 4" at bounding box center [704, 300] width 70 height 44
click at [705, 297] on input "*" at bounding box center [704, 300] width 70 height 44
click at [705, 297] on input "Please enter OTP character 4" at bounding box center [704, 300] width 70 height 44
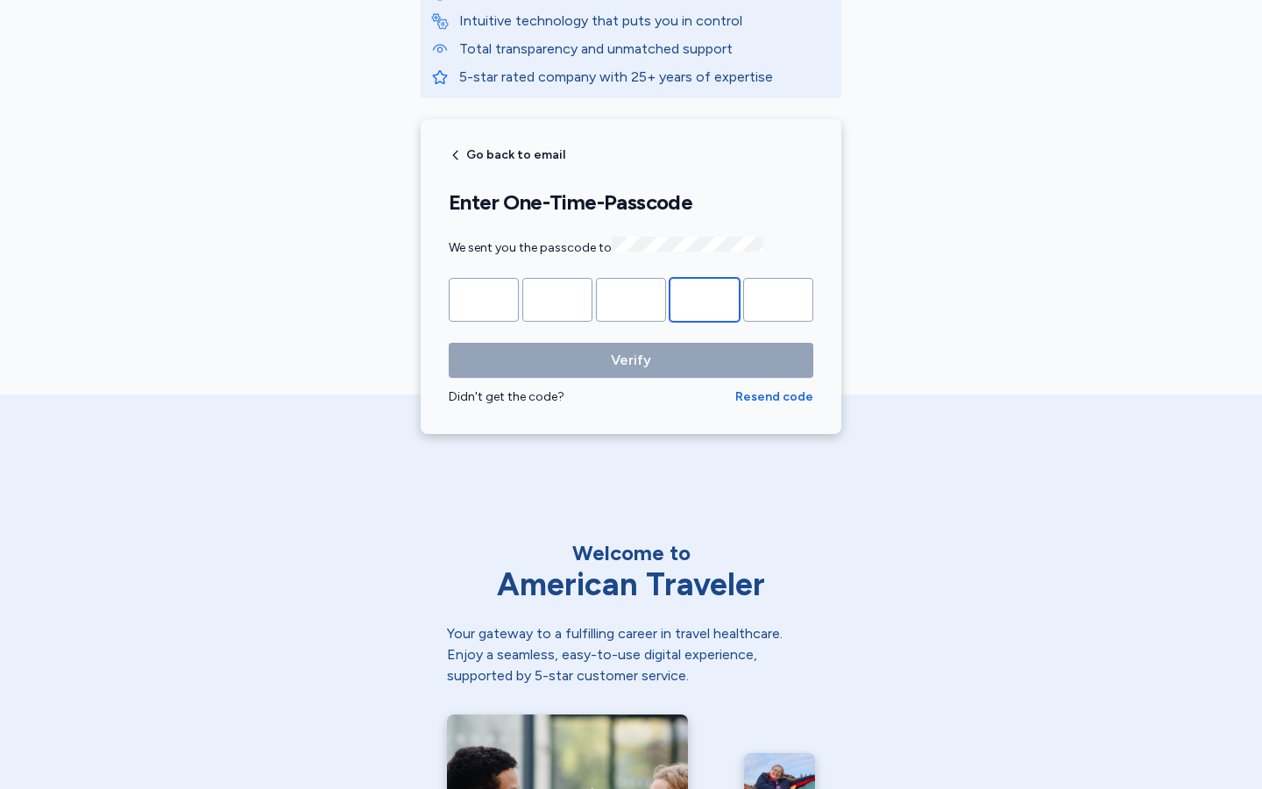
click at [705, 297] on input "*" at bounding box center [704, 300] width 70 height 44
click at [705, 297] on input "Please enter OTP character 4" at bounding box center [704, 300] width 70 height 44
click at [778, 297] on input "Please enter OTP character 5" at bounding box center [778, 300] width 70 height 44
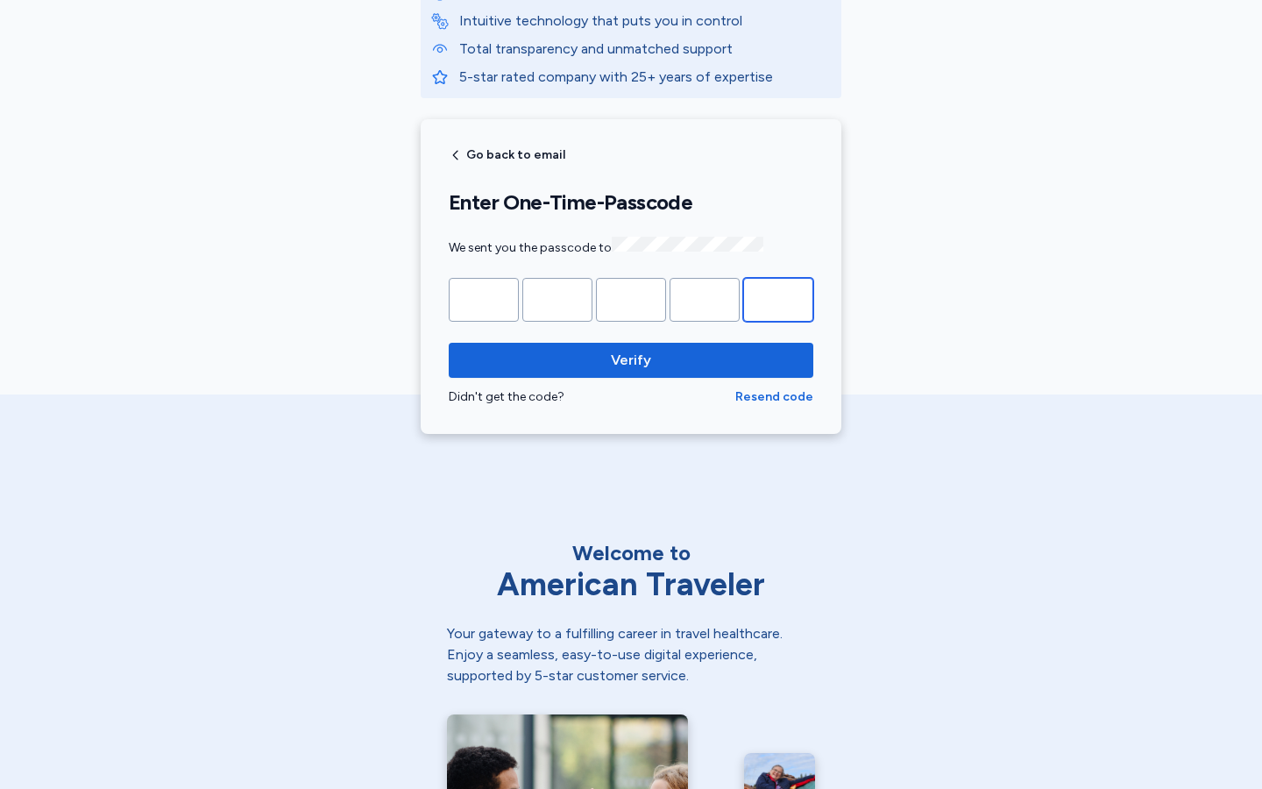
click at [778, 297] on input "Please enter OTP character 5" at bounding box center [778, 300] width 70 height 44
click at [778, 297] on input "*" at bounding box center [778, 300] width 70 height 44
click at [778, 297] on input "Please enter OTP character 5" at bounding box center [778, 300] width 70 height 44
click at [778, 297] on input "*" at bounding box center [778, 300] width 70 height 44
click at [778, 297] on input "Please enter OTP character 5" at bounding box center [778, 300] width 70 height 44
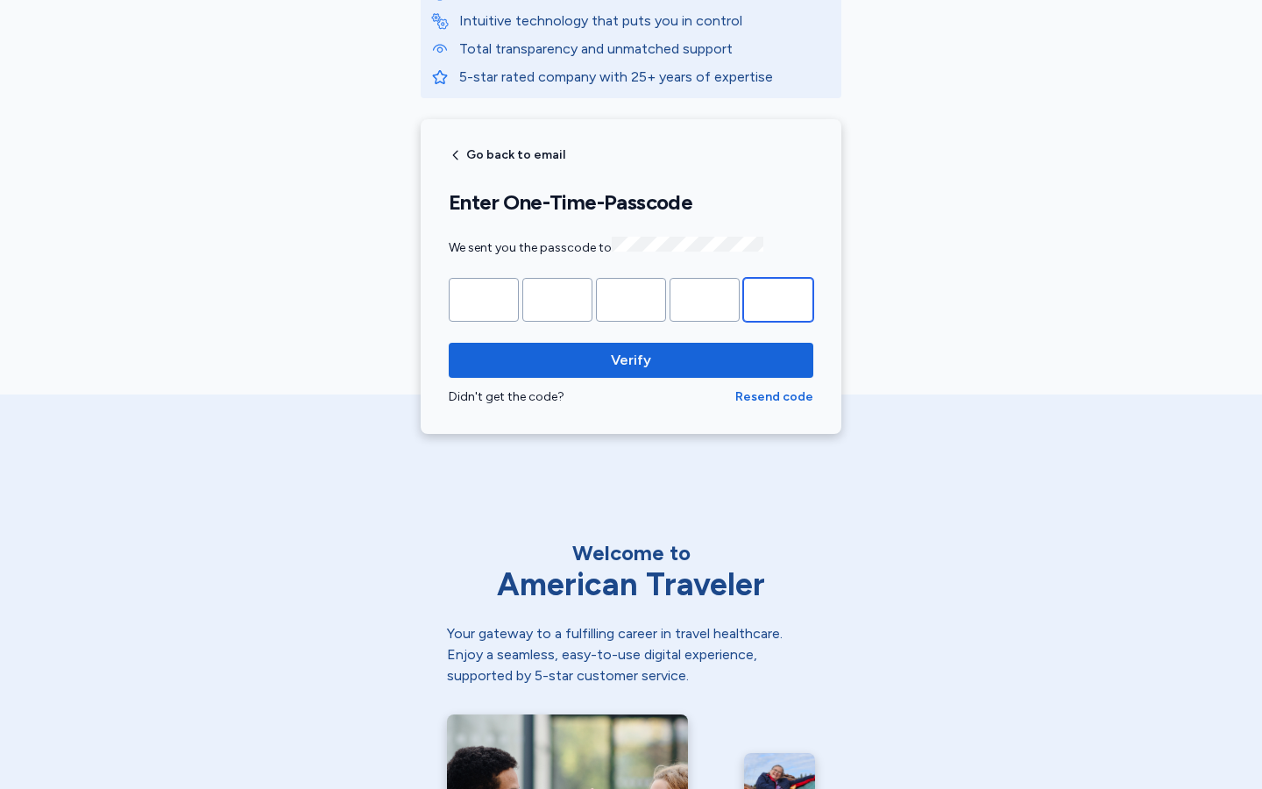
click at [778, 297] on input "*" at bounding box center [778, 300] width 70 height 44
click at [778, 297] on input "Please enter OTP character 5" at bounding box center [778, 300] width 70 height 44
click at [778, 297] on input "*" at bounding box center [778, 300] width 70 height 44
click at [778, 297] on input "Please enter OTP character 5" at bounding box center [778, 300] width 70 height 44
click at [778, 297] on input "*" at bounding box center [778, 300] width 70 height 44
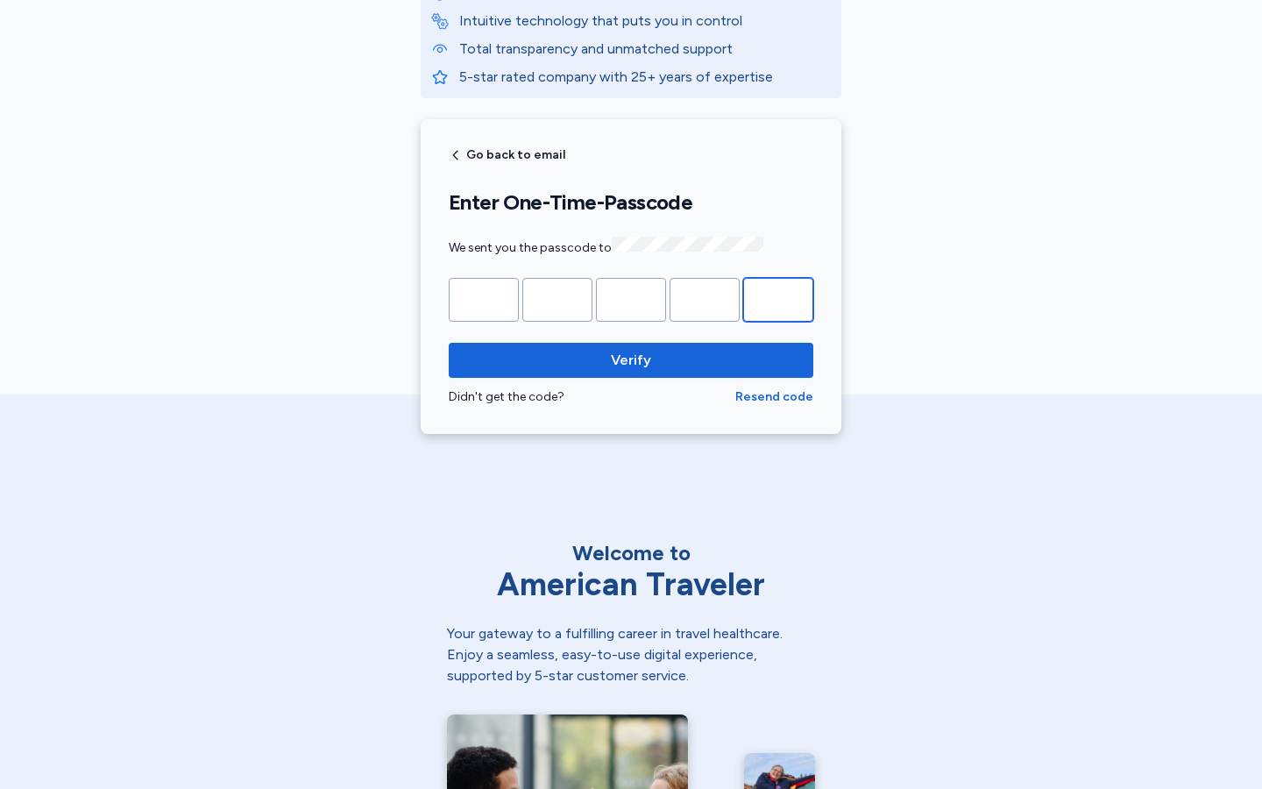
click at [778, 297] on input "Please enter OTP character 5" at bounding box center [778, 300] width 70 height 44
click at [778, 297] on input "*" at bounding box center [778, 300] width 70 height 44
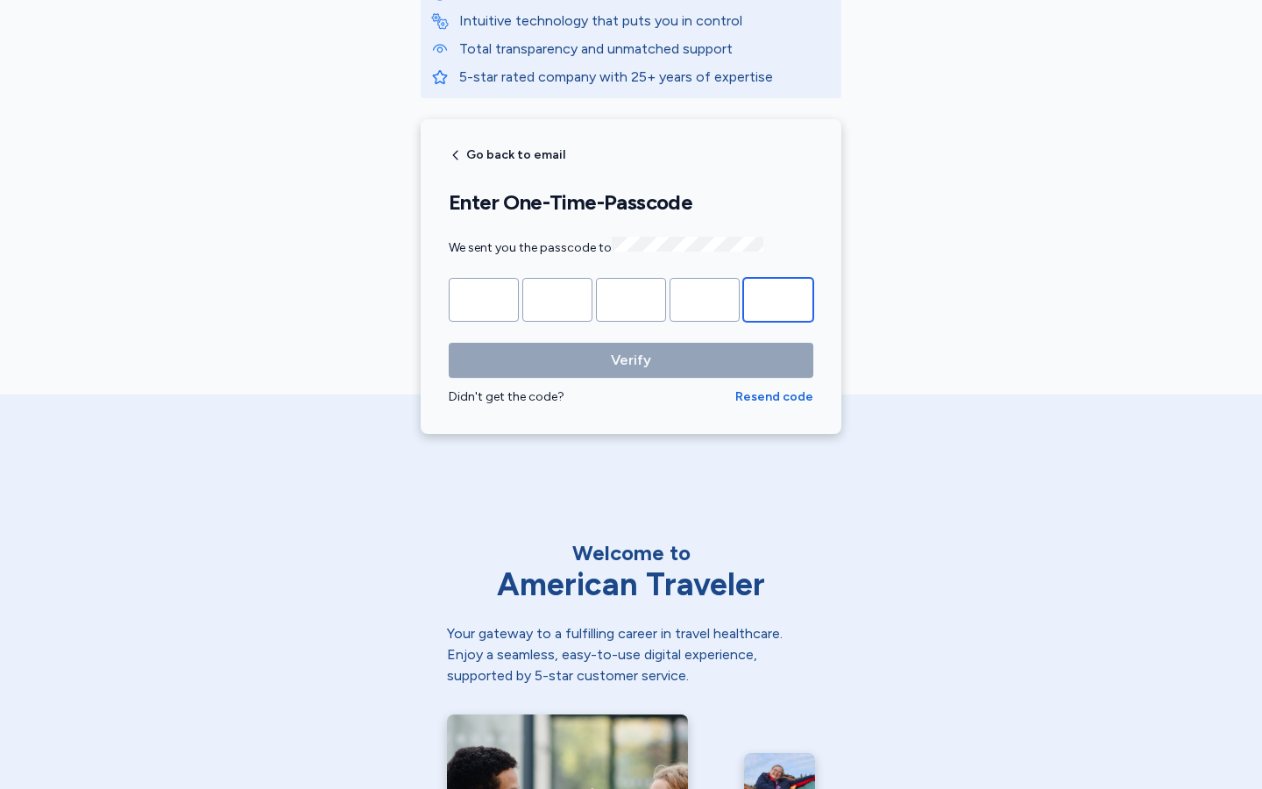
click at [778, 297] on input "Please enter OTP character 5" at bounding box center [778, 300] width 70 height 44
click at [778, 297] on input "*" at bounding box center [778, 300] width 70 height 44
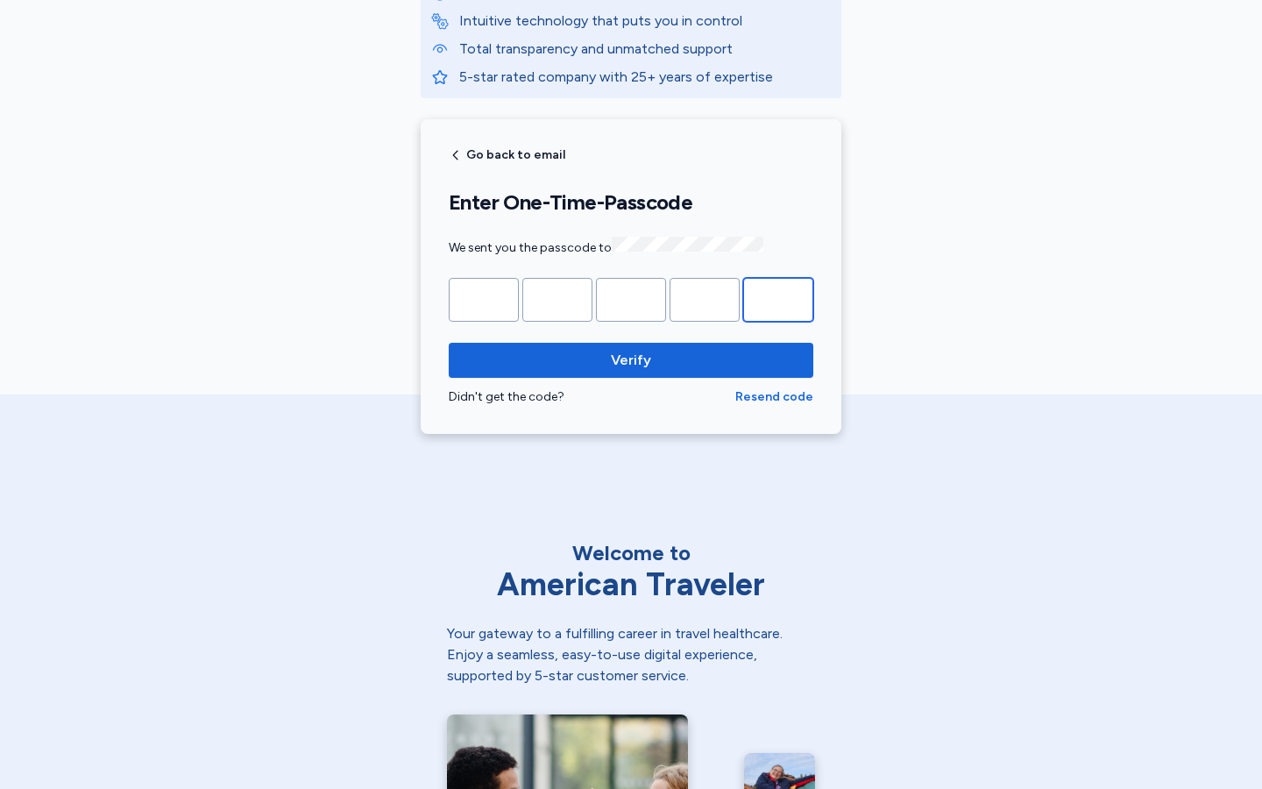
click at [778, 297] on input "Please enter OTP character 5" at bounding box center [778, 300] width 70 height 44
click at [778, 297] on input "*" at bounding box center [778, 300] width 70 height 44
click at [778, 297] on input "Please enter OTP character 5" at bounding box center [778, 300] width 70 height 44
click at [778, 297] on input "*" at bounding box center [778, 300] width 70 height 44
click at [778, 297] on input "Please enter OTP character 5" at bounding box center [778, 300] width 70 height 44
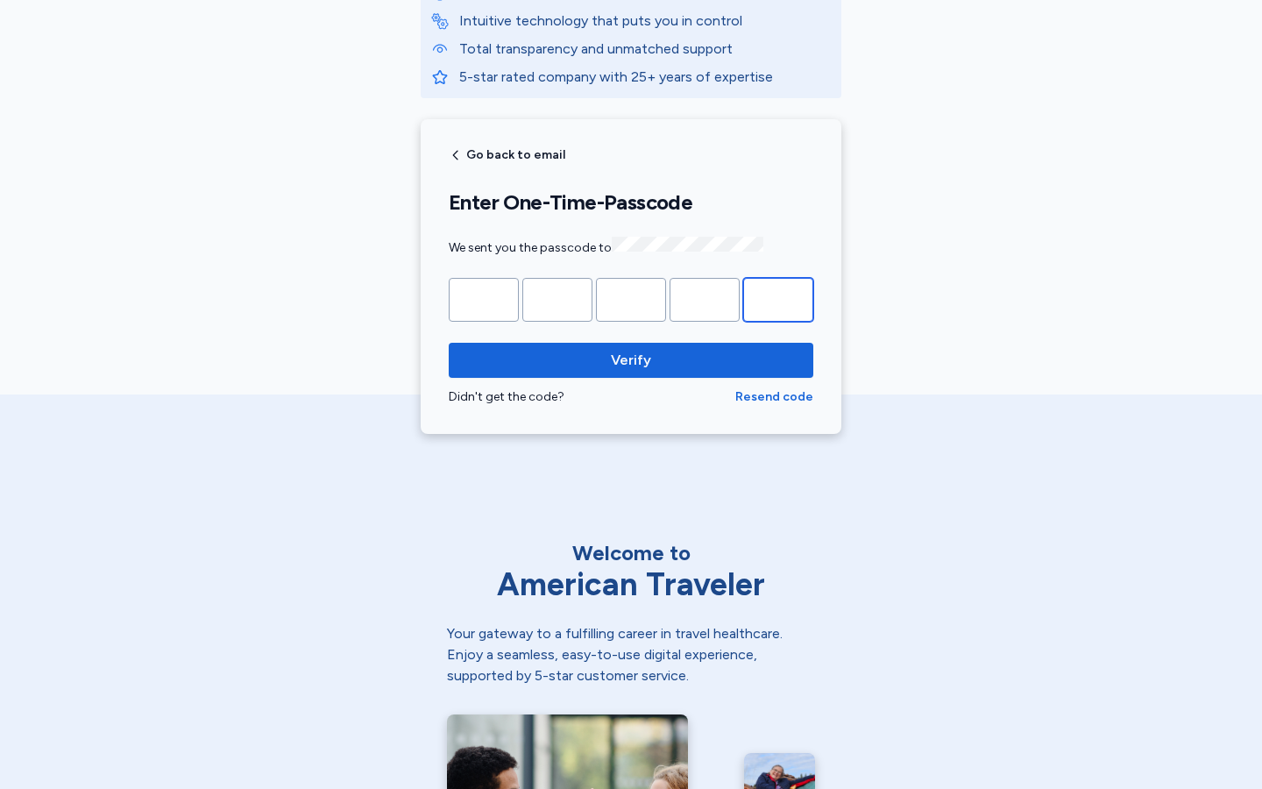
click at [778, 297] on input "*" at bounding box center [778, 300] width 70 height 44
click at [778, 297] on input "Please enter OTP character 5" at bounding box center [778, 300] width 70 height 44
click at [778, 297] on input "*" at bounding box center [778, 300] width 70 height 44
click at [778, 297] on input "Please enter OTP character 5" at bounding box center [778, 300] width 70 height 44
click at [778, 297] on input "*" at bounding box center [778, 300] width 70 height 44
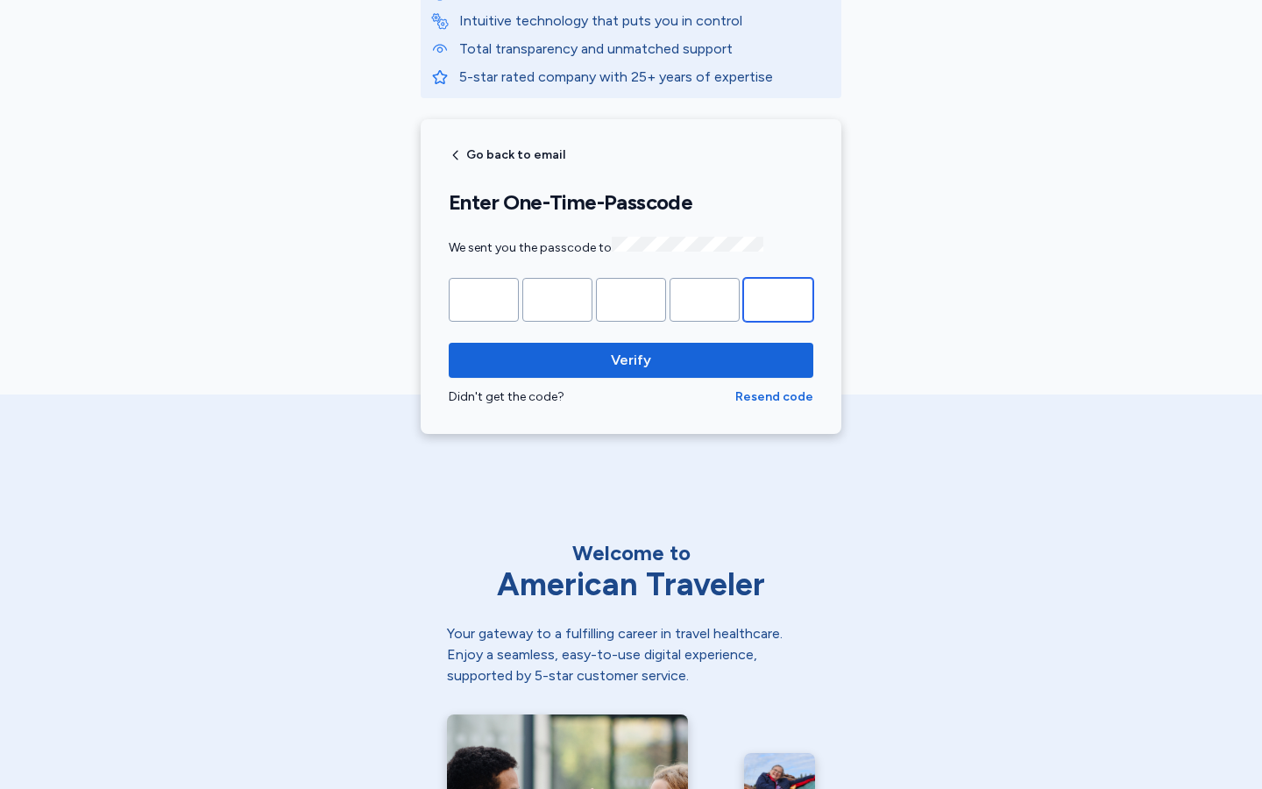
click at [778, 297] on input "Please enter OTP character 5" at bounding box center [778, 300] width 70 height 44
click at [778, 297] on input "*" at bounding box center [778, 300] width 70 height 44
click at [778, 297] on input "Please enter OTP character 5" at bounding box center [778, 300] width 70 height 44
click at [778, 297] on input "*" at bounding box center [778, 300] width 70 height 44
click at [778, 297] on input "Please enter OTP character 5" at bounding box center [778, 300] width 70 height 44
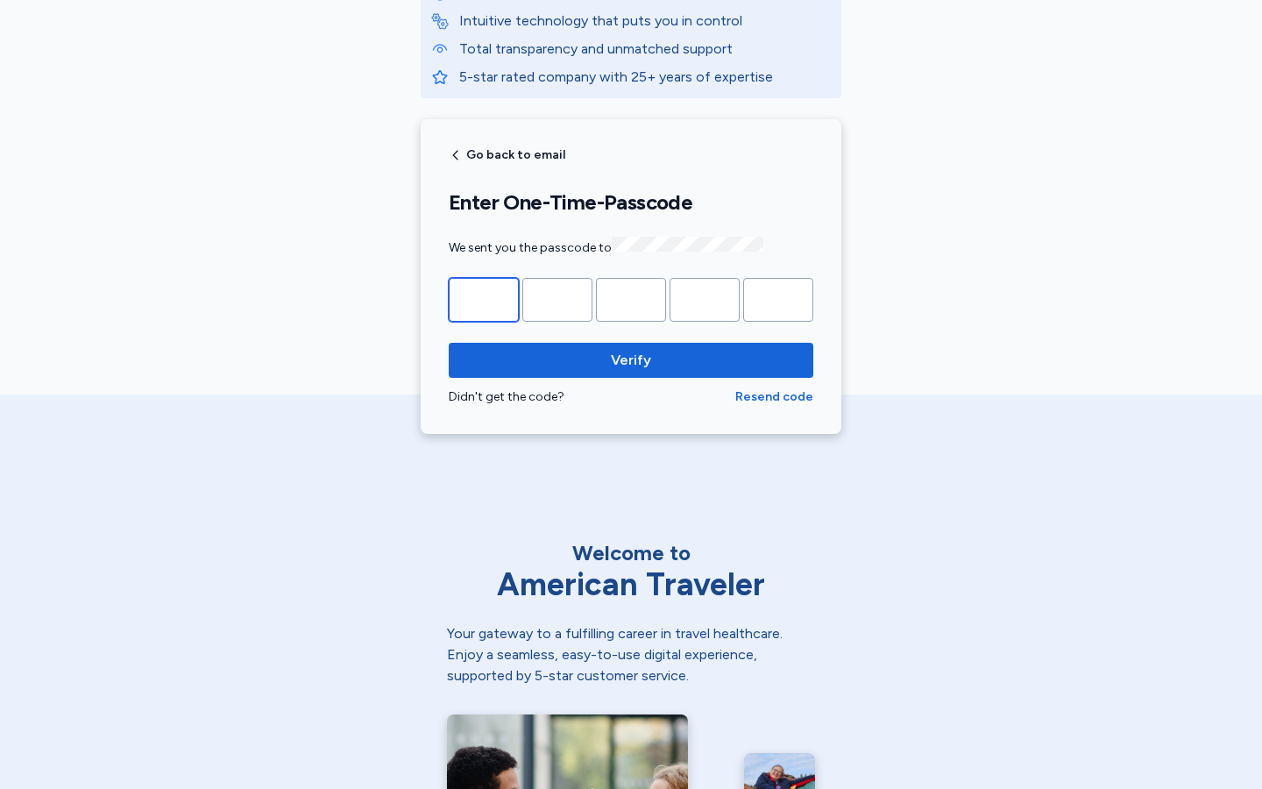
click at [484, 297] on input "*" at bounding box center [484, 300] width 70 height 44
click at [557, 297] on input "*" at bounding box center [557, 300] width 70 height 44
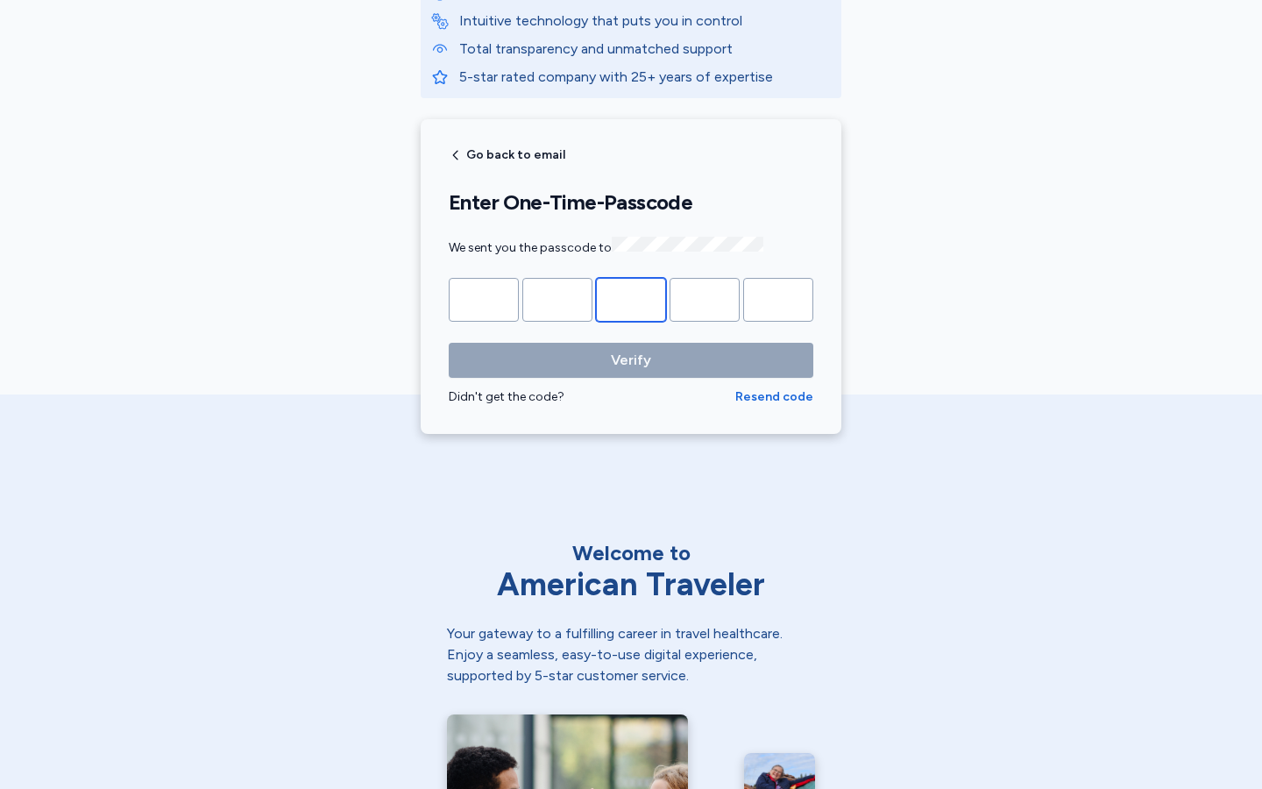
click at [631, 297] on input "*" at bounding box center [631, 300] width 70 height 44
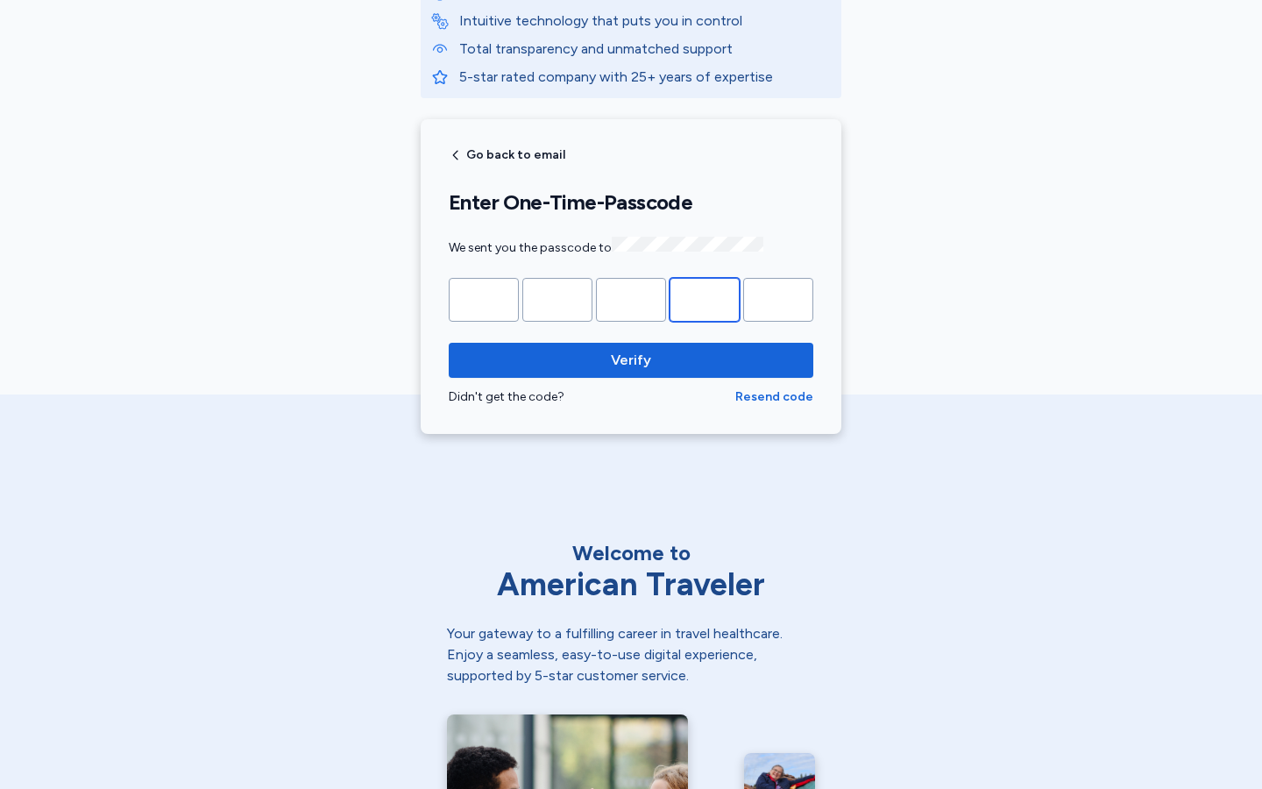
click at [705, 297] on input "*" at bounding box center [704, 300] width 70 height 44
click at [778, 297] on input "Please enter OTP character 5" at bounding box center [778, 300] width 70 height 44
click at [449, 343] on button "Verify" at bounding box center [631, 360] width 365 height 35
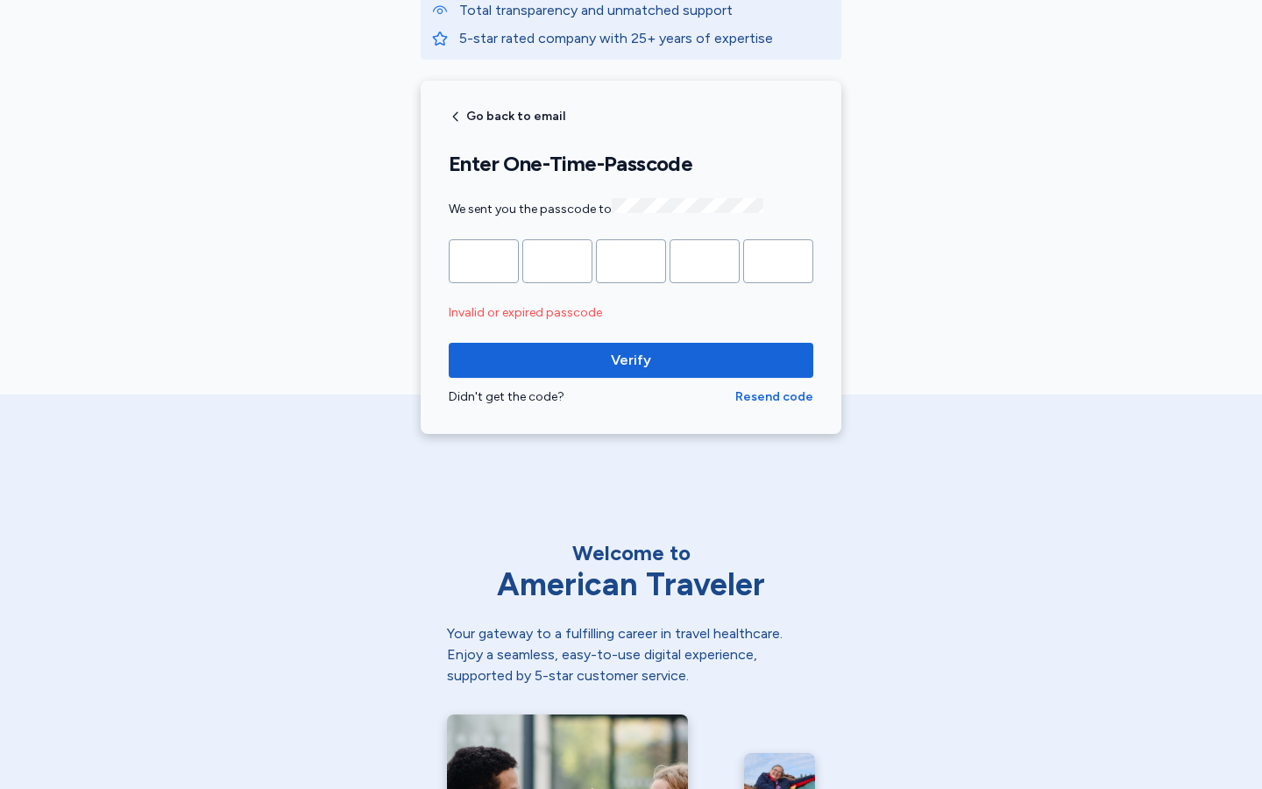
scroll to position [345, 0]
click at [484, 259] on input "*" at bounding box center [484, 261] width 70 height 44
click at [484, 259] on input "Please enter OTP character 1" at bounding box center [484, 261] width 70 height 44
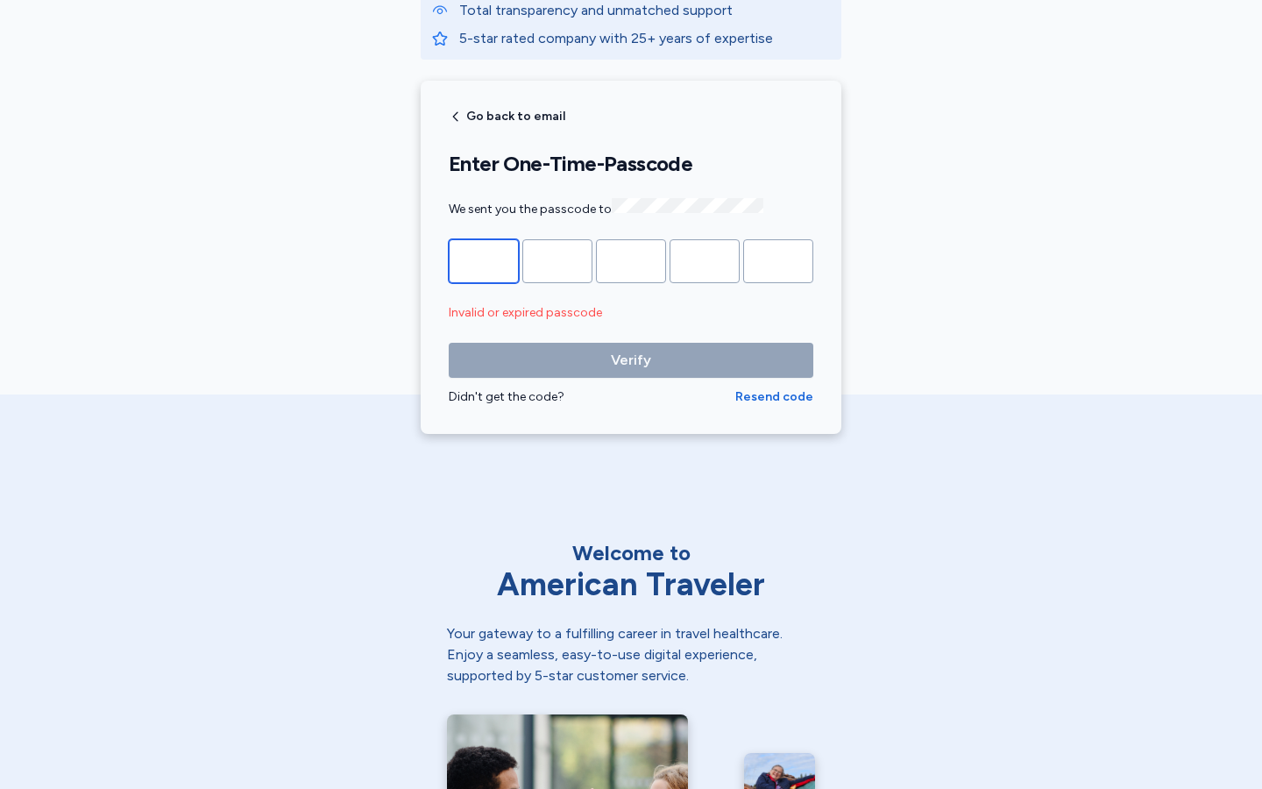
click at [484, 259] on input "*" at bounding box center [484, 261] width 70 height 44
click at [484, 259] on input "Please enter OTP character 1" at bounding box center [484, 261] width 70 height 44
click at [484, 259] on input "*" at bounding box center [484, 261] width 70 height 44
click at [484, 259] on input "Please enter OTP character 1" at bounding box center [484, 261] width 70 height 44
click at [484, 259] on input "*" at bounding box center [484, 261] width 70 height 44
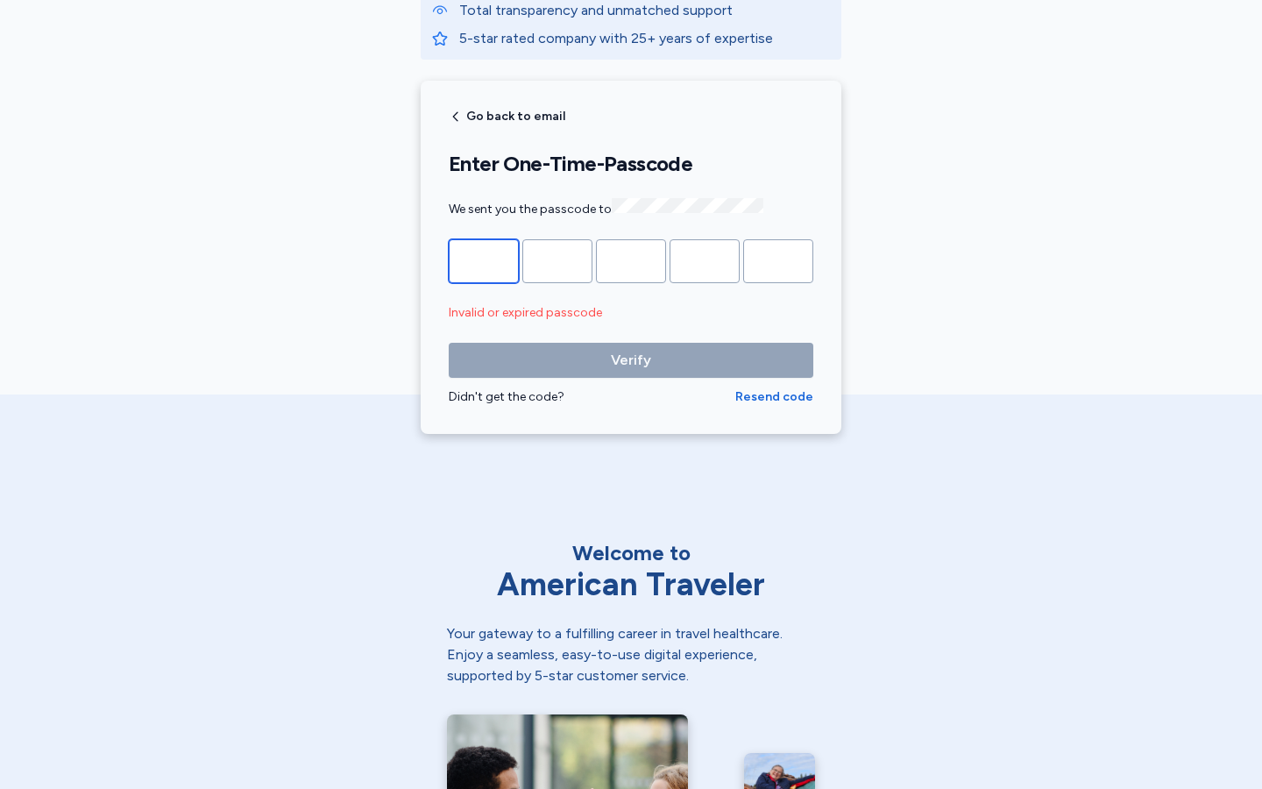
click at [484, 259] on input "Please enter OTP character 1" at bounding box center [484, 261] width 70 height 44
click at [484, 259] on input "*" at bounding box center [484, 261] width 70 height 44
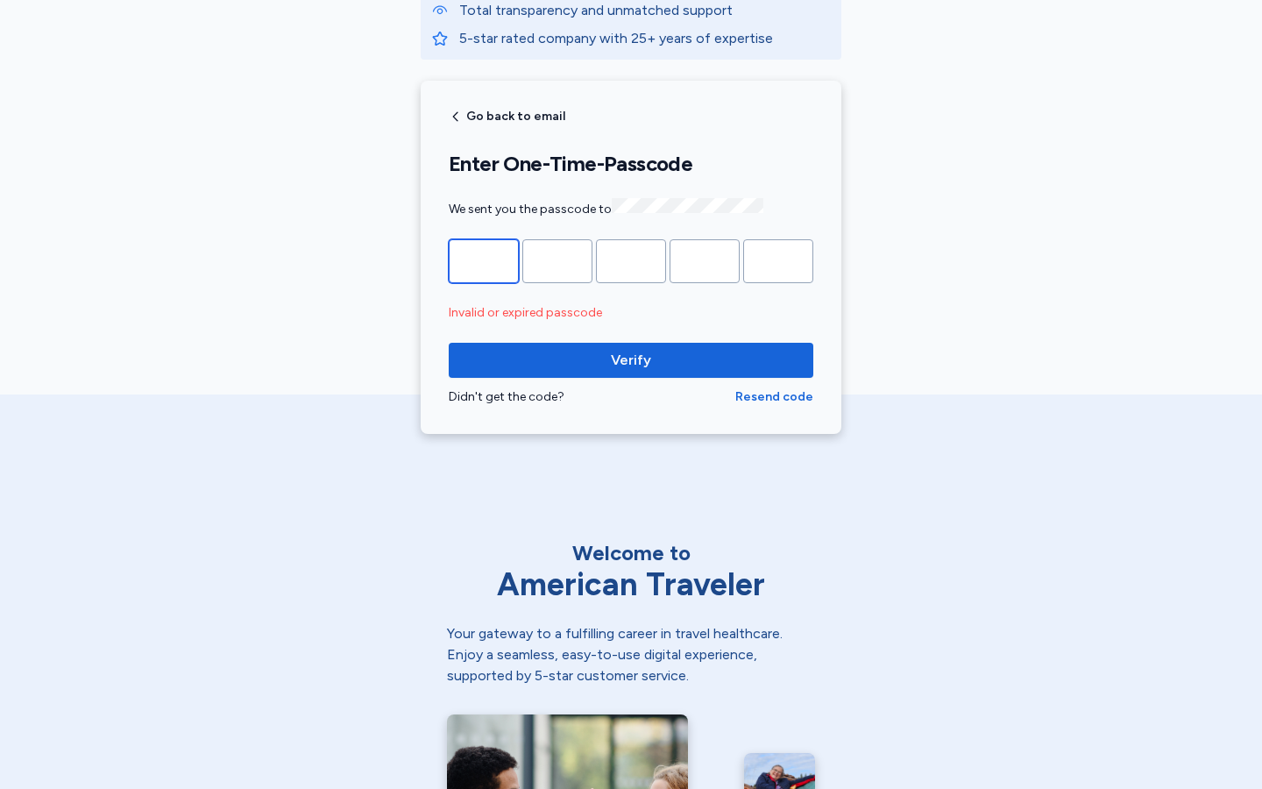
click at [484, 259] on input "Please enter OTP character 1" at bounding box center [484, 261] width 70 height 44
click at [484, 259] on input "*" at bounding box center [484, 261] width 70 height 44
click at [484, 259] on input "Please enter OTP character 1" at bounding box center [484, 261] width 70 height 44
click at [484, 259] on input "*" at bounding box center [484, 261] width 70 height 44
click at [484, 259] on input "Please enter OTP character 1" at bounding box center [484, 261] width 70 height 44
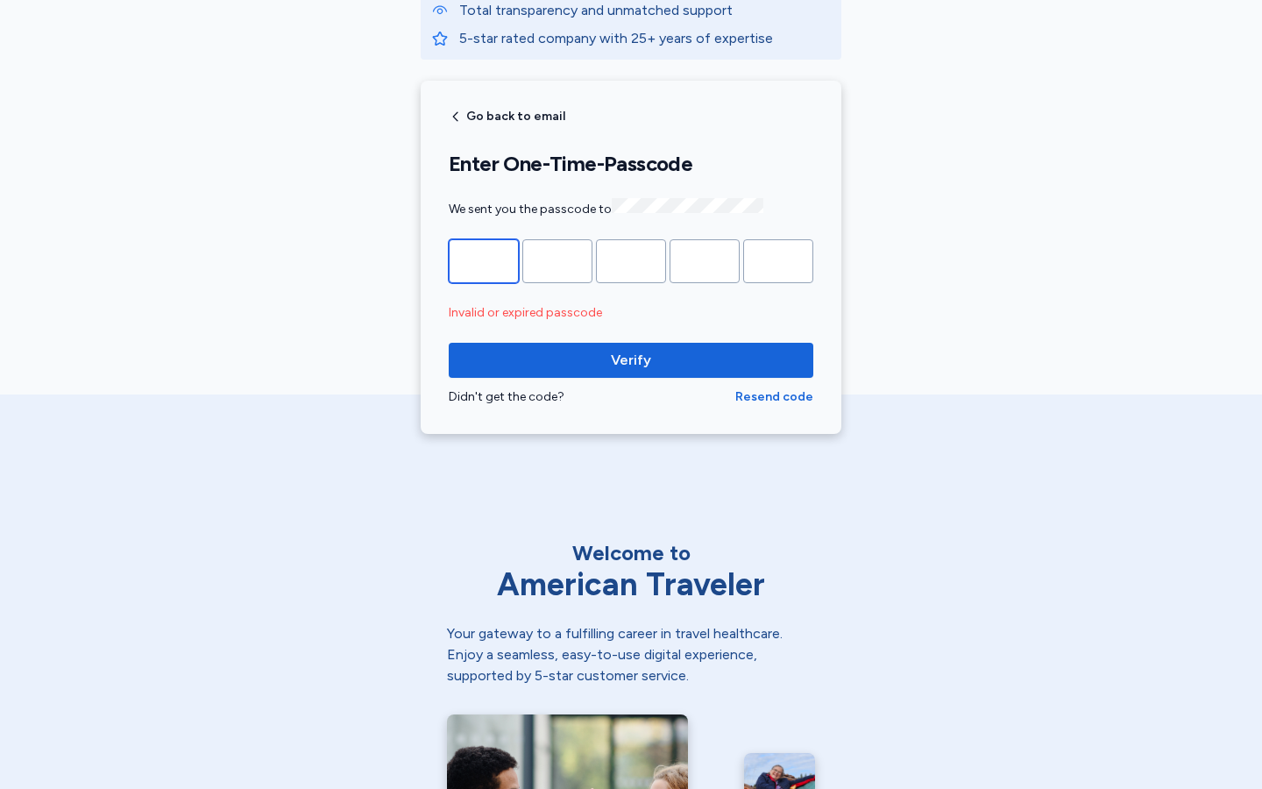
click at [484, 259] on input "*" at bounding box center [484, 261] width 70 height 44
click at [484, 259] on input "Please enter OTP character 1" at bounding box center [484, 261] width 70 height 44
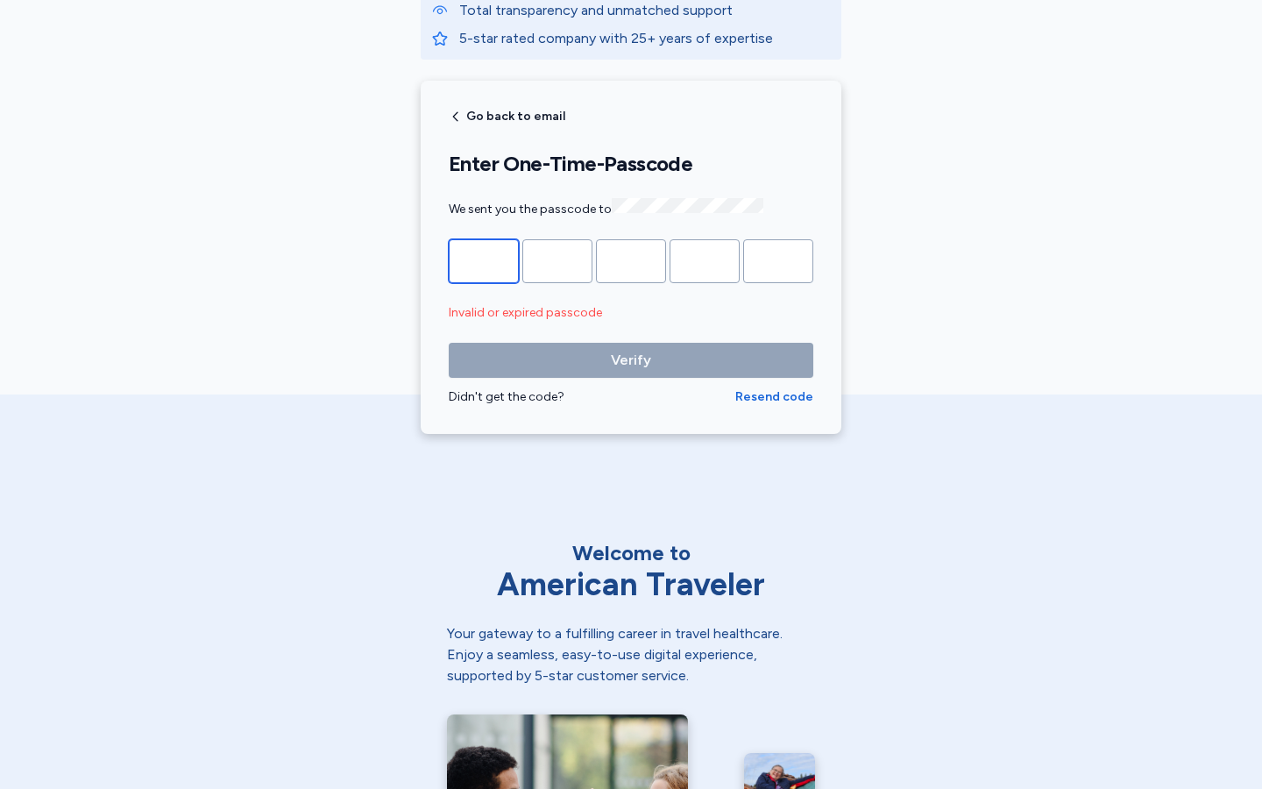
click at [484, 259] on input "*" at bounding box center [484, 261] width 70 height 44
click at [484, 259] on input "Please enter OTP character 1" at bounding box center [484, 261] width 70 height 44
click at [484, 259] on input "*" at bounding box center [484, 261] width 70 height 44
click at [484, 259] on input "Please enter OTP character 1" at bounding box center [484, 261] width 70 height 44
click at [484, 259] on input "*" at bounding box center [484, 261] width 70 height 44
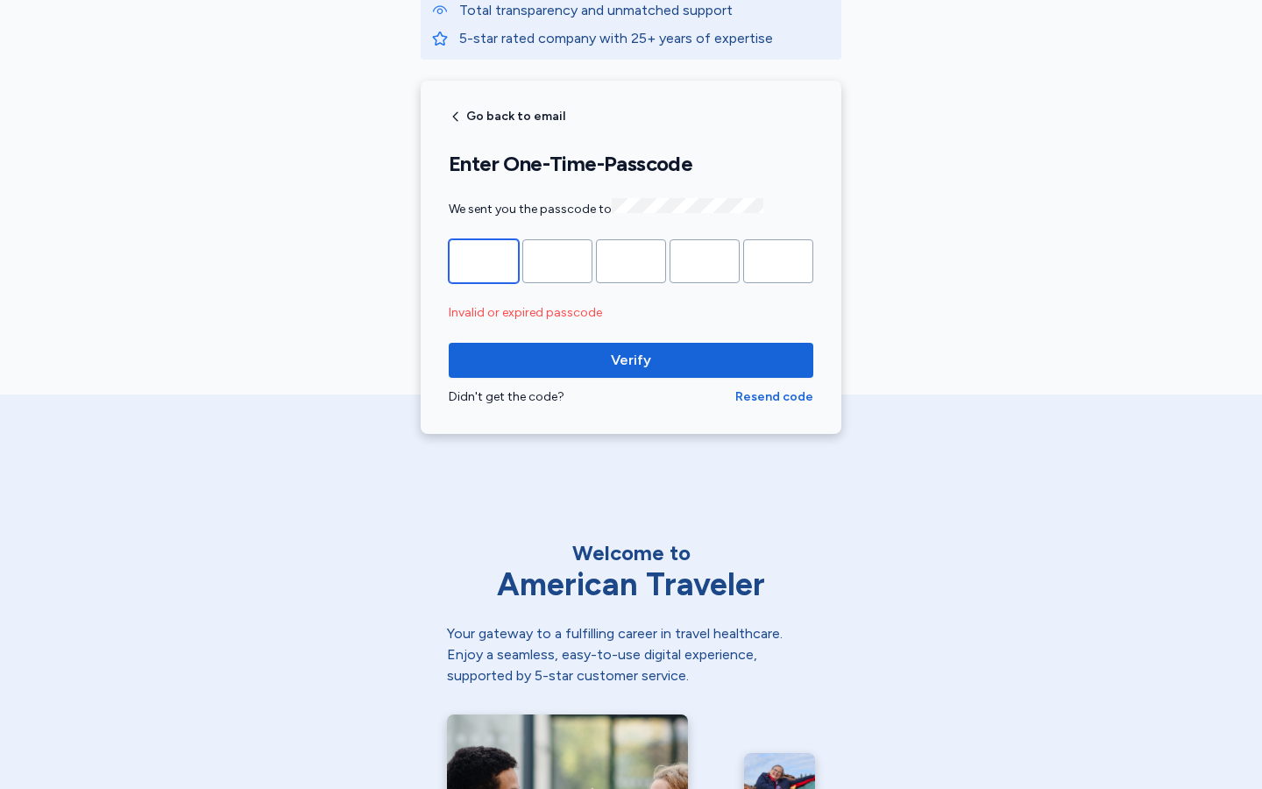
click at [484, 259] on input "Please enter OTP character 1" at bounding box center [484, 261] width 70 height 44
click at [484, 259] on input "*" at bounding box center [484, 261] width 70 height 44
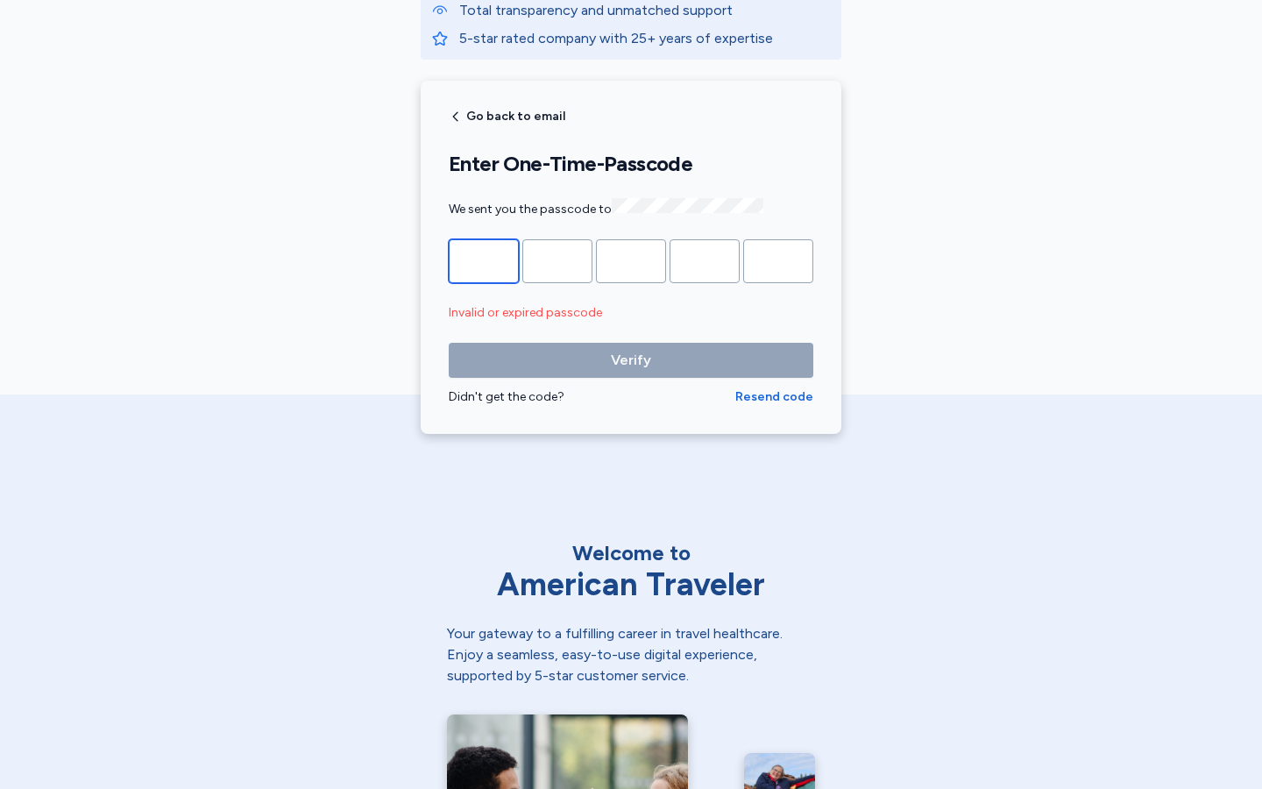
click at [484, 259] on input "Please enter OTP character 1" at bounding box center [484, 261] width 70 height 44
click at [484, 259] on input "*" at bounding box center [484, 261] width 70 height 44
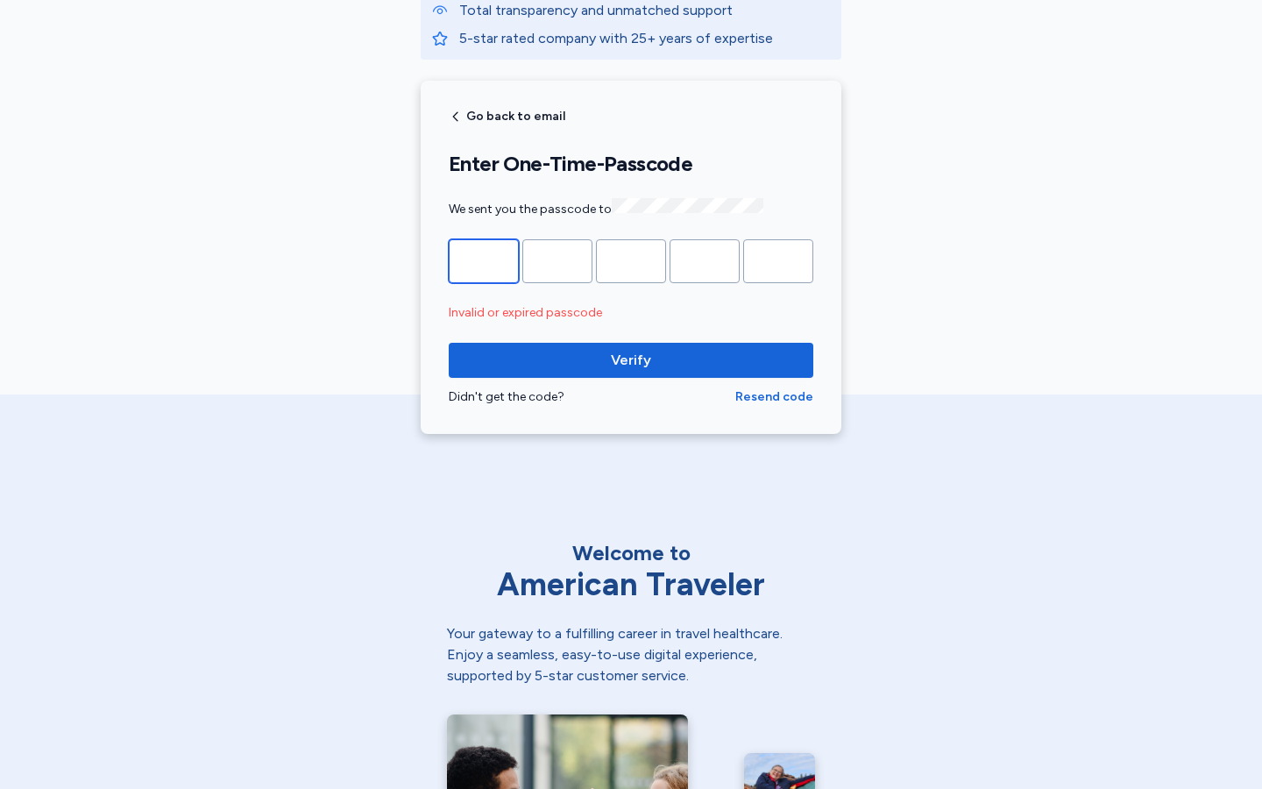
click at [484, 259] on input "Please enter OTP character 1" at bounding box center [484, 261] width 70 height 44
click at [484, 259] on input "*" at bounding box center [484, 261] width 70 height 44
click at [484, 259] on input "Please enter OTP character 1" at bounding box center [484, 261] width 70 height 44
click at [484, 259] on input "*" at bounding box center [484, 261] width 70 height 44
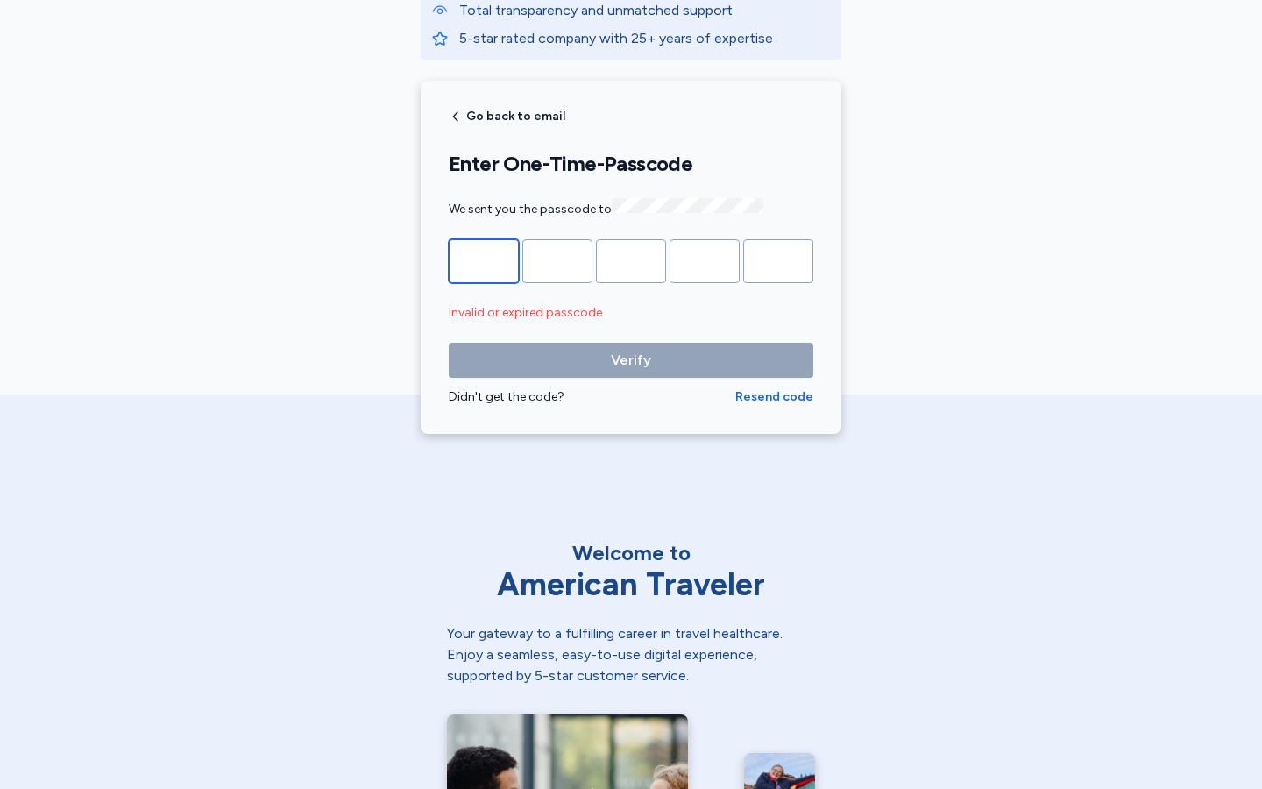
click at [484, 259] on input "Please enter OTP character 1" at bounding box center [484, 261] width 70 height 44
click at [557, 259] on input "*" at bounding box center [557, 261] width 70 height 44
click at [557, 259] on input "Please enter OTP character 2" at bounding box center [557, 261] width 70 height 44
click at [557, 259] on input "*" at bounding box center [557, 261] width 70 height 44
click at [557, 259] on input "Please enter OTP character 2" at bounding box center [557, 261] width 70 height 44
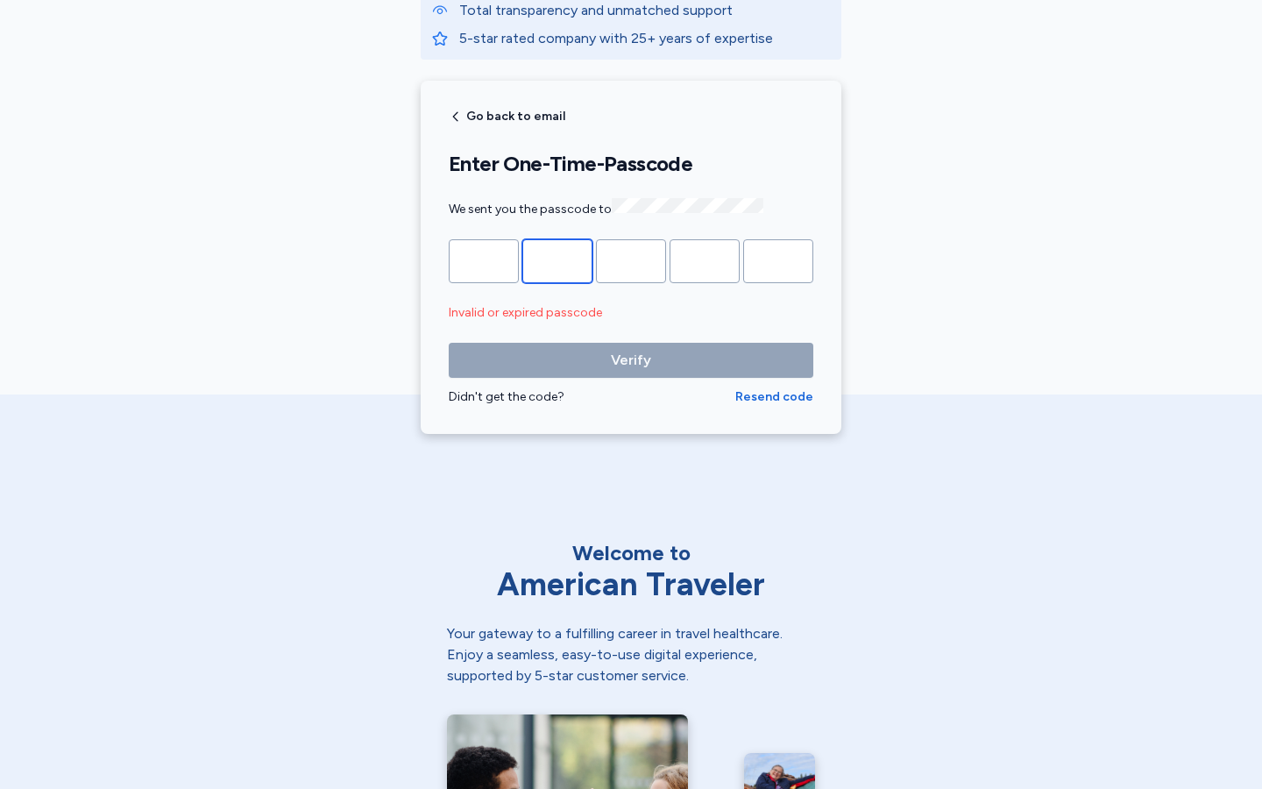
click at [557, 259] on input "*" at bounding box center [557, 261] width 70 height 44
click at [557, 259] on input "Please enter OTP character 2" at bounding box center [557, 261] width 70 height 44
click at [557, 259] on input "*" at bounding box center [557, 261] width 70 height 44
click at [557, 259] on input "Please enter OTP character 2" at bounding box center [557, 261] width 70 height 44
click at [557, 259] on input "*" at bounding box center [557, 261] width 70 height 44
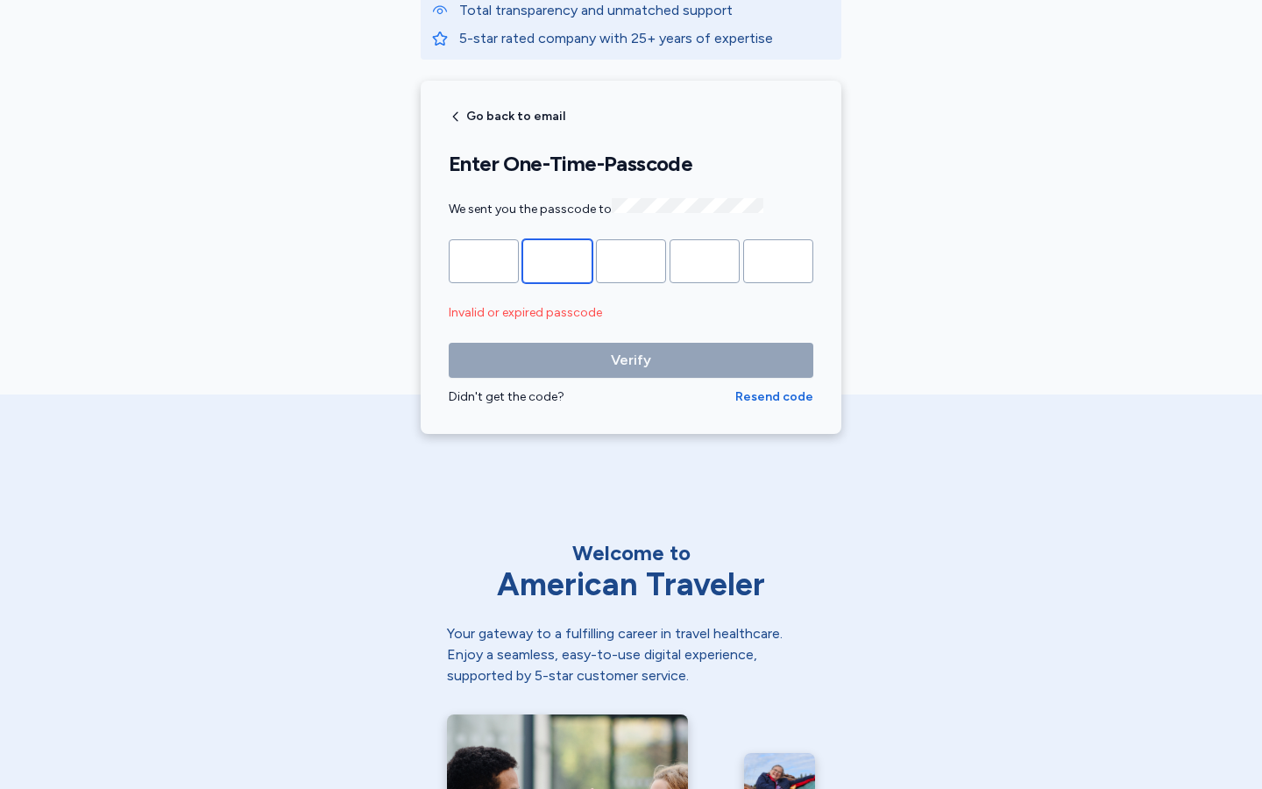
click at [557, 259] on input "Please enter OTP character 2" at bounding box center [557, 261] width 70 height 44
click at [557, 259] on input "*" at bounding box center [557, 261] width 70 height 44
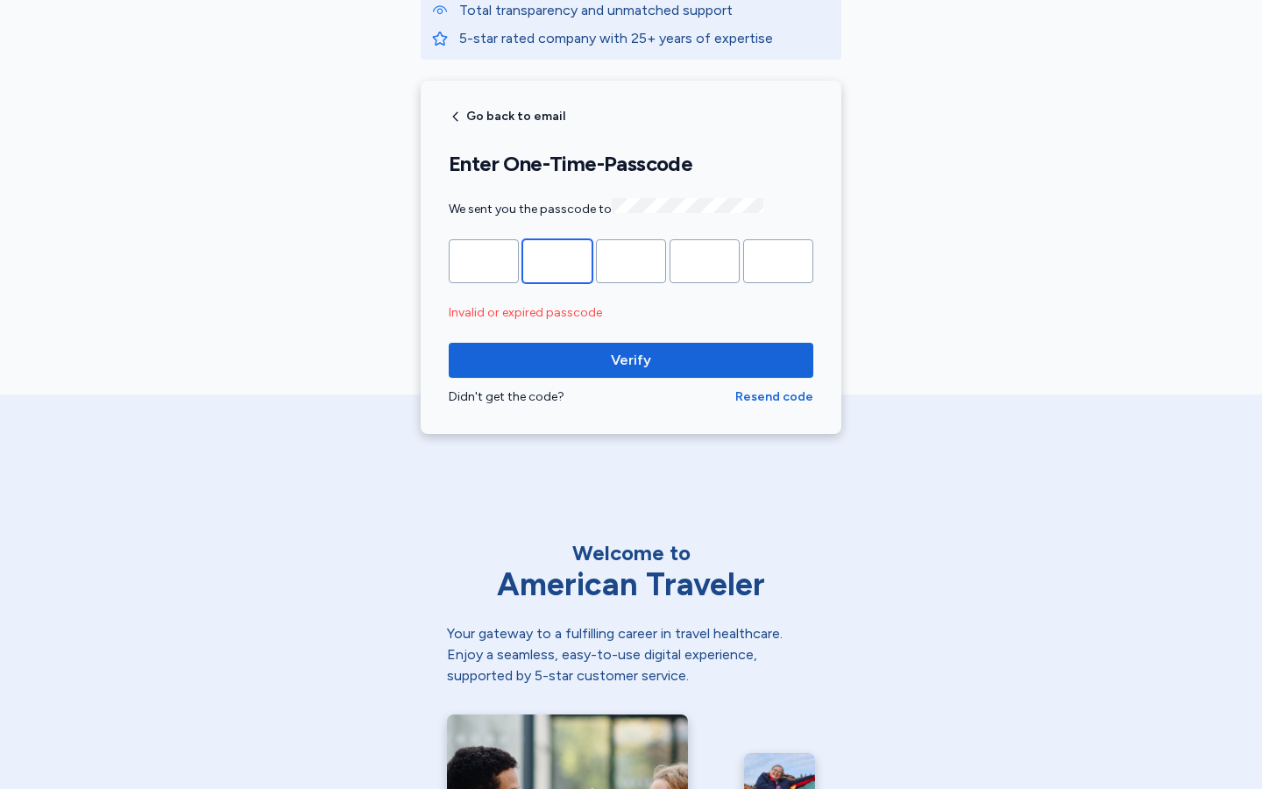
click at [557, 259] on input "Please enter OTP character 2" at bounding box center [557, 261] width 70 height 44
click at [557, 259] on input "*" at bounding box center [557, 261] width 70 height 44
click at [557, 259] on input "Please enter OTP character 2" at bounding box center [557, 261] width 70 height 44
click at [557, 259] on input "*" at bounding box center [557, 261] width 70 height 44
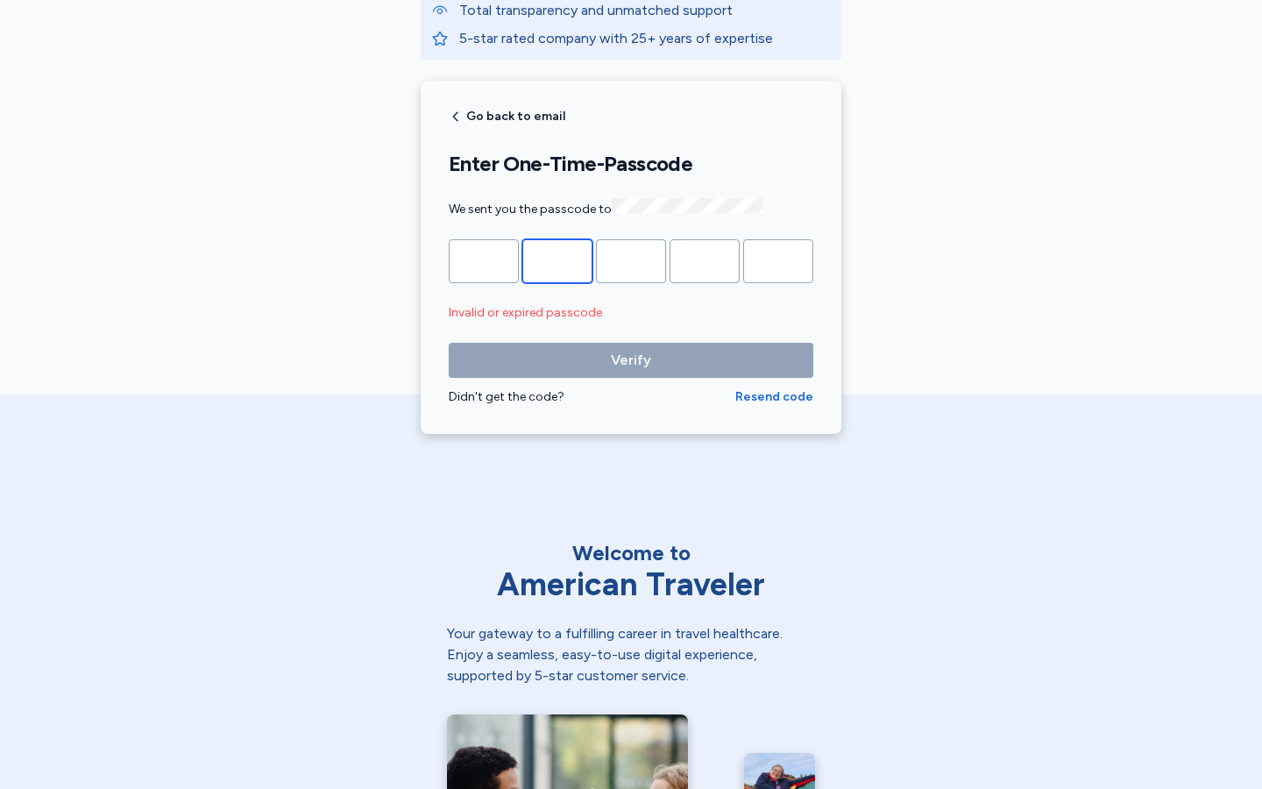
click at [557, 259] on input "Please enter OTP character 2" at bounding box center [557, 261] width 70 height 44
click at [557, 259] on input "*" at bounding box center [557, 261] width 70 height 44
click at [557, 259] on input "Please enter OTP character 2" at bounding box center [557, 261] width 70 height 44
click at [557, 259] on input "*" at bounding box center [557, 261] width 70 height 44
click at [557, 259] on input "Please enter OTP character 2" at bounding box center [557, 261] width 70 height 44
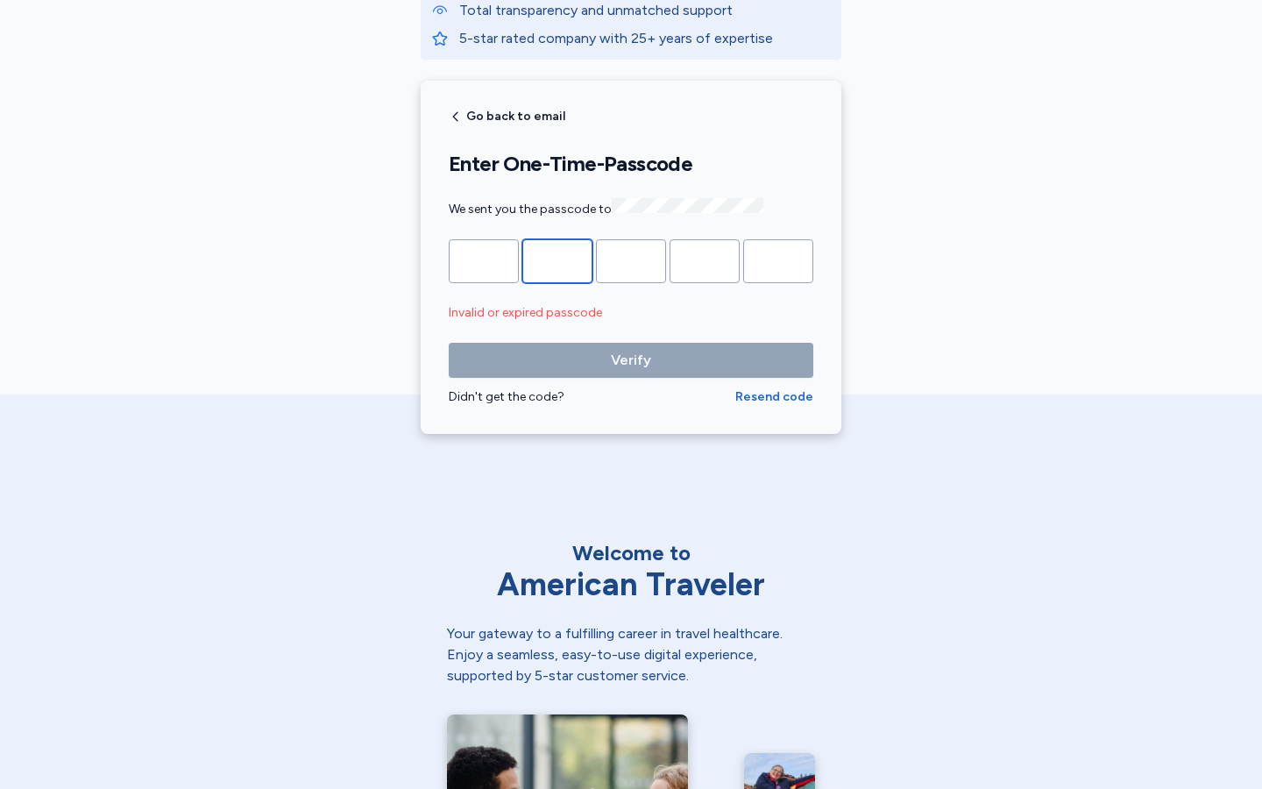
click at [557, 259] on input "*" at bounding box center [557, 261] width 70 height 44
click at [557, 259] on input "Please enter OTP character 2" at bounding box center [557, 261] width 70 height 44
click at [557, 259] on input "*" at bounding box center [557, 261] width 70 height 44
click at [557, 259] on input "Please enter OTP character 2" at bounding box center [557, 261] width 70 height 44
click at [557, 259] on input "*" at bounding box center [557, 261] width 70 height 44
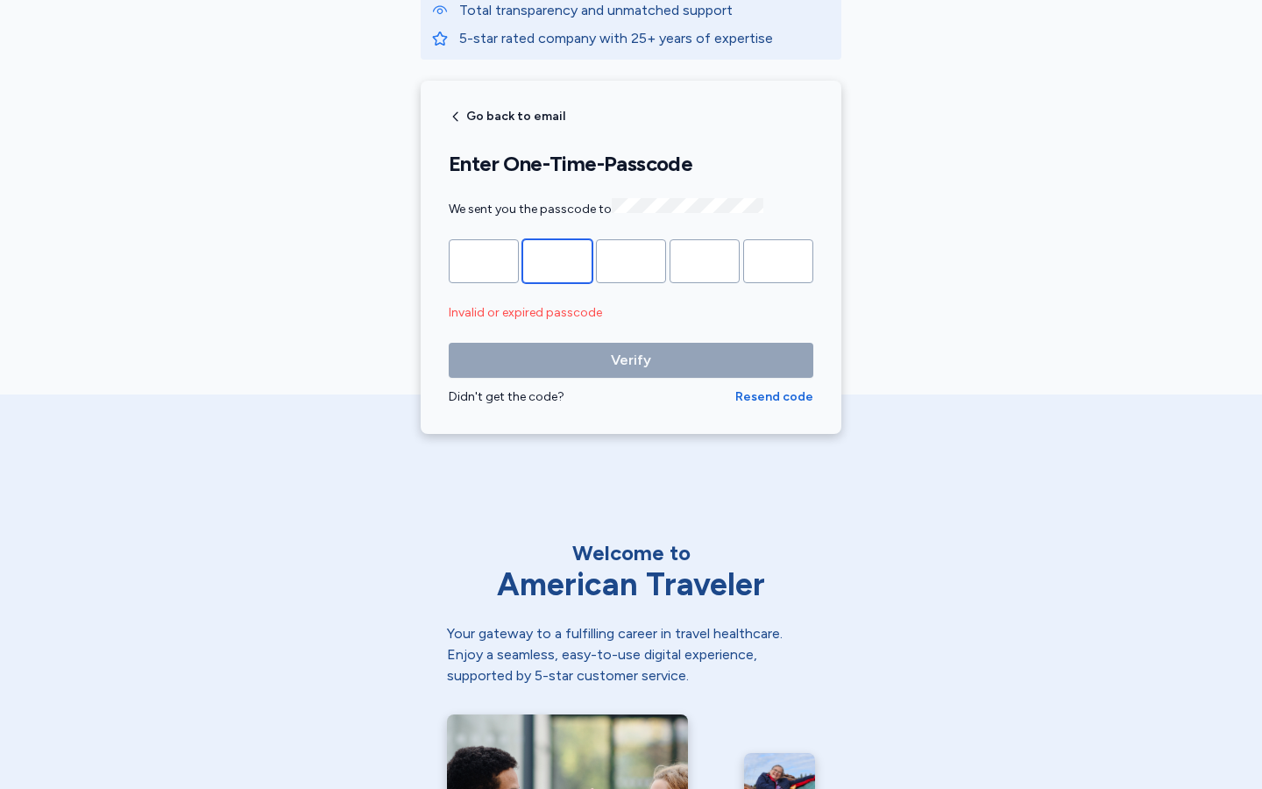
click at [557, 259] on input "Please enter OTP character 2" at bounding box center [557, 261] width 70 height 44
click at [557, 259] on input "*" at bounding box center [557, 261] width 70 height 44
click at [557, 259] on input "Please enter OTP character 2" at bounding box center [557, 261] width 70 height 44
click at [557, 259] on input "*" at bounding box center [557, 261] width 70 height 44
click at [557, 259] on input "Please enter OTP character 2" at bounding box center [557, 261] width 70 height 44
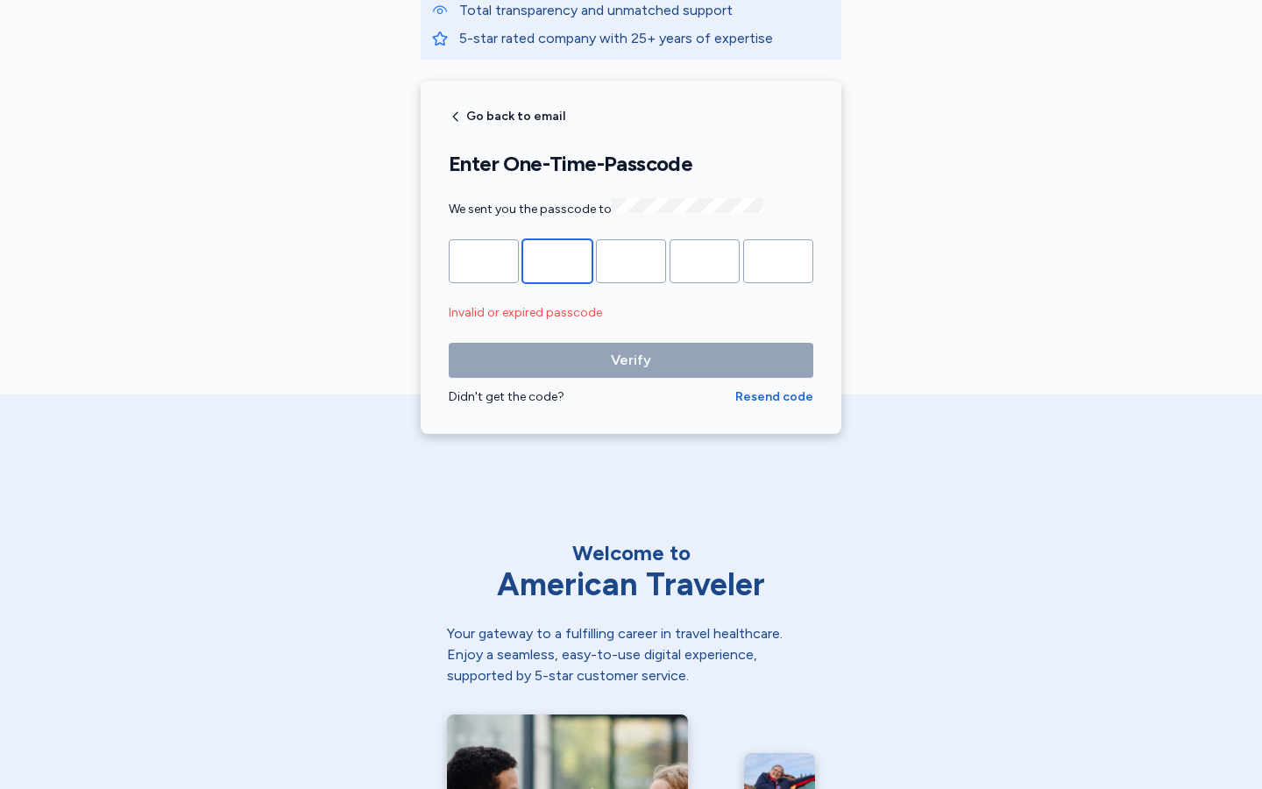
click at [557, 259] on input "*" at bounding box center [557, 261] width 70 height 44
click at [557, 259] on input "Please enter OTP character 2" at bounding box center [557, 261] width 70 height 44
click at [557, 259] on input "*" at bounding box center [557, 261] width 70 height 44
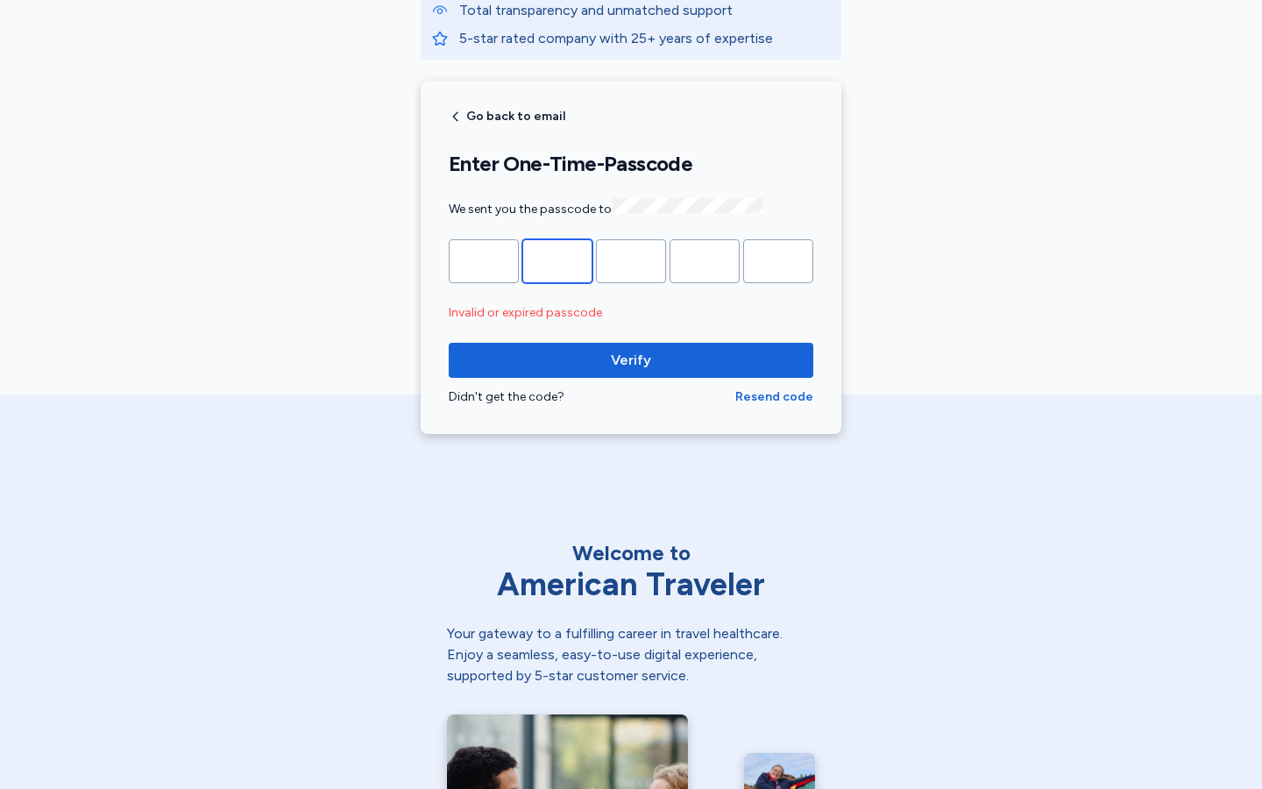
click at [557, 259] on input "Please enter OTP character 2" at bounding box center [557, 261] width 70 height 44
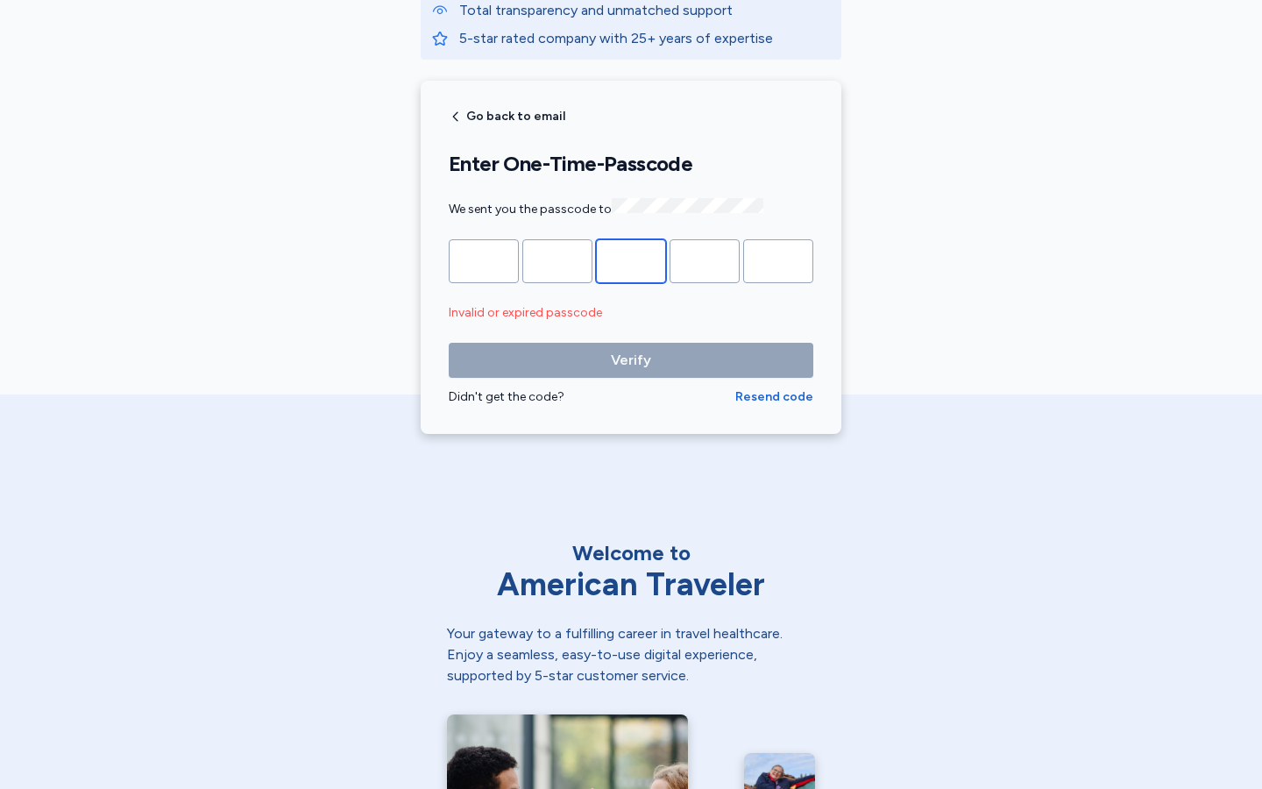
click at [631, 259] on input "*" at bounding box center [631, 261] width 70 height 44
click at [631, 259] on input "Please enter OTP character 3" at bounding box center [631, 261] width 70 height 44
click at [631, 259] on input "*" at bounding box center [631, 261] width 70 height 44
click at [631, 259] on input "Please enter OTP character 3" at bounding box center [631, 261] width 70 height 44
click at [631, 259] on input "*" at bounding box center [631, 261] width 70 height 44
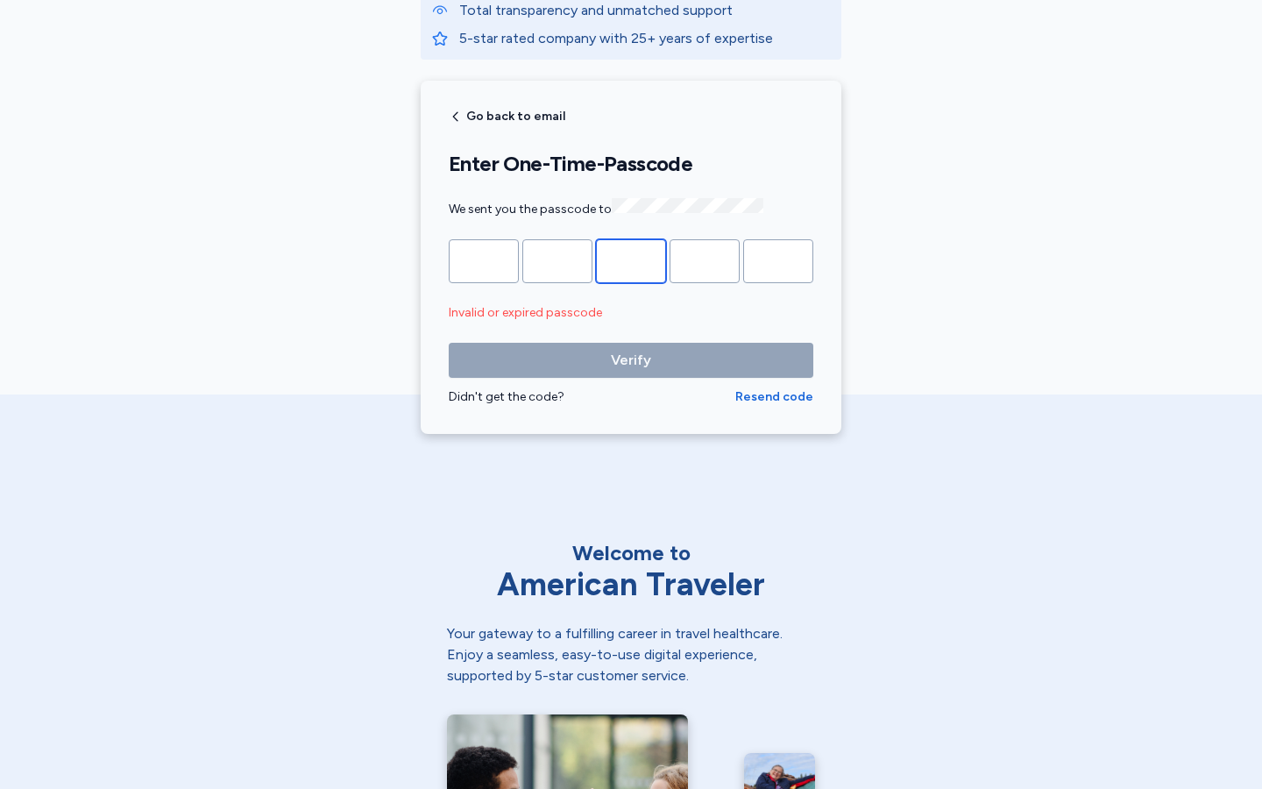
click at [631, 259] on input "Please enter OTP character 3" at bounding box center [631, 261] width 70 height 44
click at [631, 259] on input "*" at bounding box center [631, 261] width 70 height 44
click at [631, 259] on input "Please enter OTP character 3" at bounding box center [631, 261] width 70 height 44
click at [631, 259] on input "*" at bounding box center [631, 261] width 70 height 44
click at [631, 259] on input "Please enter OTP character 3" at bounding box center [631, 261] width 70 height 44
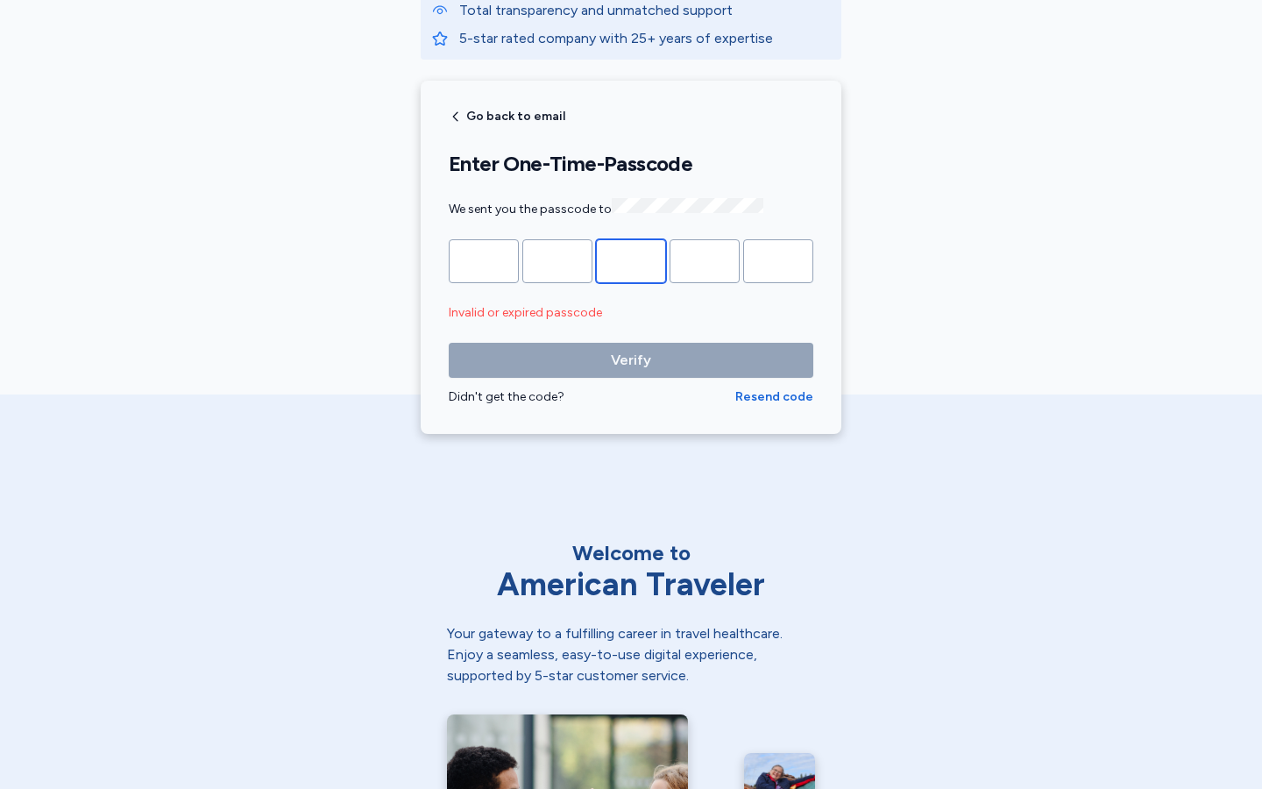
click at [631, 259] on input "*" at bounding box center [631, 261] width 70 height 44
click at [631, 259] on input "Please enter OTP character 3" at bounding box center [631, 261] width 70 height 44
click at [631, 259] on input "*" at bounding box center [631, 261] width 70 height 44
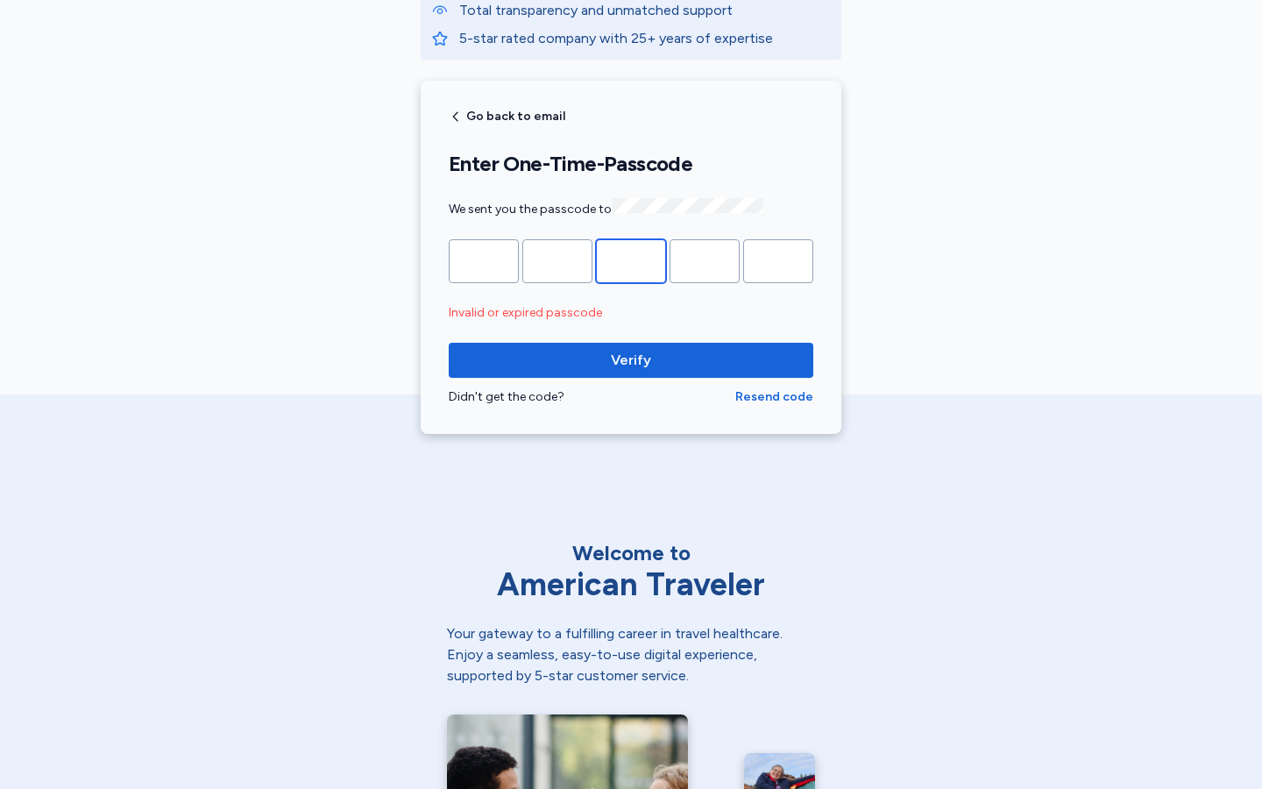
click at [631, 259] on input "Please enter OTP character 3" at bounding box center [631, 261] width 70 height 44
click at [631, 259] on input "*" at bounding box center [631, 261] width 70 height 44
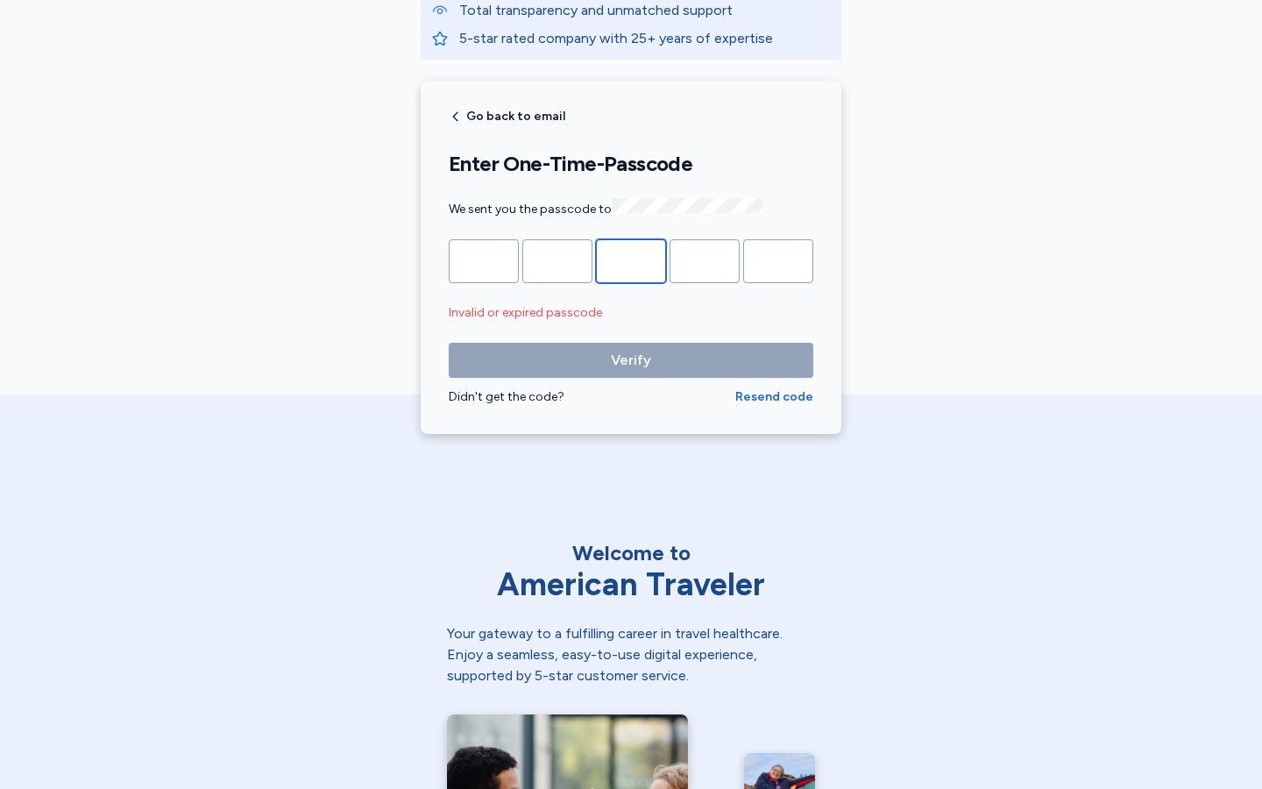
click at [631, 259] on input "Please enter OTP character 3" at bounding box center [631, 261] width 70 height 44
click at [631, 259] on input "*" at bounding box center [631, 261] width 70 height 44
click at [631, 259] on input "Please enter OTP character 3" at bounding box center [631, 261] width 70 height 44
click at [631, 259] on input "*" at bounding box center [631, 261] width 70 height 44
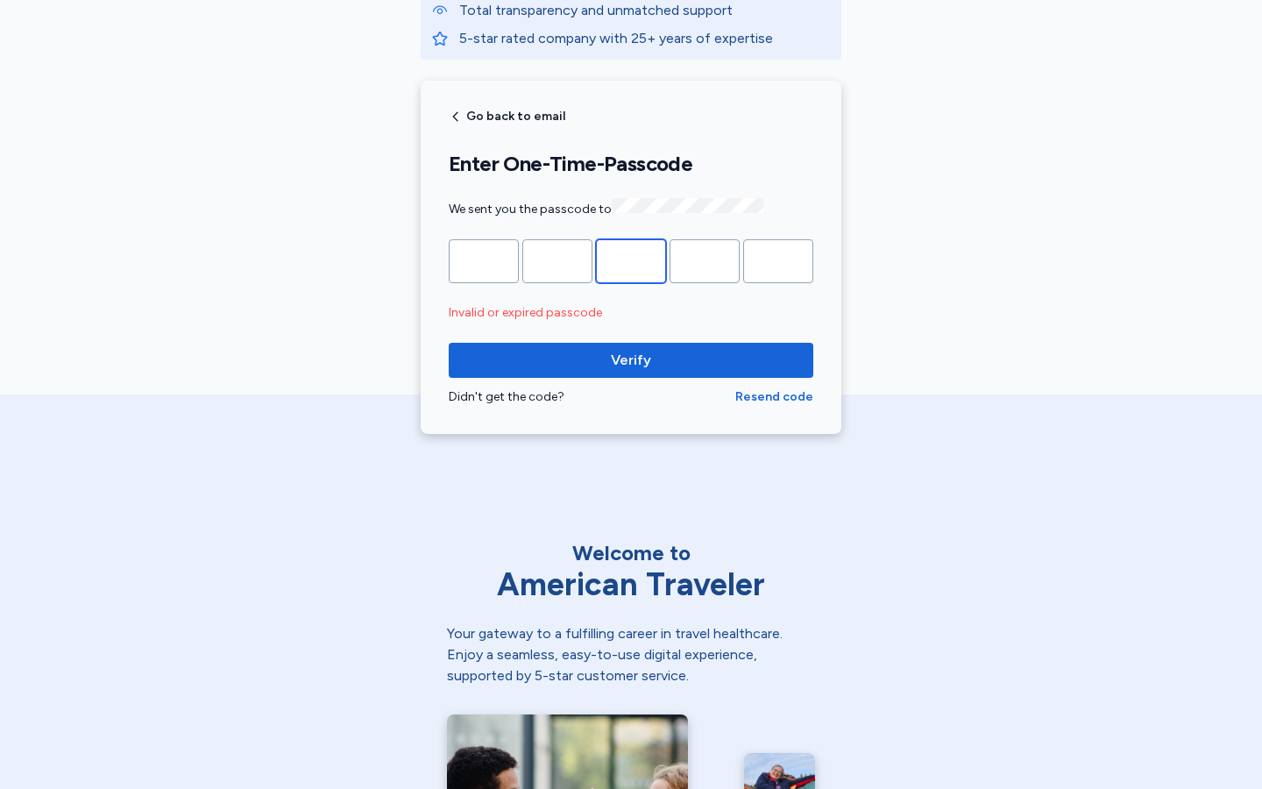
click at [631, 259] on input "Please enter OTP character 3" at bounding box center [631, 261] width 70 height 44
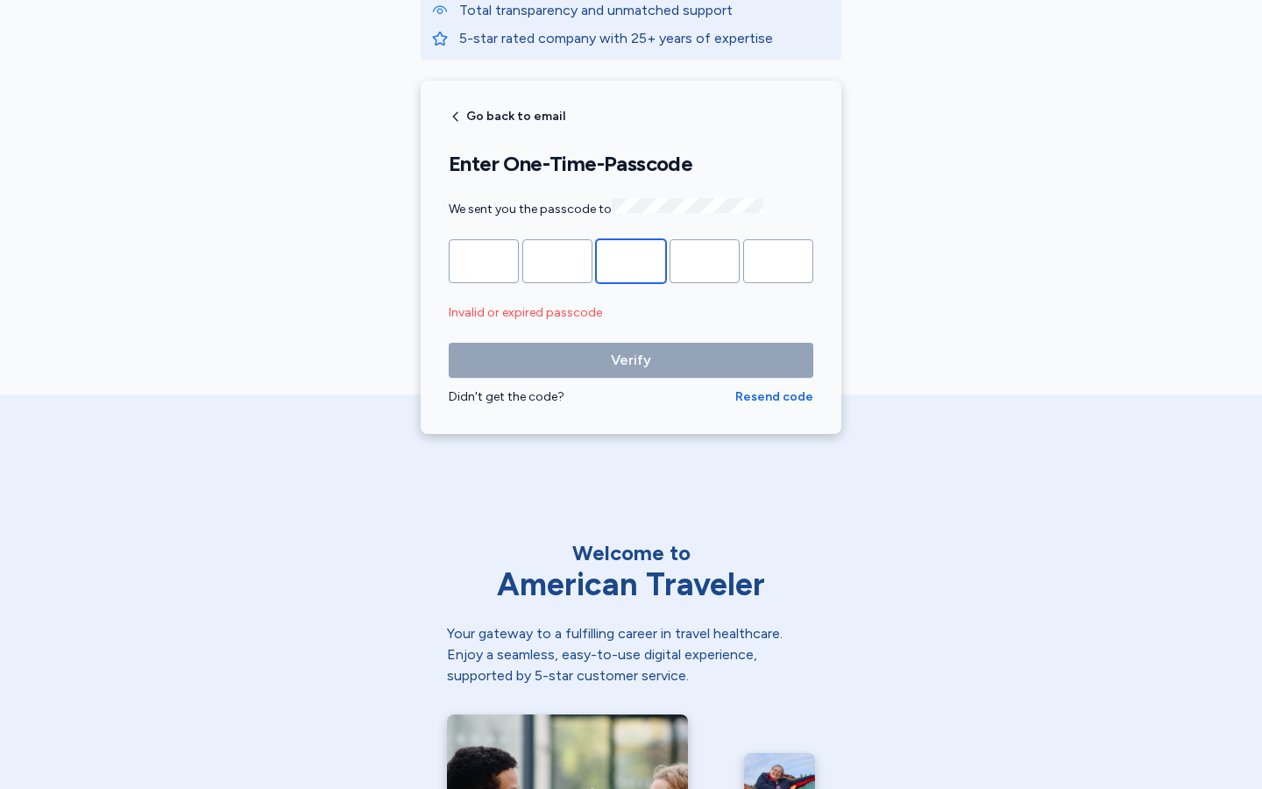
click at [631, 259] on input "*" at bounding box center [631, 261] width 70 height 44
click at [631, 259] on input "Please enter OTP character 3" at bounding box center [631, 261] width 70 height 44
click at [631, 259] on input "*" at bounding box center [631, 261] width 70 height 44
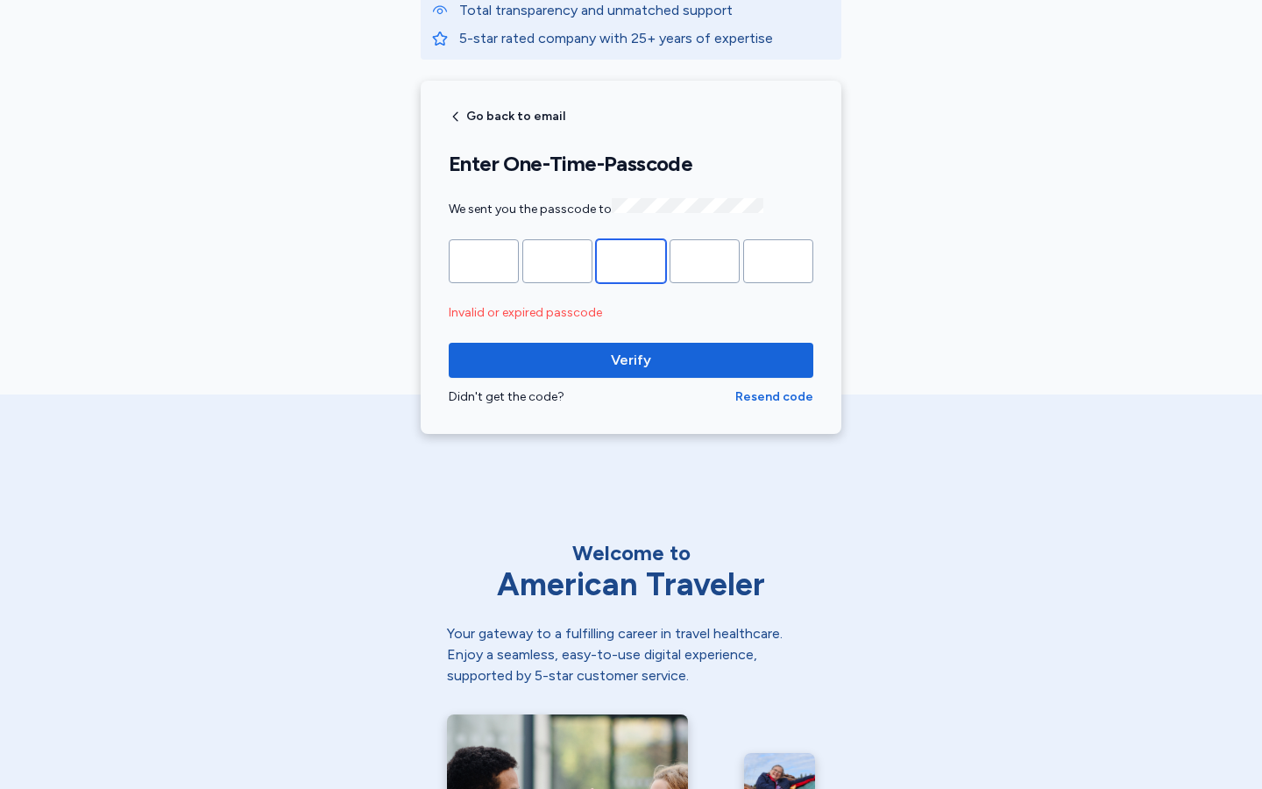
click at [631, 259] on input "Please enter OTP character 3" at bounding box center [631, 261] width 70 height 44
click at [631, 259] on input "*" at bounding box center [631, 261] width 70 height 44
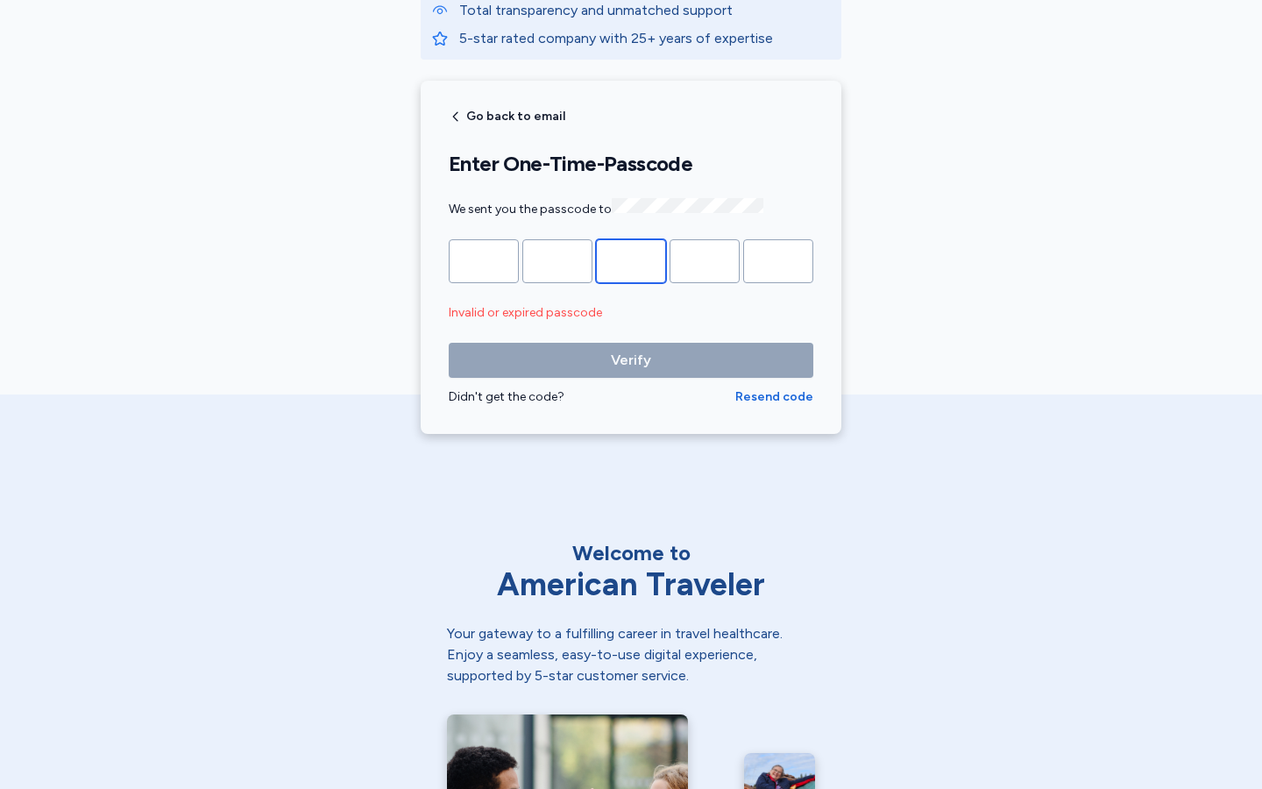
click at [631, 259] on input "Please enter OTP character 3" at bounding box center [631, 261] width 70 height 44
click at [631, 259] on input "*" at bounding box center [631, 261] width 70 height 44
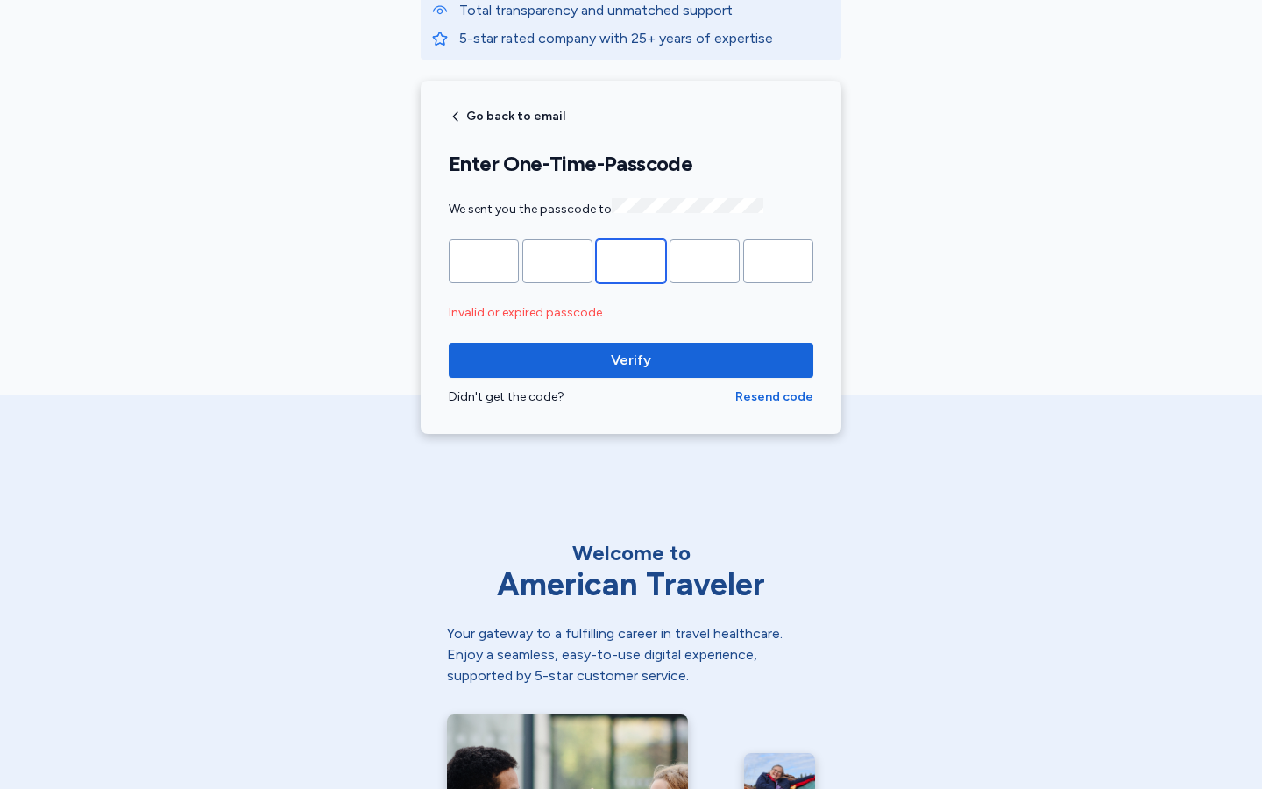
click at [631, 259] on input "Please enter OTP character 3" at bounding box center [631, 261] width 70 height 44
click at [631, 259] on input "*" at bounding box center [631, 261] width 70 height 44
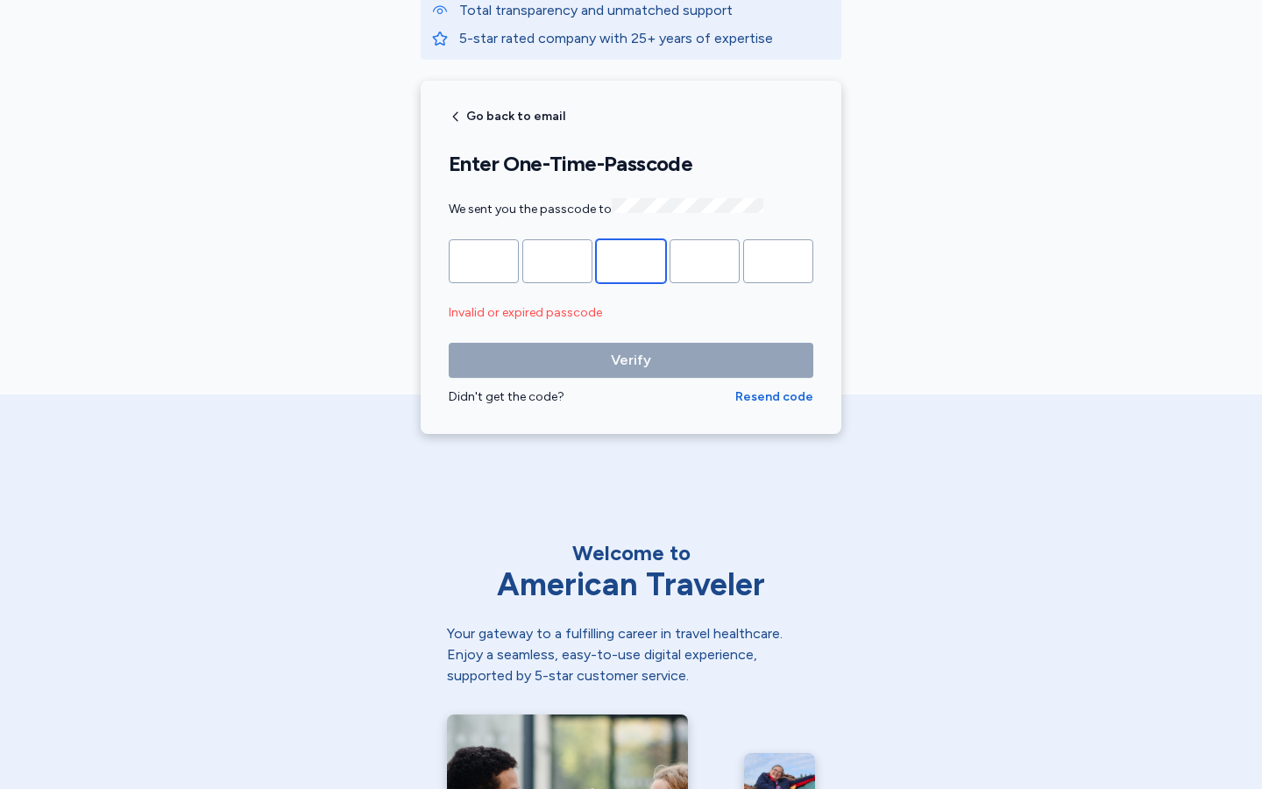
click at [631, 259] on input "Please enter OTP character 3" at bounding box center [631, 261] width 70 height 44
click at [705, 259] on input "Please enter OTP character 4" at bounding box center [704, 261] width 70 height 44
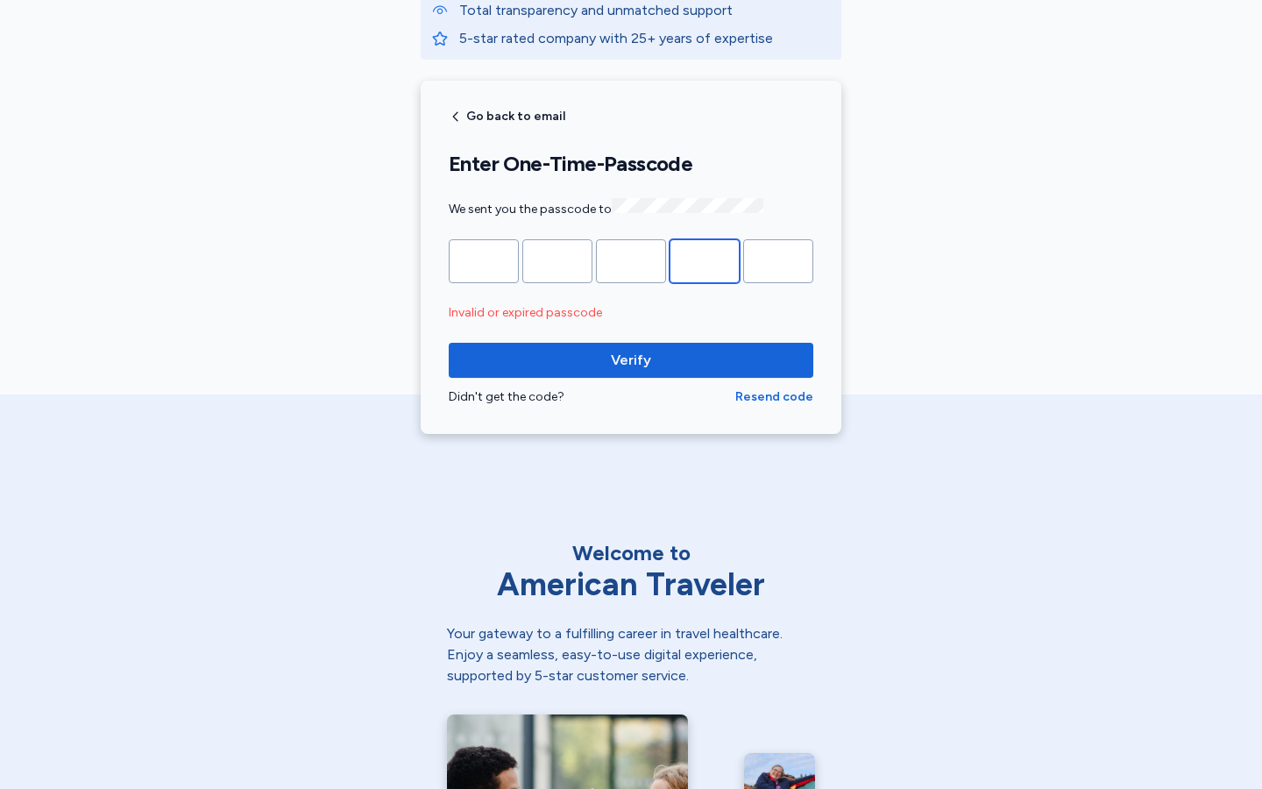
click at [705, 259] on input "Please enter OTP character 4" at bounding box center [704, 261] width 70 height 44
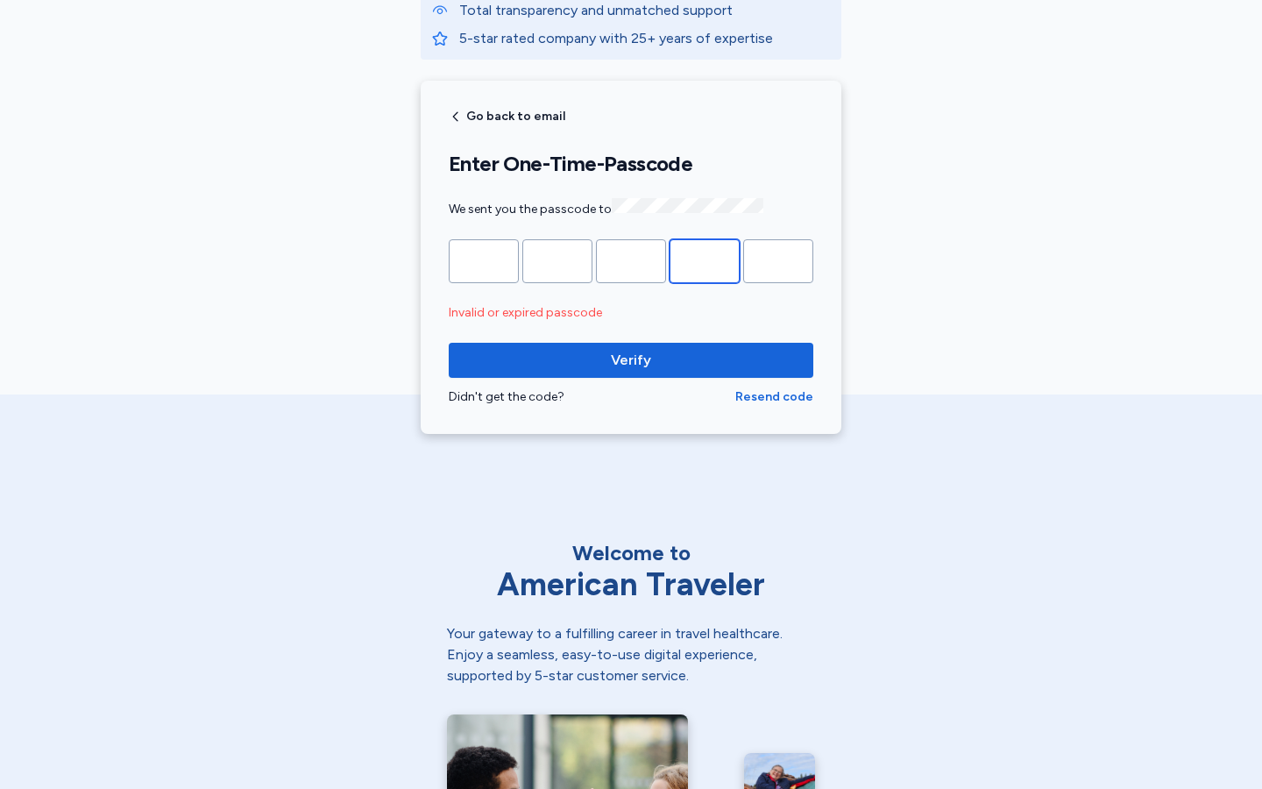
click at [705, 259] on input "Please enter OTP character 4" at bounding box center [704, 261] width 70 height 44
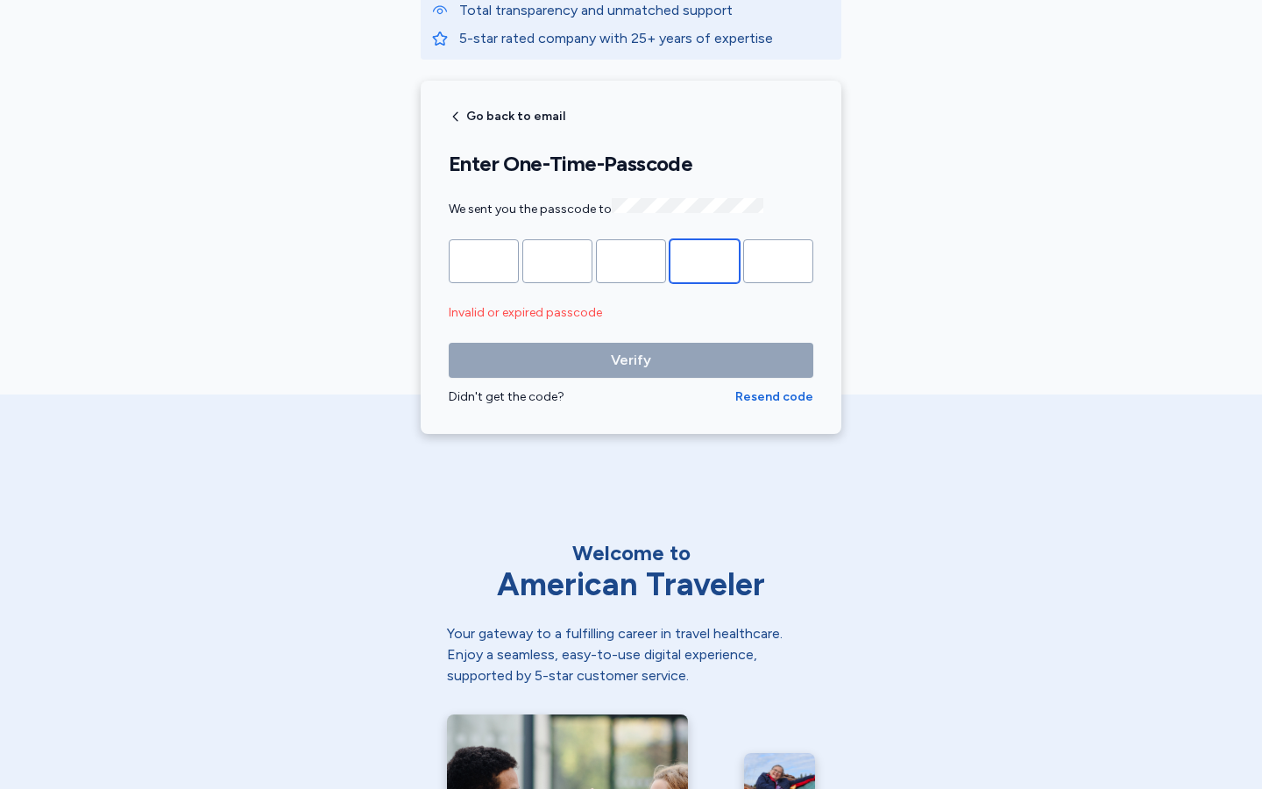
click at [705, 259] on input "Please enter OTP character 4" at bounding box center [704, 261] width 70 height 44
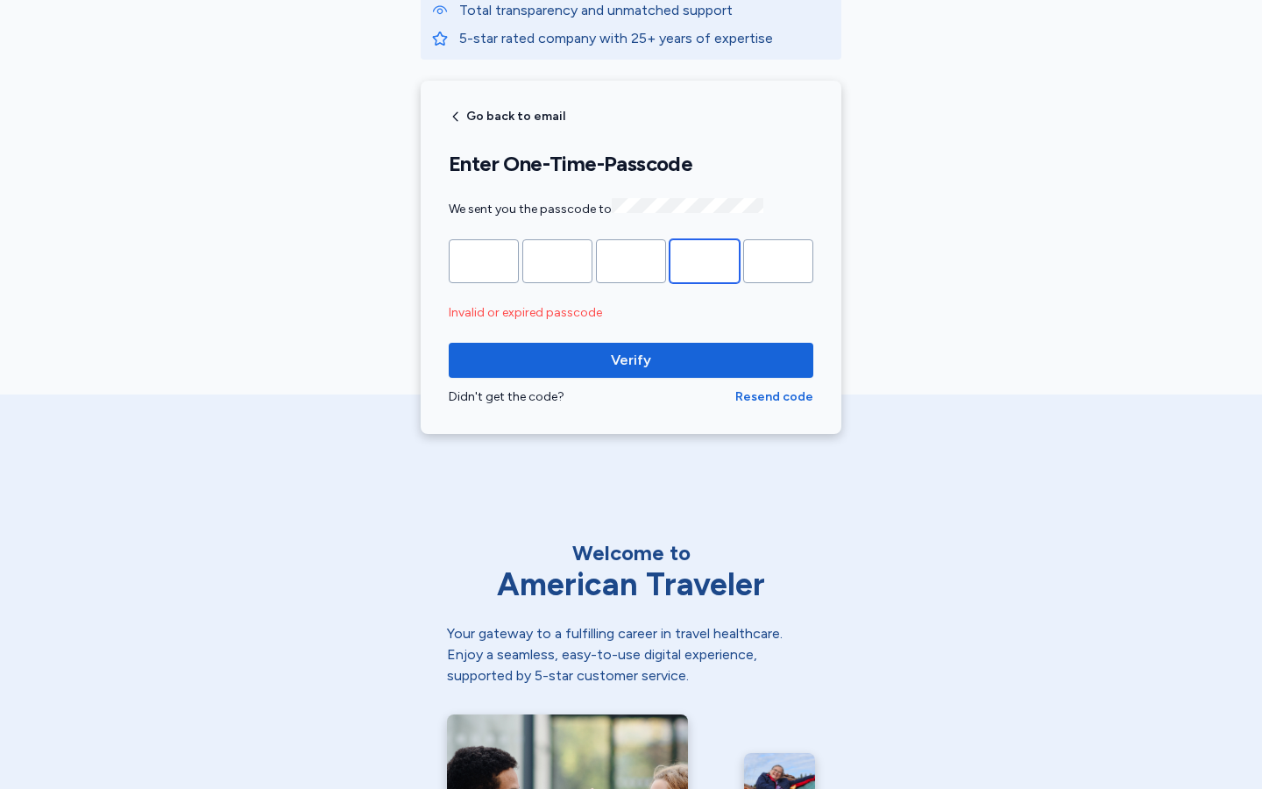
click at [705, 259] on input "Please enter OTP character 4" at bounding box center [704, 261] width 70 height 44
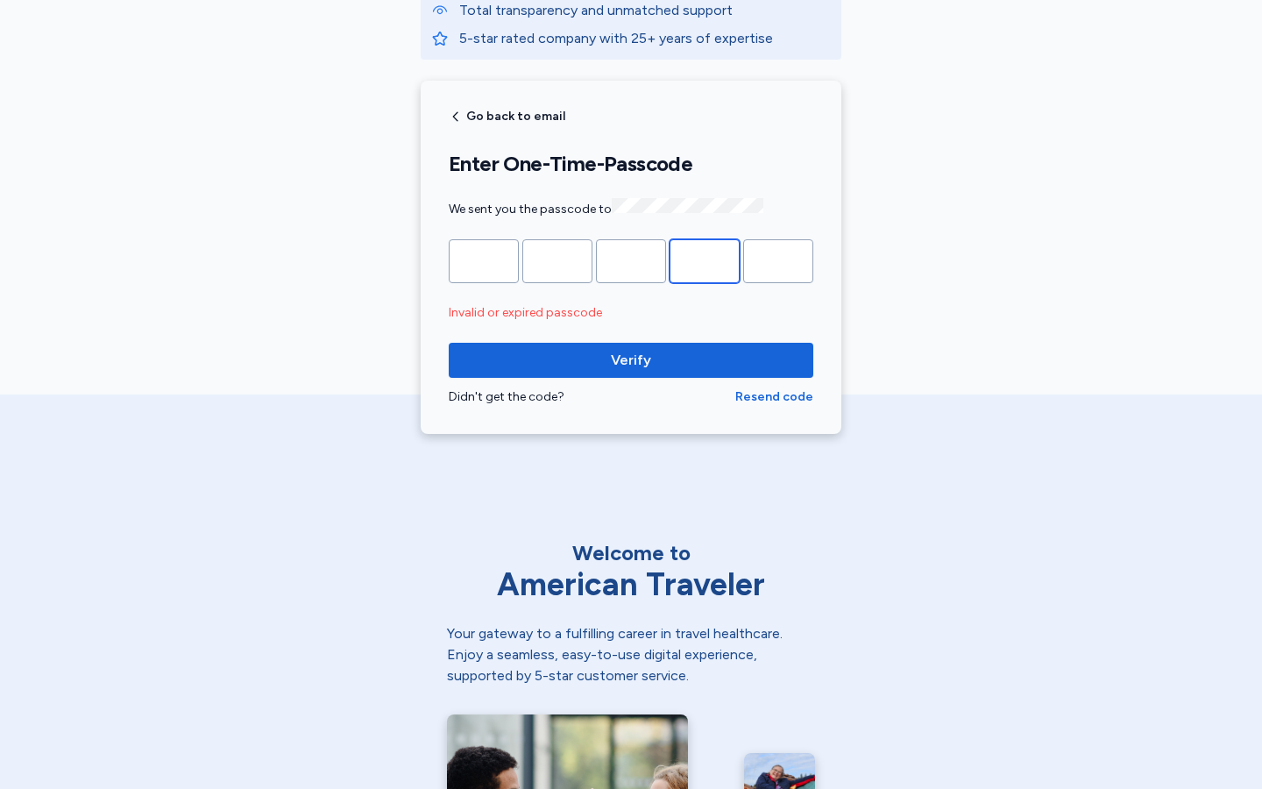
click at [705, 259] on input "Please enter OTP character 4" at bounding box center [704, 261] width 70 height 44
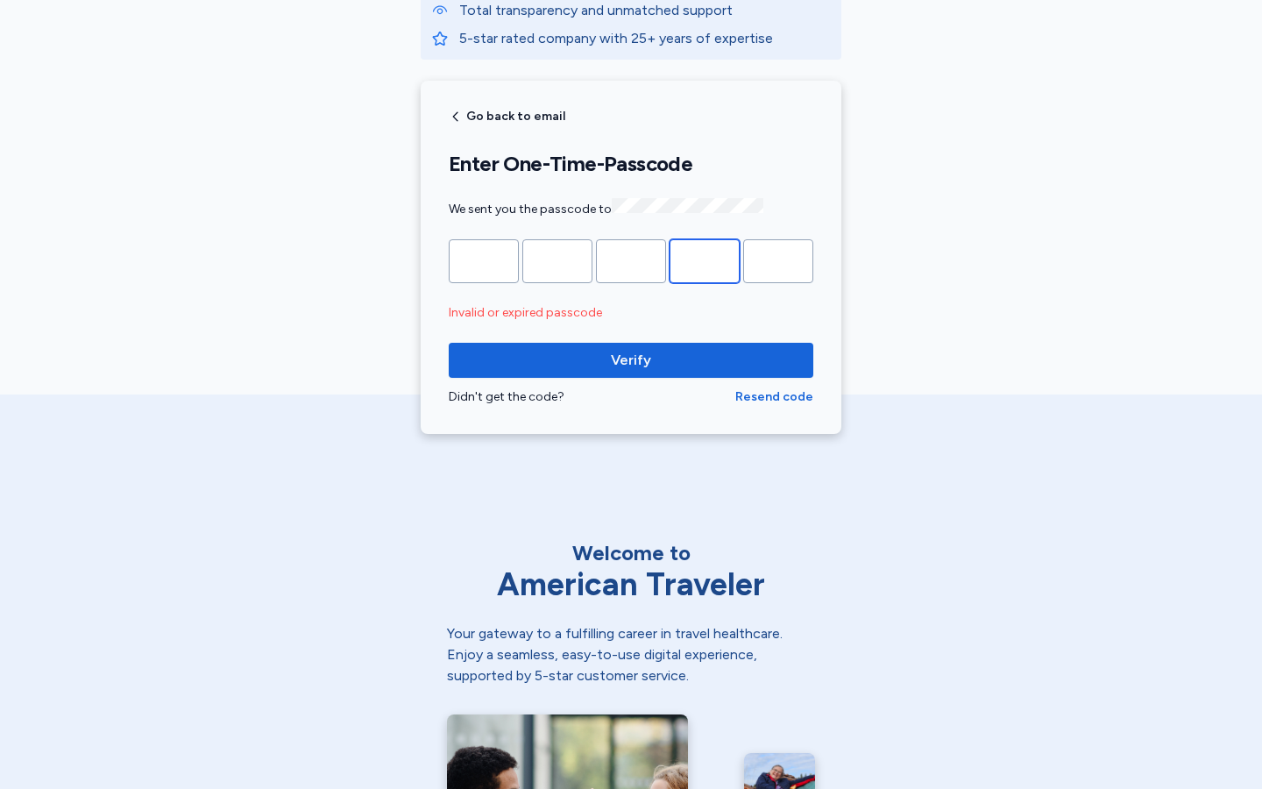
click at [705, 259] on input "Please enter OTP character 4" at bounding box center [704, 261] width 70 height 44
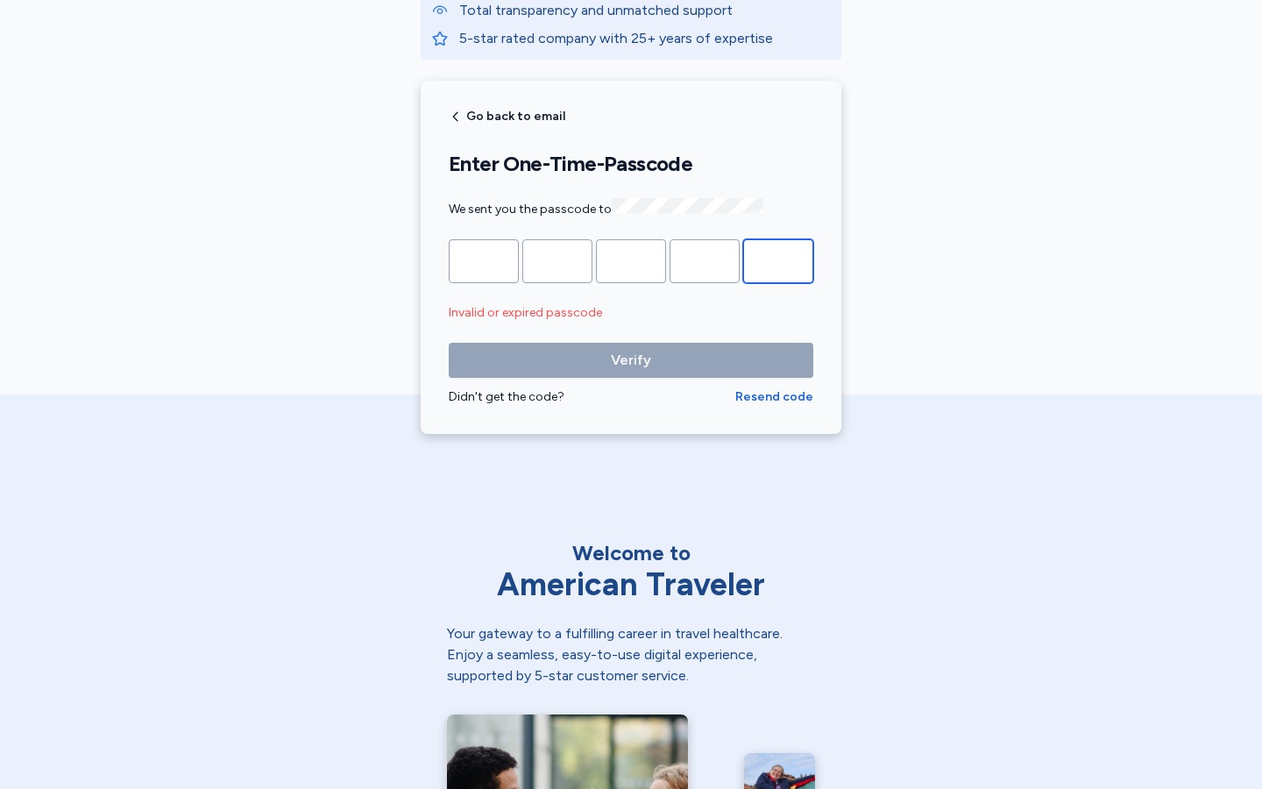
click at [778, 259] on input "Please enter OTP character 5" at bounding box center [778, 261] width 70 height 44
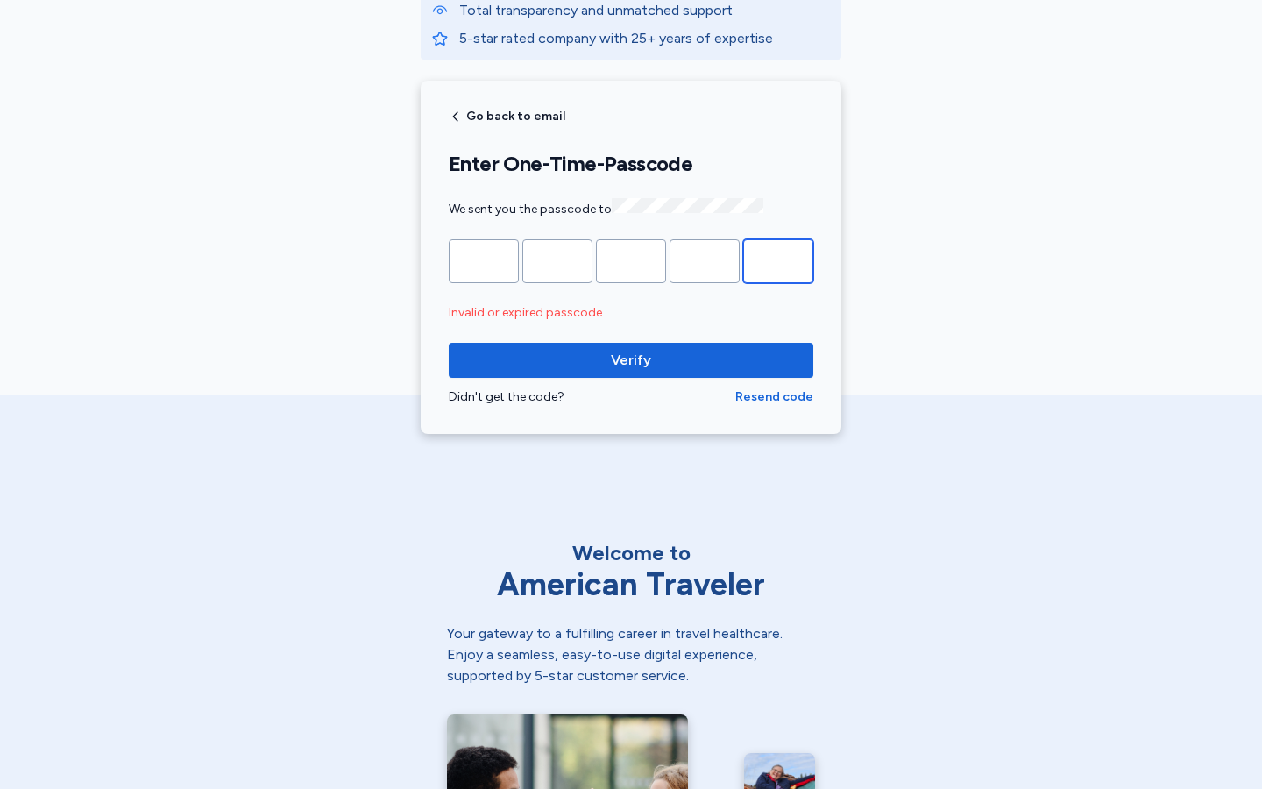
click at [778, 259] on input "Please enter OTP character 5" at bounding box center [778, 261] width 70 height 44
click at [778, 259] on input "*" at bounding box center [778, 261] width 70 height 44
click at [778, 259] on input "Please enter OTP character 5" at bounding box center [778, 261] width 70 height 44
click at [778, 259] on input "*" at bounding box center [778, 261] width 70 height 44
click at [778, 259] on input "Please enter OTP character 5" at bounding box center [778, 261] width 70 height 44
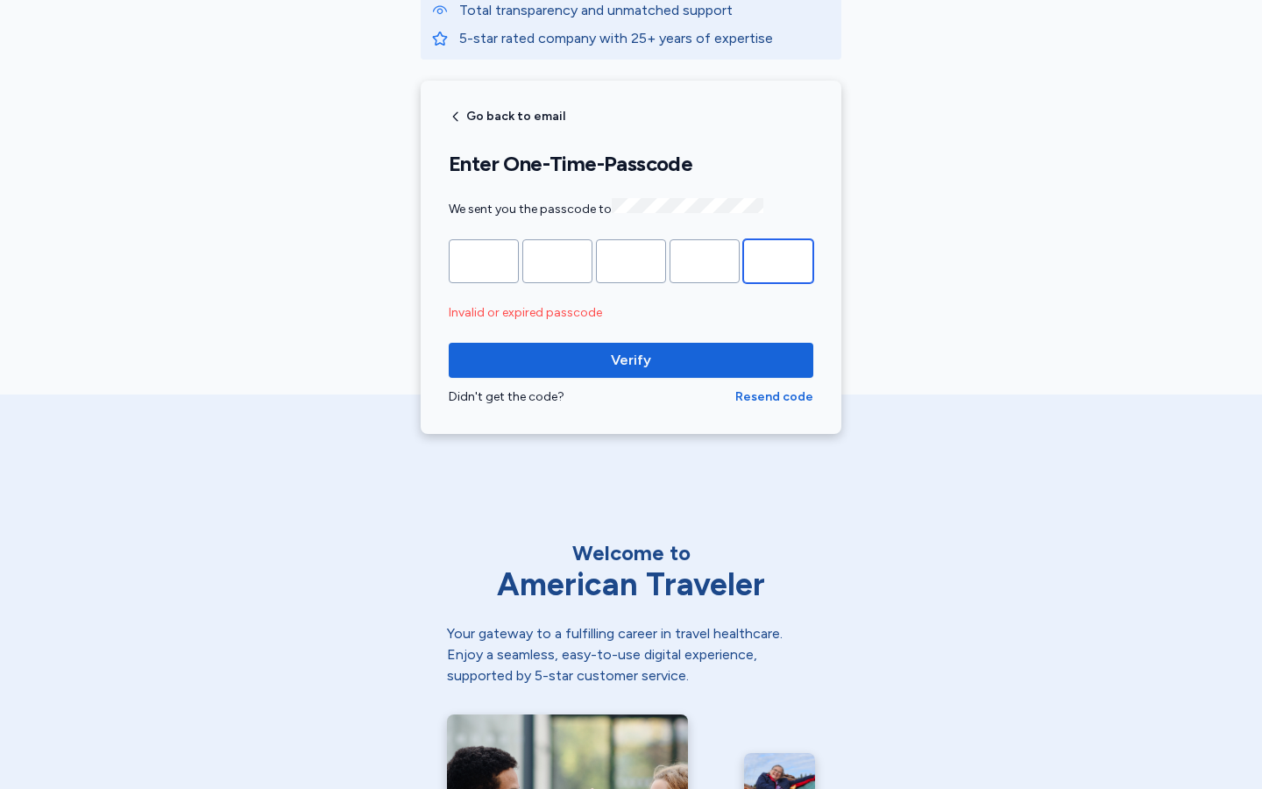
click at [778, 259] on input "*" at bounding box center [778, 261] width 70 height 44
click at [778, 259] on input "Please enter OTP character 5" at bounding box center [778, 261] width 70 height 44
click at [778, 259] on input "*" at bounding box center [778, 261] width 70 height 44
click at [778, 259] on input "Please enter OTP character 5" at bounding box center [778, 261] width 70 height 44
click at [778, 259] on input "*" at bounding box center [778, 261] width 70 height 44
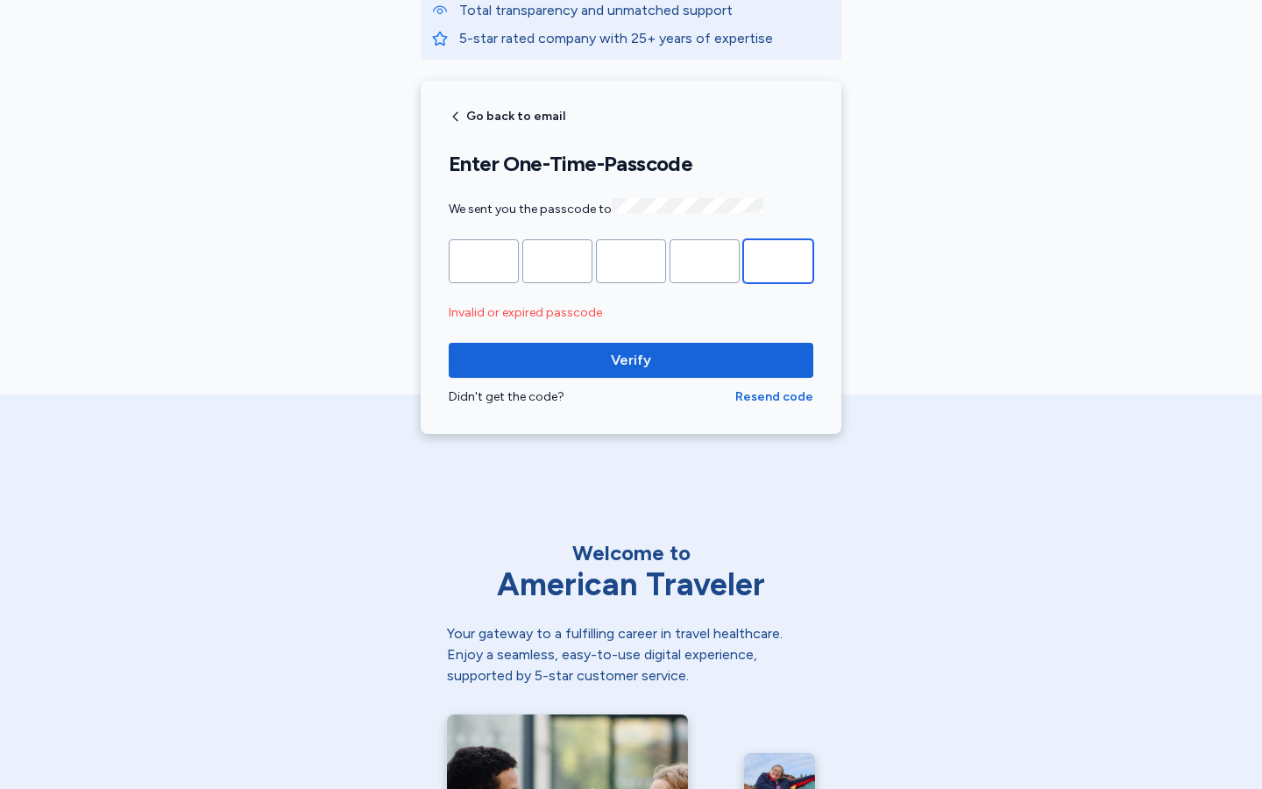
click at [778, 259] on input "Please enter OTP character 5" at bounding box center [778, 261] width 70 height 44
click at [778, 259] on input "*" at bounding box center [778, 261] width 70 height 44
click at [778, 259] on input "Please enter OTP character 5" at bounding box center [778, 261] width 70 height 44
click at [778, 259] on input "*" at bounding box center [778, 261] width 70 height 44
click at [778, 259] on input "Please enter OTP character 5" at bounding box center [778, 261] width 70 height 44
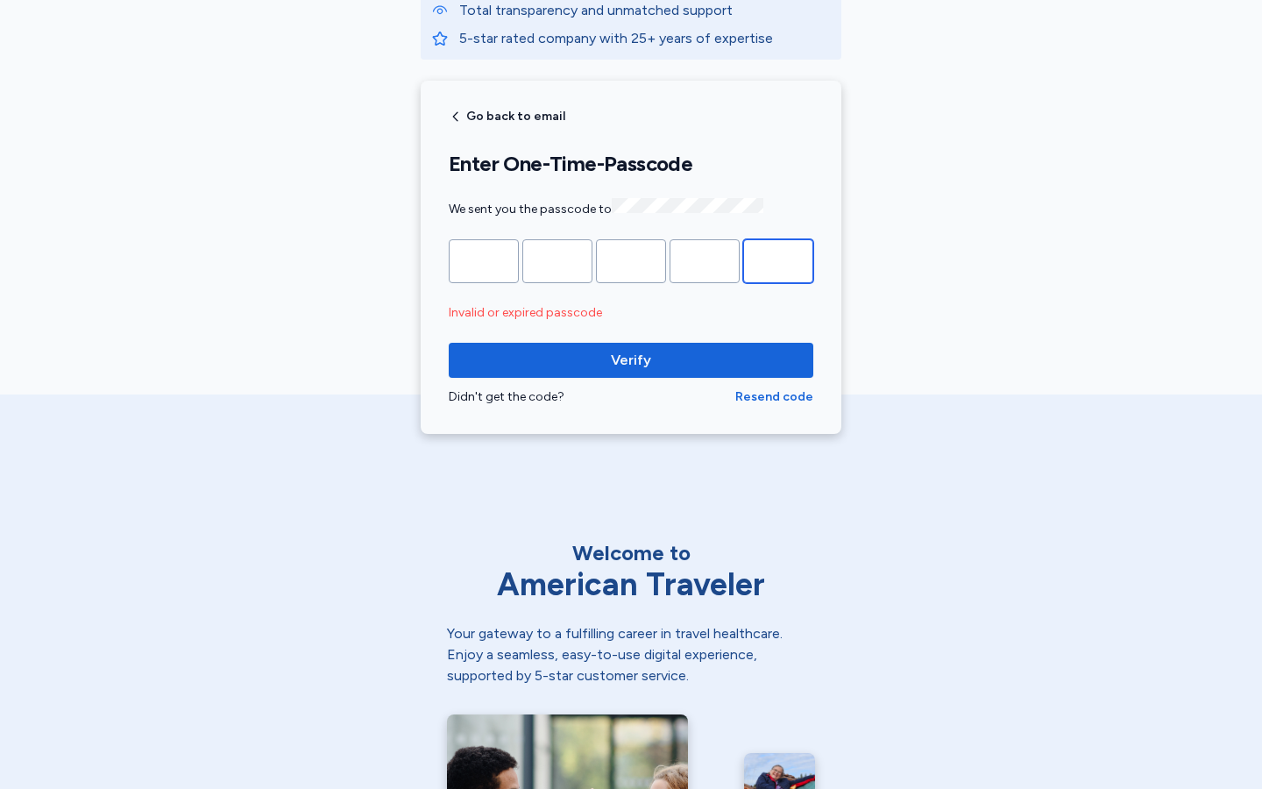
click at [778, 259] on input "*" at bounding box center [778, 261] width 70 height 44
click at [778, 259] on input "Please enter OTP character 5" at bounding box center [778, 261] width 70 height 44
click at [778, 259] on input "*" at bounding box center [778, 261] width 70 height 44
click at [778, 259] on input "Please enter OTP character 5" at bounding box center [778, 261] width 70 height 44
click at [778, 259] on input "*" at bounding box center [778, 261] width 70 height 44
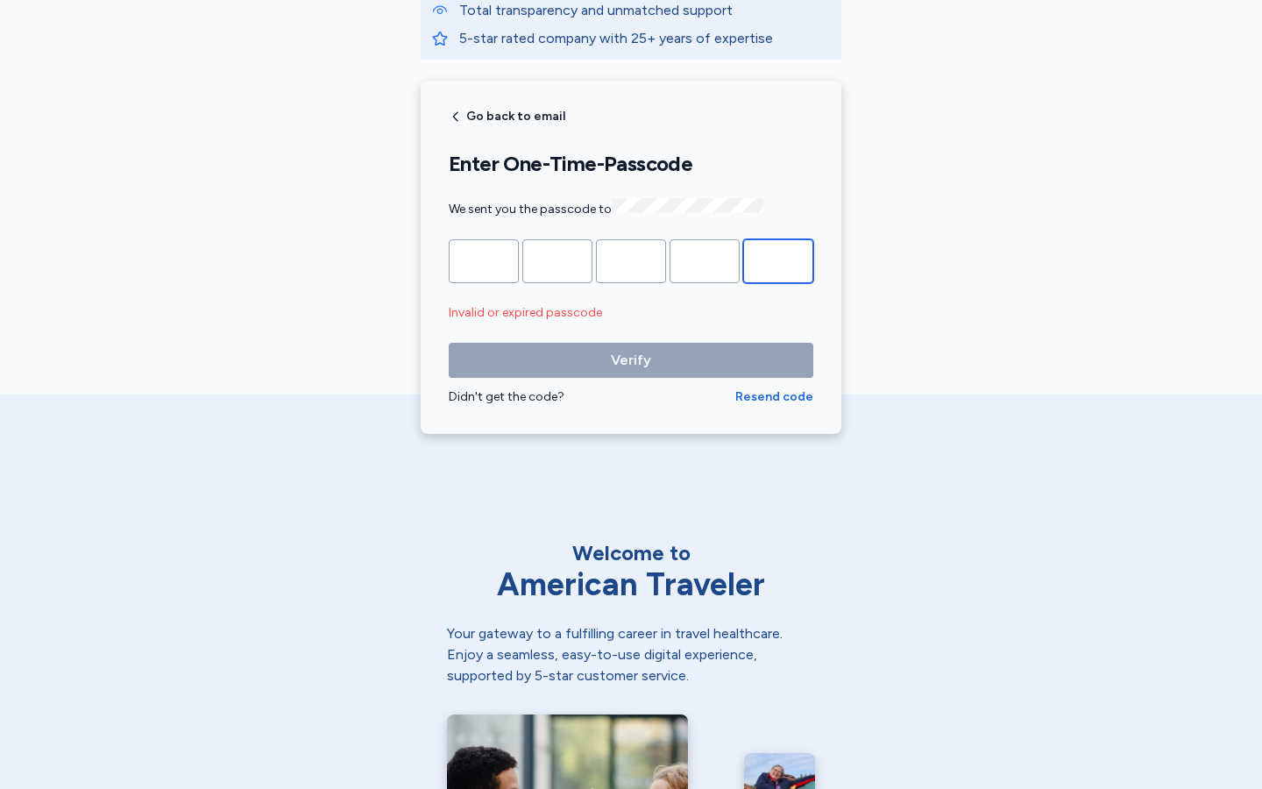
click at [778, 259] on input "Please enter OTP character 5" at bounding box center [778, 261] width 70 height 44
click at [778, 259] on input "*" at bounding box center [778, 261] width 70 height 44
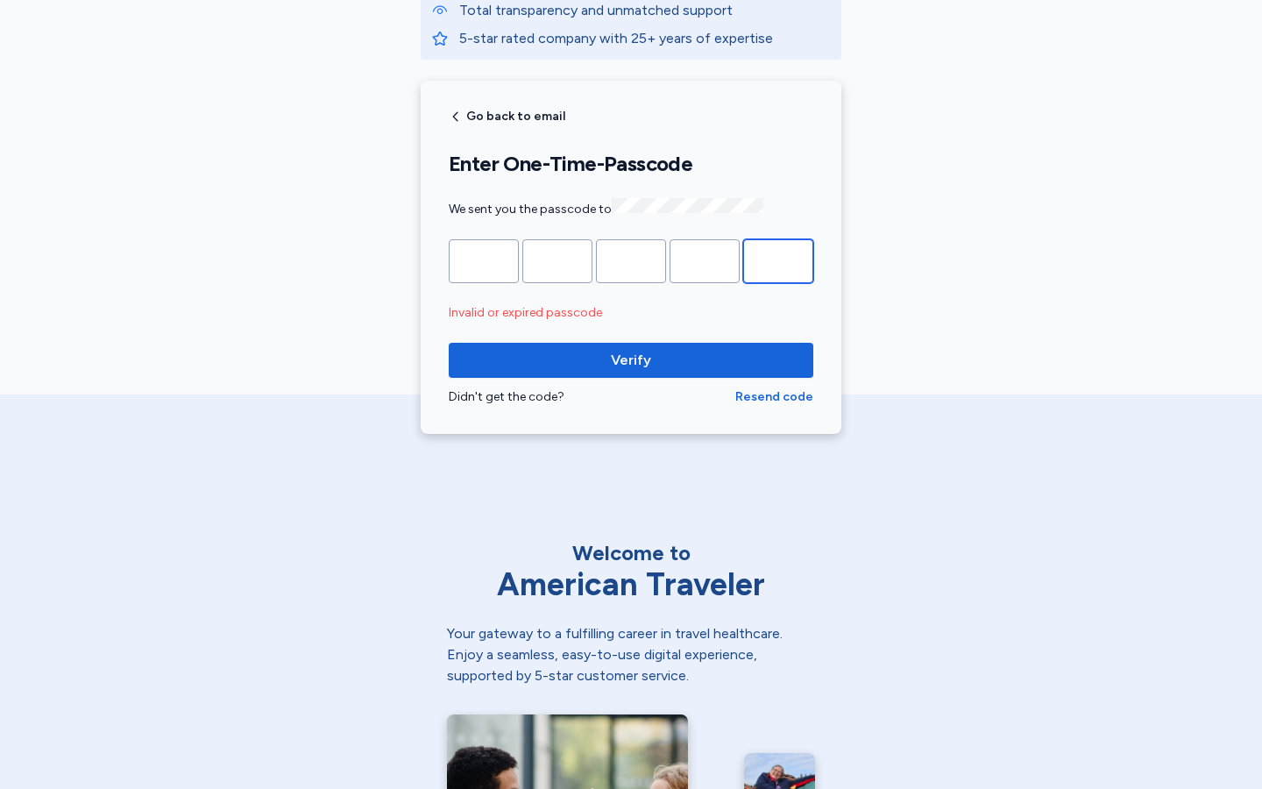
click at [778, 259] on input "Please enter OTP character 5" at bounding box center [778, 261] width 70 height 44
click at [778, 259] on input "*" at bounding box center [778, 261] width 70 height 44
click at [778, 259] on input "Please enter OTP character 5" at bounding box center [778, 261] width 70 height 44
click at [778, 259] on input "*" at bounding box center [778, 261] width 70 height 44
click at [778, 259] on input "Please enter OTP character 5" at bounding box center [778, 261] width 70 height 44
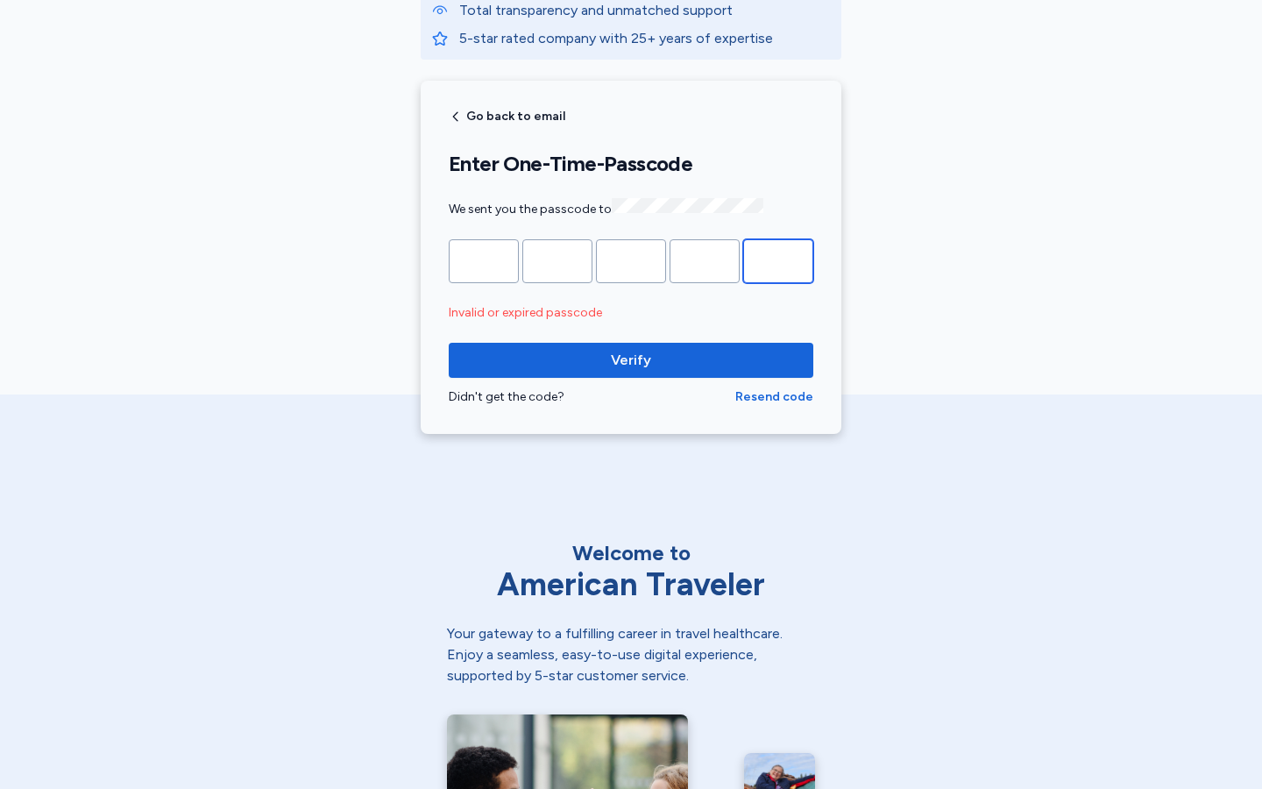
click at [778, 259] on input "*" at bounding box center [778, 261] width 70 height 44
click at [778, 259] on input "Please enter OTP character 5" at bounding box center [778, 261] width 70 height 44
click at [778, 259] on input "*" at bounding box center [778, 261] width 70 height 44
click at [778, 259] on input "Please enter OTP character 5" at bounding box center [778, 261] width 70 height 44
click at [484, 259] on input "*" at bounding box center [484, 261] width 70 height 44
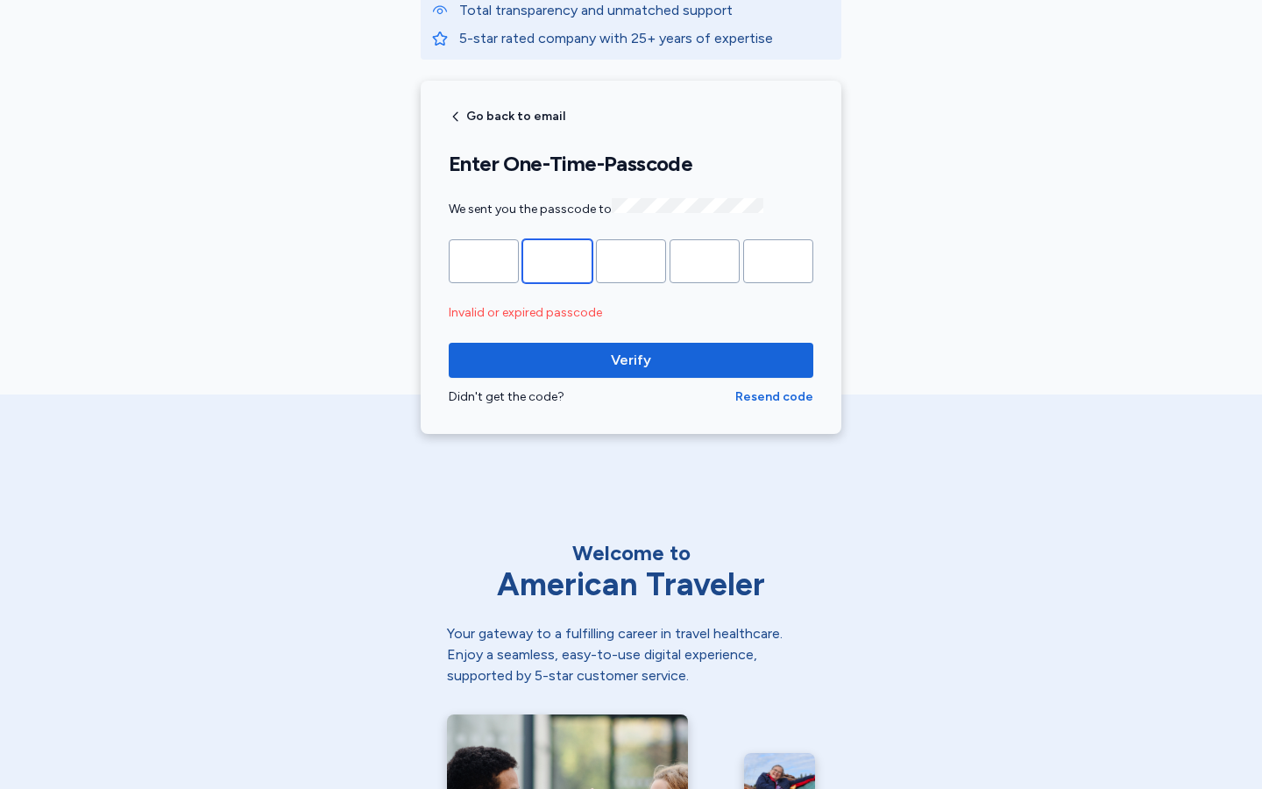
click at [557, 259] on input "*" at bounding box center [557, 261] width 70 height 44
click at [631, 259] on input "*" at bounding box center [631, 261] width 70 height 44
click at [705, 259] on input "*" at bounding box center [704, 261] width 70 height 44
click at [778, 259] on input "Please enter OTP character 5" at bounding box center [778, 261] width 70 height 44
click at [449, 343] on button "Verify" at bounding box center [631, 360] width 365 height 35
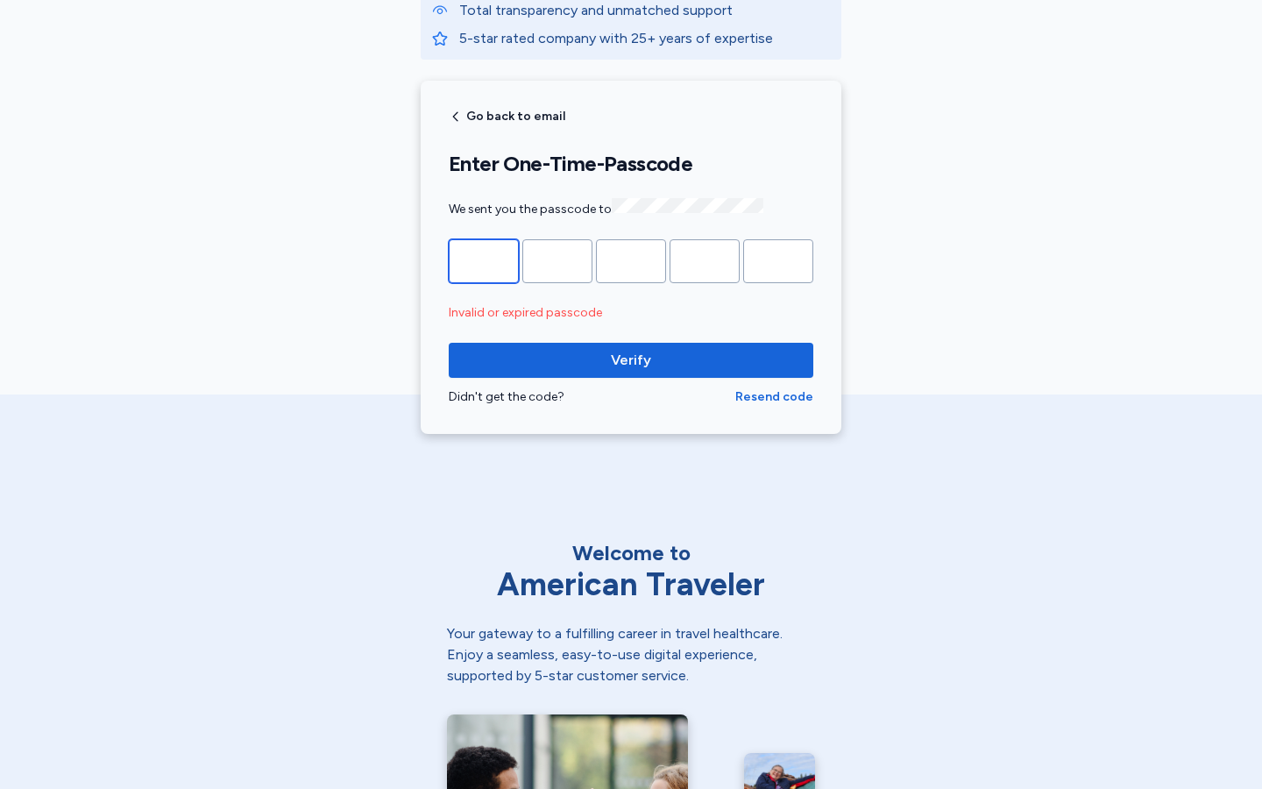
scroll to position [209, 0]
